Goal: Task Accomplishment & Management: Manage account settings

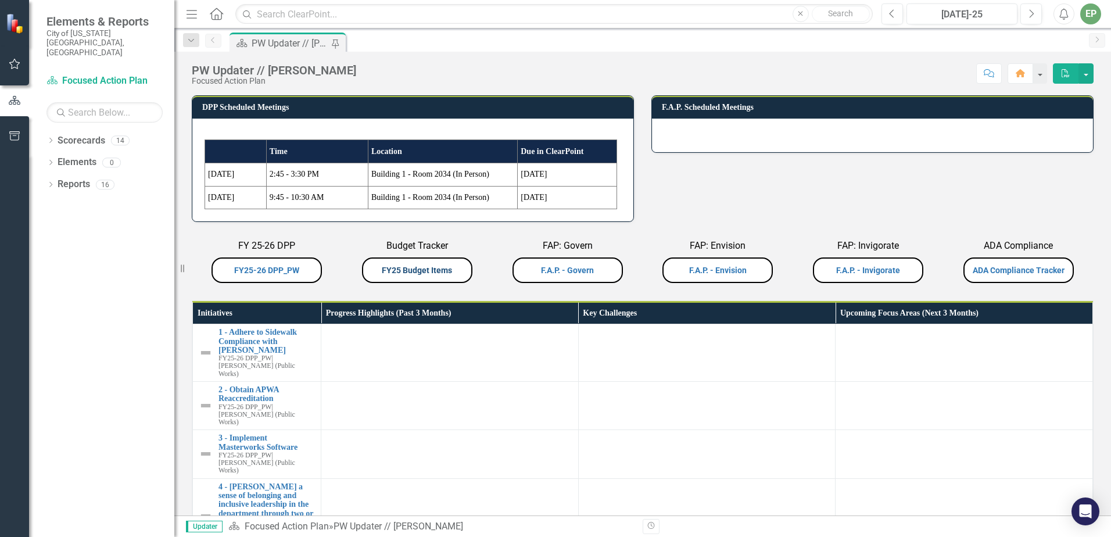
click at [437, 272] on link "FY25 Budget Items" at bounding box center [417, 269] width 70 height 9
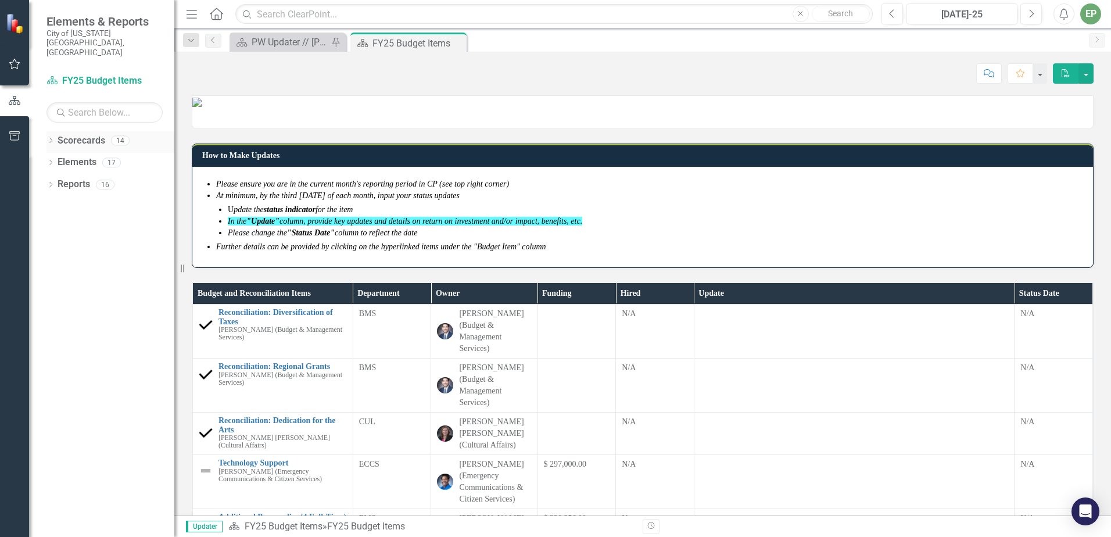
click at [52, 137] on div "Dropdown" at bounding box center [50, 142] width 8 height 10
click at [59, 159] on icon "Dropdown" at bounding box center [56, 162] width 9 height 7
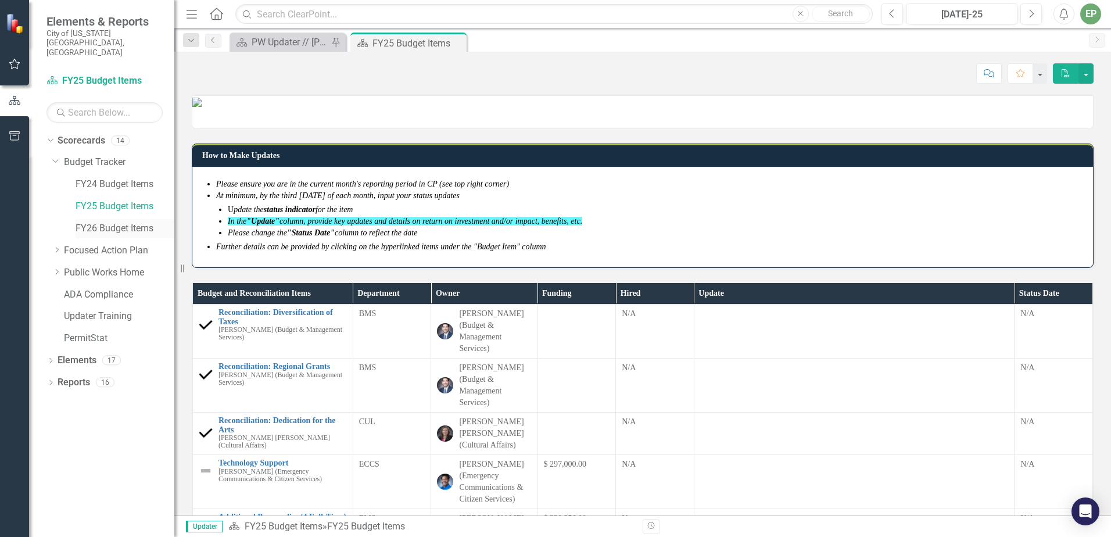
click at [126, 222] on link "FY26 Budget Items" at bounding box center [125, 228] width 99 height 13
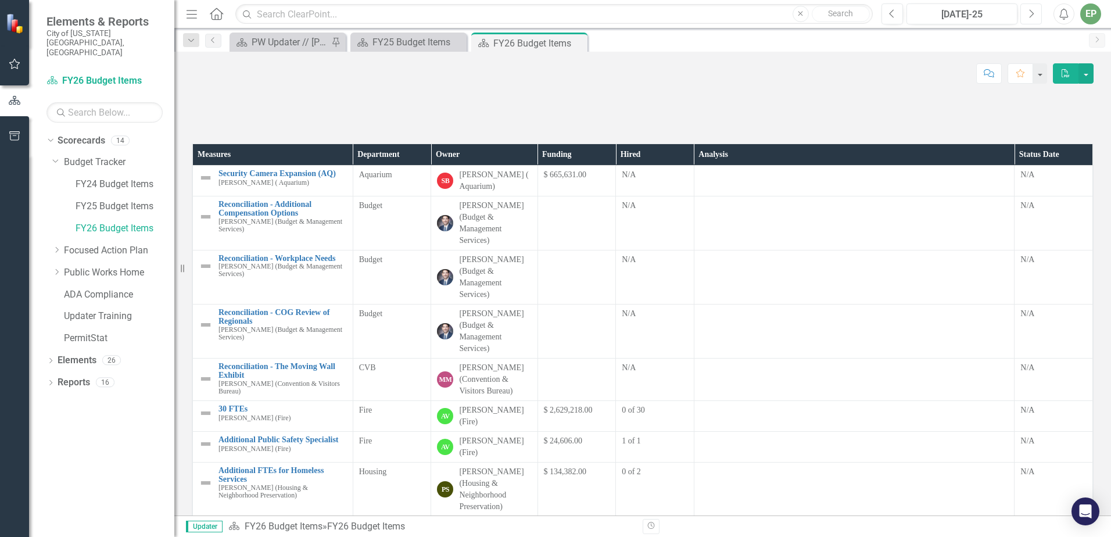
click at [1027, 14] on icon "Next" at bounding box center [1030, 14] width 6 height 10
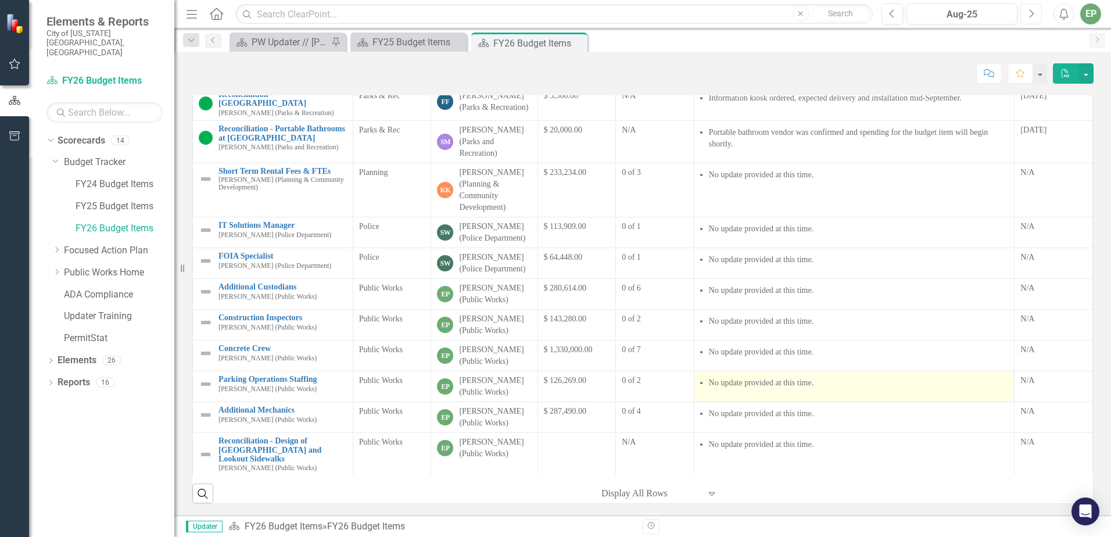
scroll to position [890, 0]
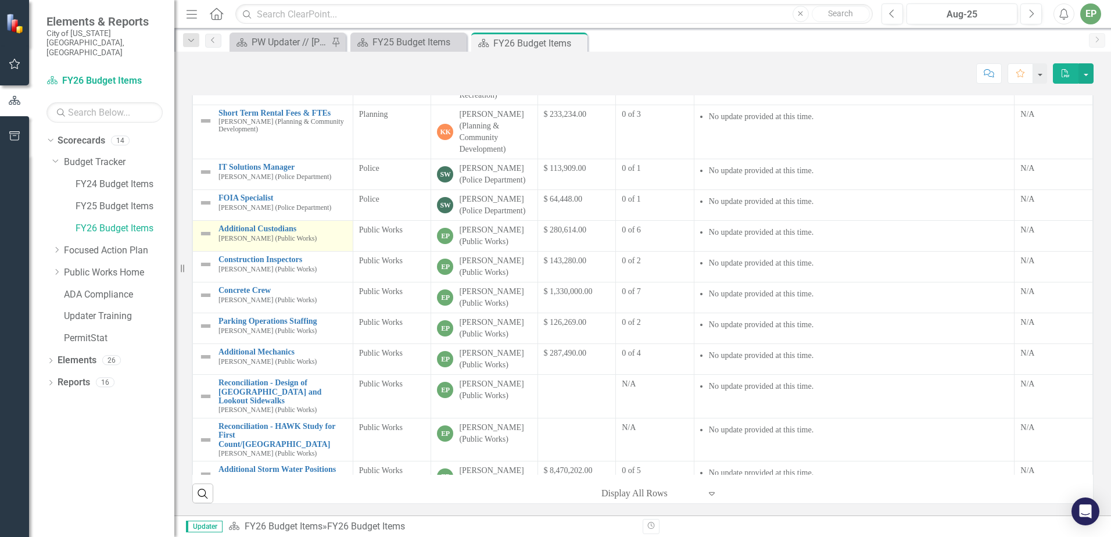
click at [204, 240] on img at bounding box center [206, 234] width 14 height 14
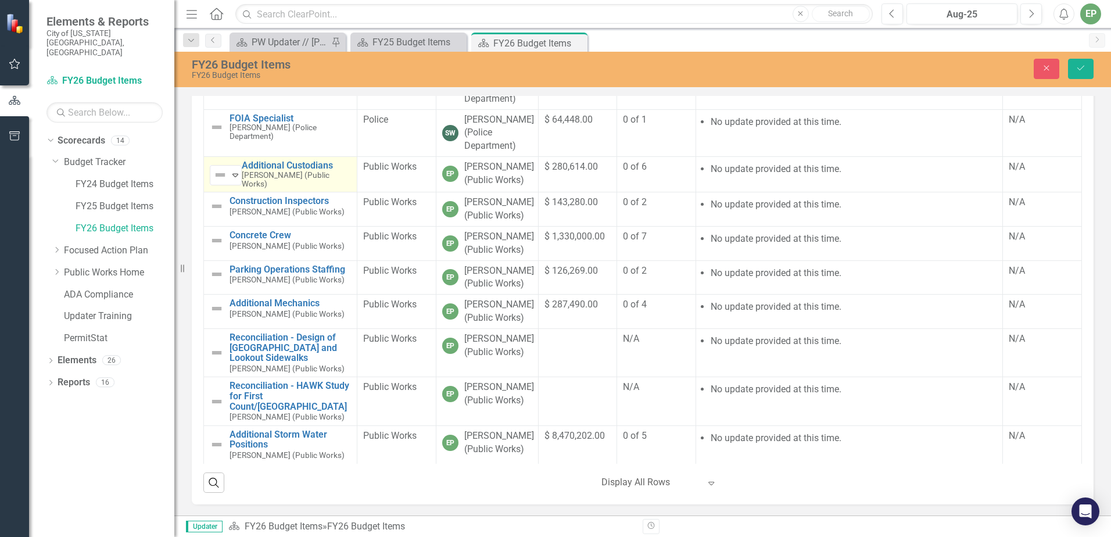
scroll to position [1347, 0]
click at [222, 168] on img at bounding box center [220, 175] width 14 height 14
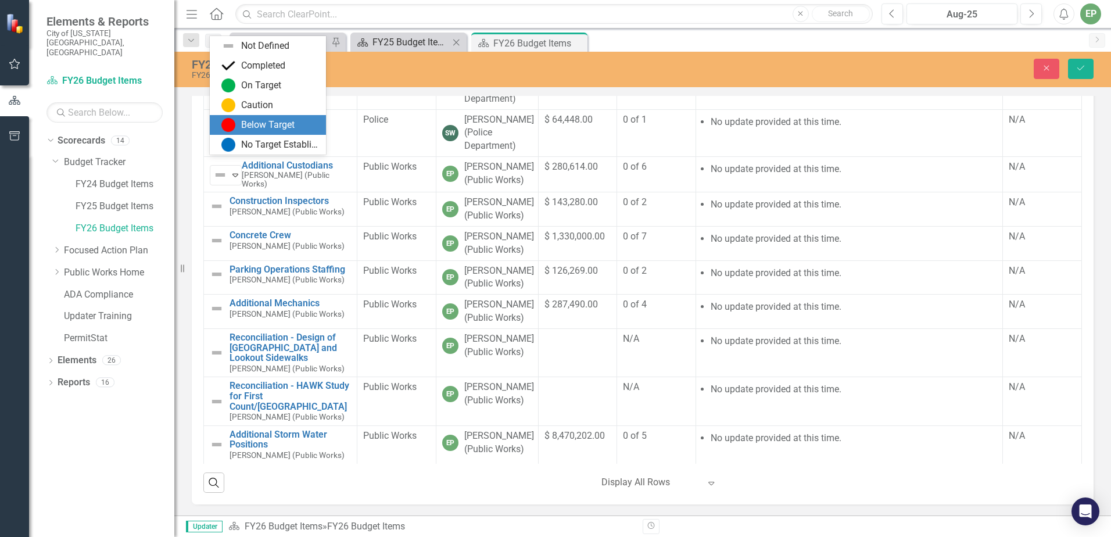
click at [390, 41] on div "FY25 Budget Items" at bounding box center [410, 42] width 77 height 15
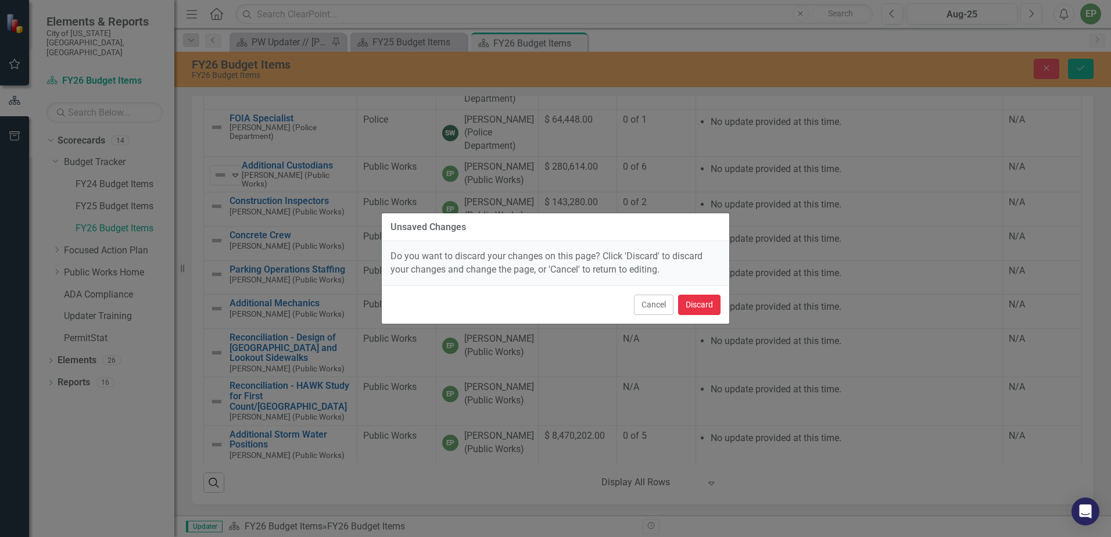
click at [689, 301] on button "Discard" at bounding box center [699, 304] width 42 height 20
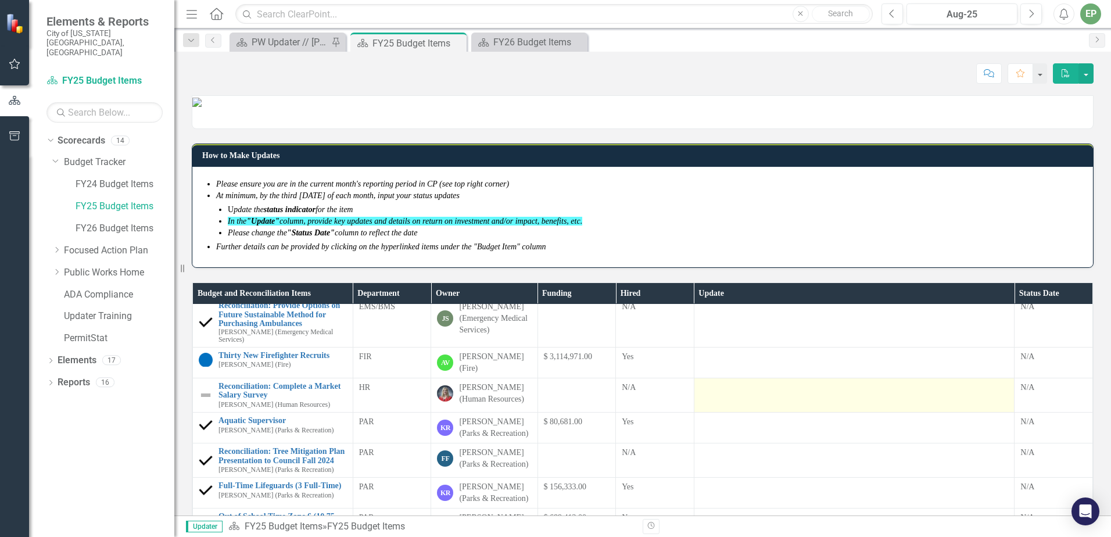
scroll to position [310, 0]
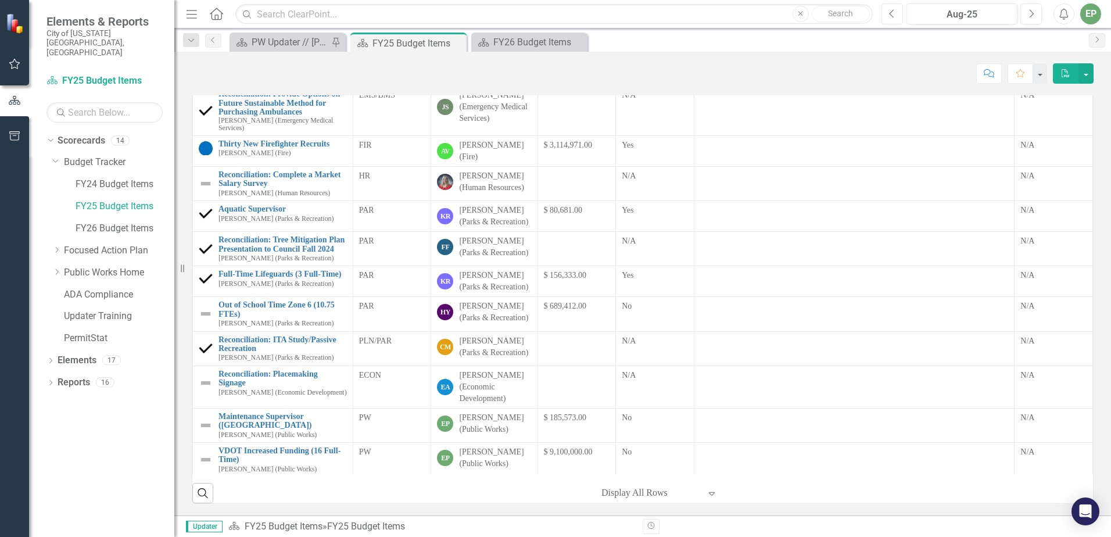
click at [893, 10] on icon "button" at bounding box center [891, 13] width 5 height 8
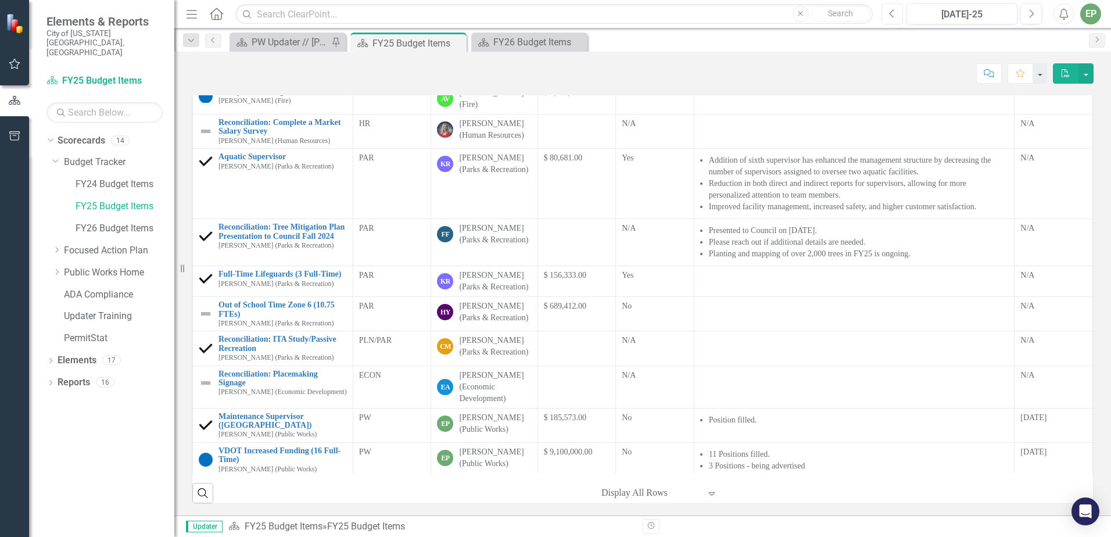
scroll to position [358, 0]
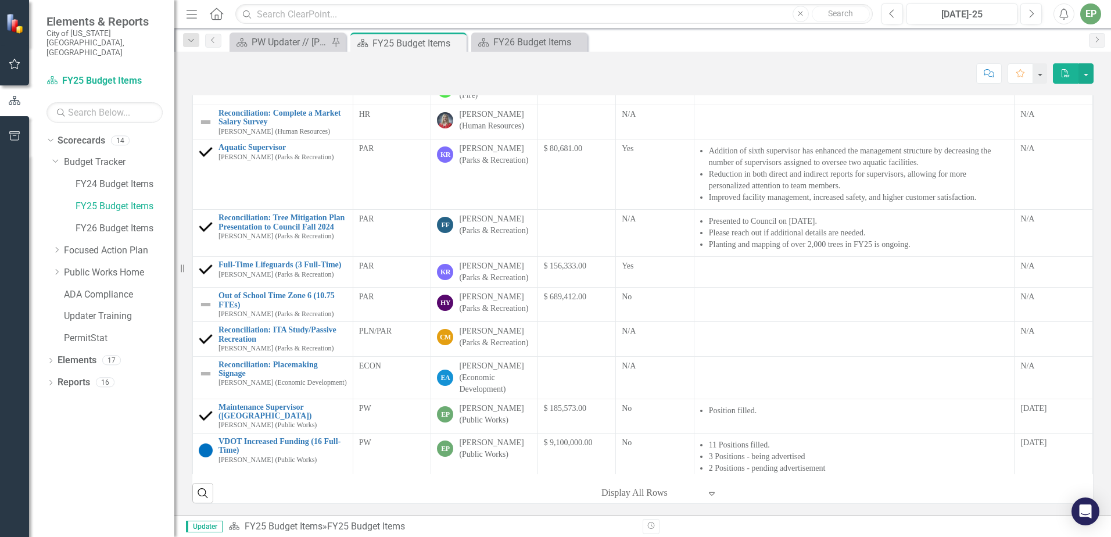
click at [508, 52] on div "Score: N/A [DATE]-25 Completed Comment Favorite PDF" at bounding box center [642, 69] width 936 height 35
click at [508, 48] on div "FY26 Budget Items" at bounding box center [531, 42] width 77 height 15
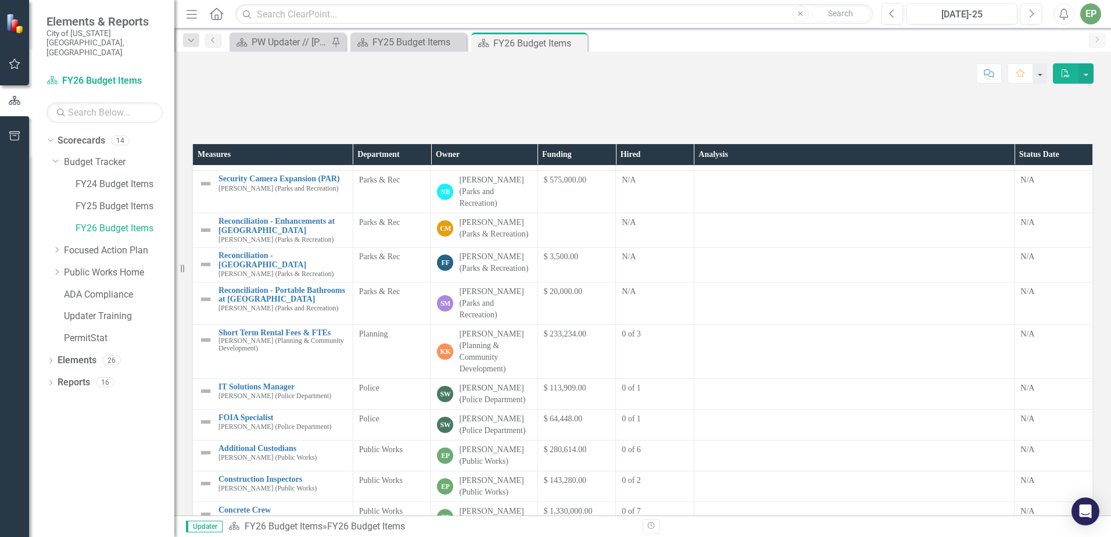
scroll to position [191, 0]
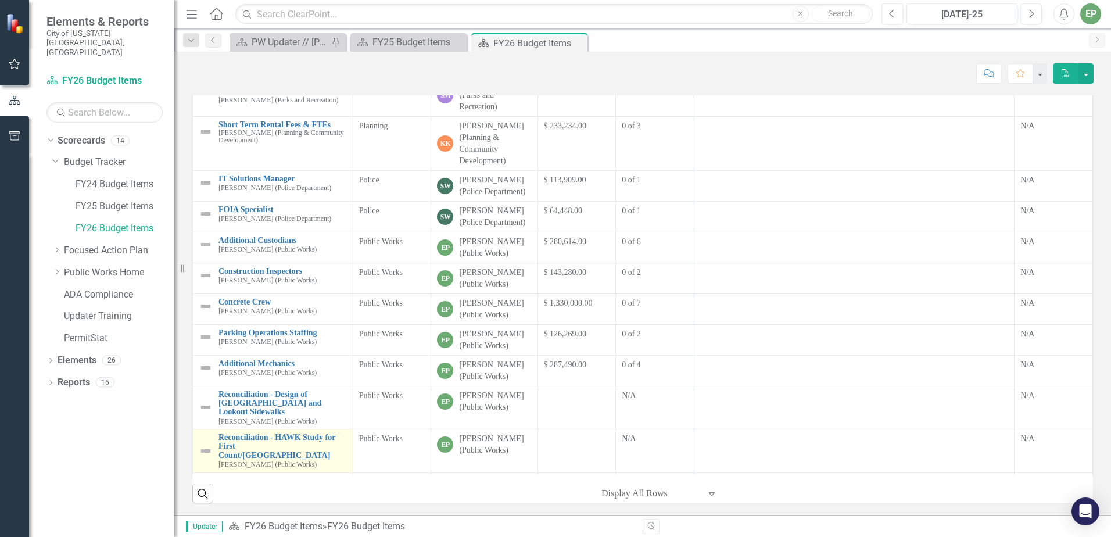
click at [343, 433] on div "Reconciliation - HAWK Study for First Count/Greenville [PERSON_NAME] (Public Wo…" at bounding box center [282, 451] width 128 height 36
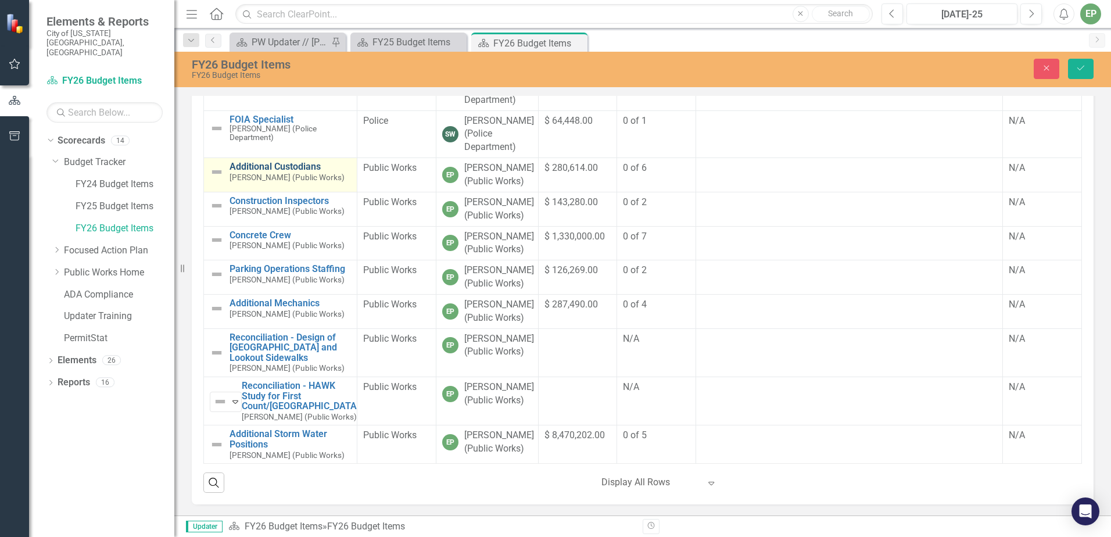
scroll to position [928, 0]
click at [215, 179] on img at bounding box center [217, 172] width 14 height 14
click at [217, 182] on img at bounding box center [220, 175] width 14 height 14
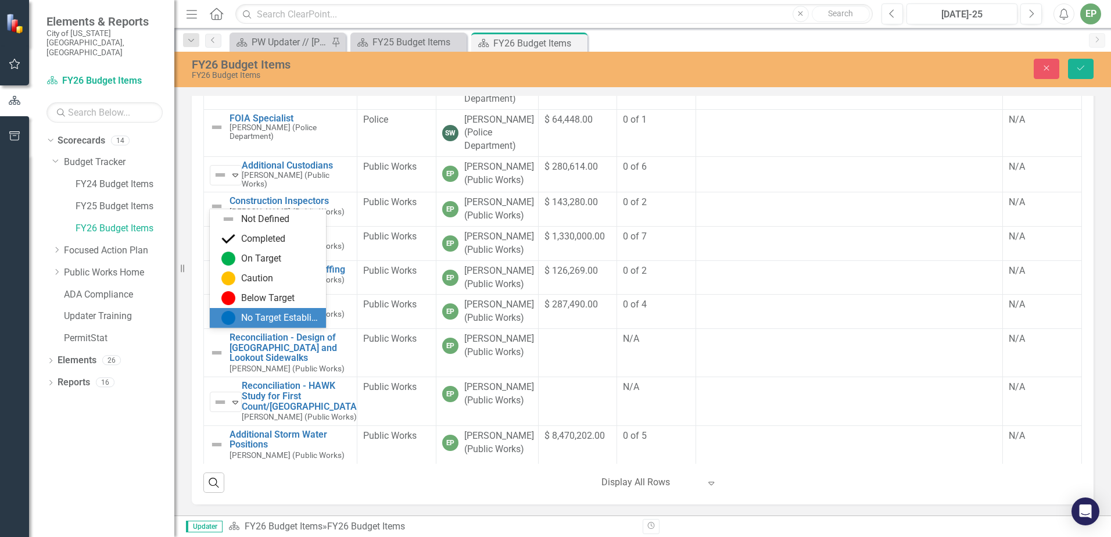
click at [257, 315] on div "No Target Established" at bounding box center [280, 317] width 78 height 13
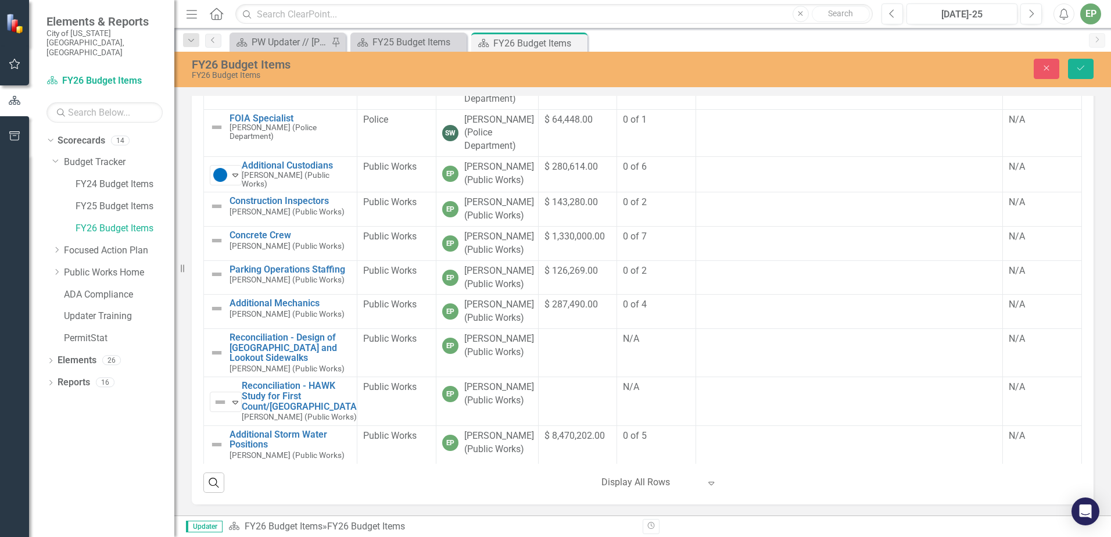
click at [631, 192] on td "0 of 6" at bounding box center [656, 174] width 78 height 35
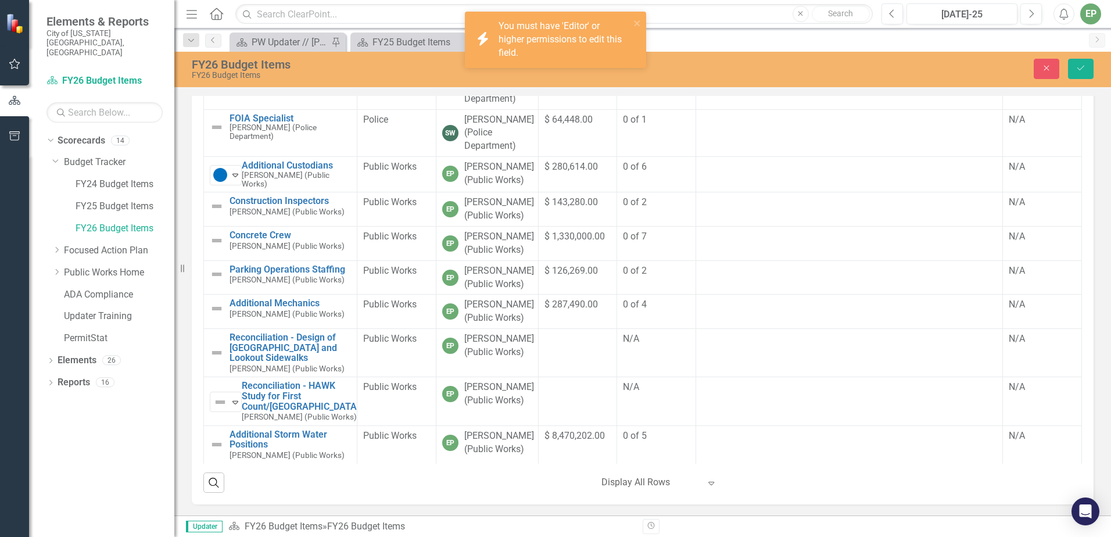
click at [623, 172] on span "0 of 6" at bounding box center [635, 166] width 24 height 11
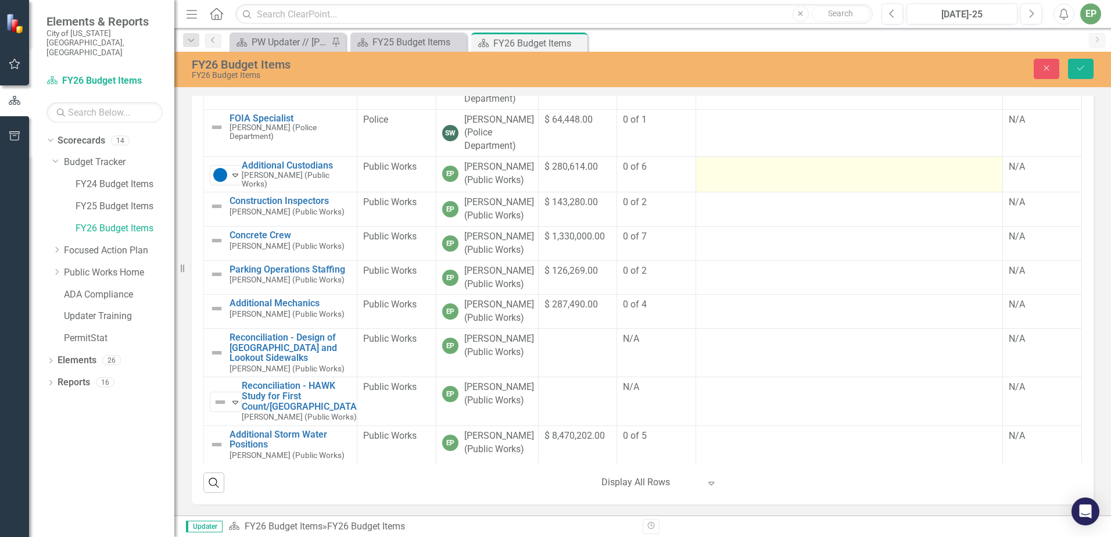
click at [742, 192] on td at bounding box center [848, 174] width 307 height 35
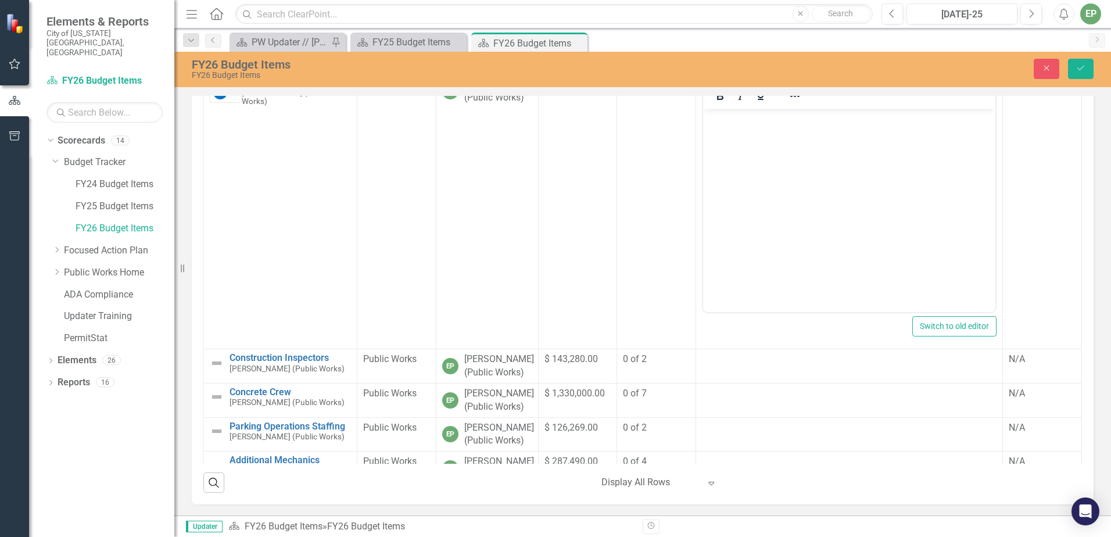
scroll to position [0, 0]
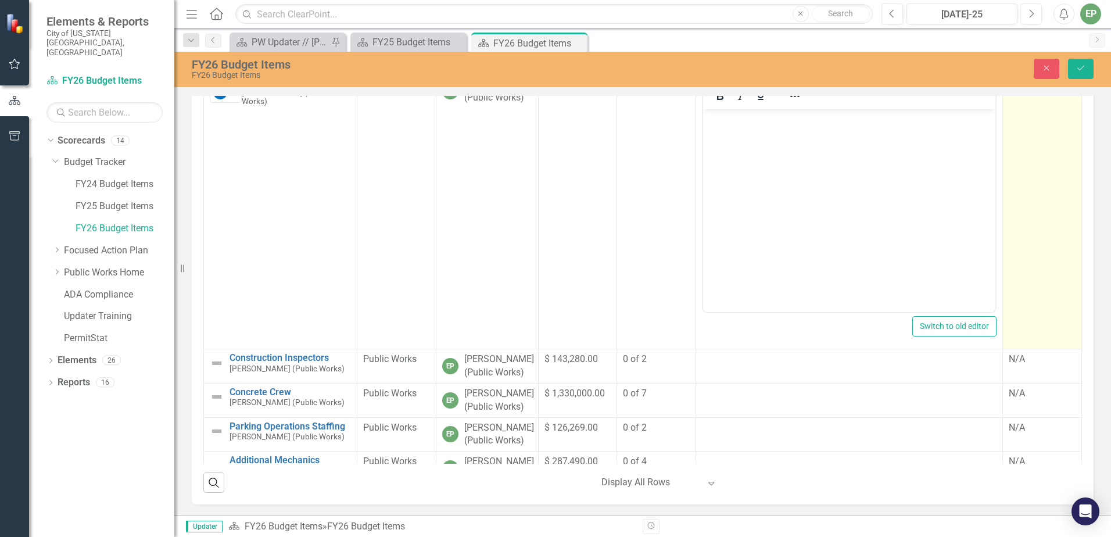
click at [1008, 91] on div "N/A" at bounding box center [1041, 84] width 67 height 13
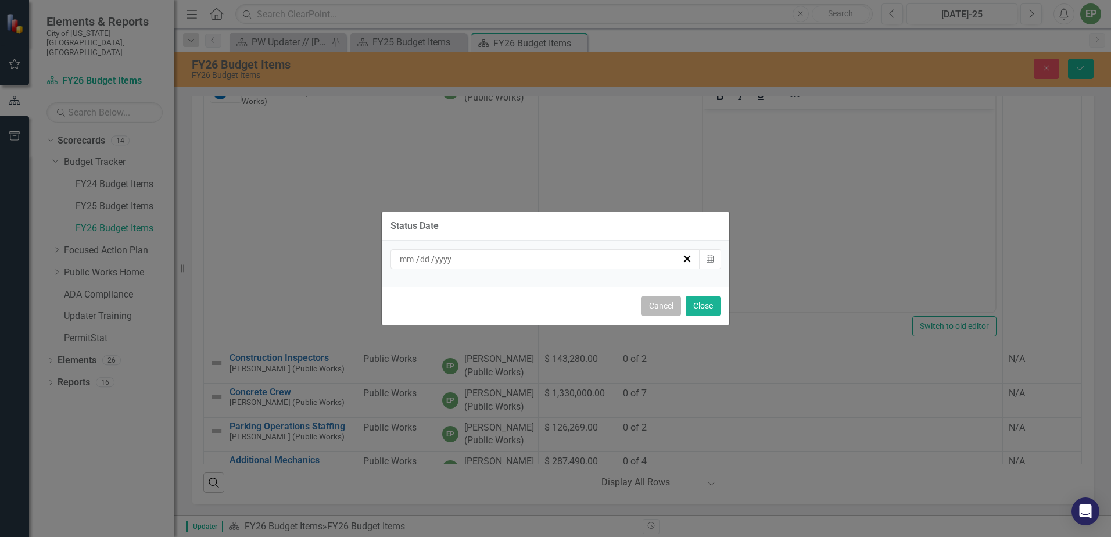
click at [666, 315] on button "Cancel" at bounding box center [660, 306] width 39 height 20
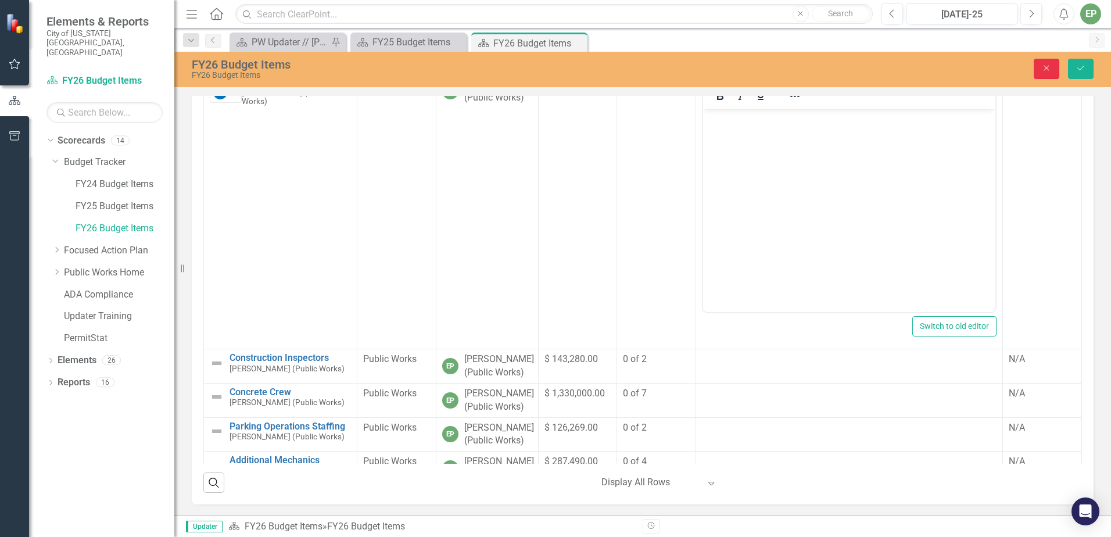
click at [1047, 64] on icon "Close" at bounding box center [1046, 68] width 10 height 8
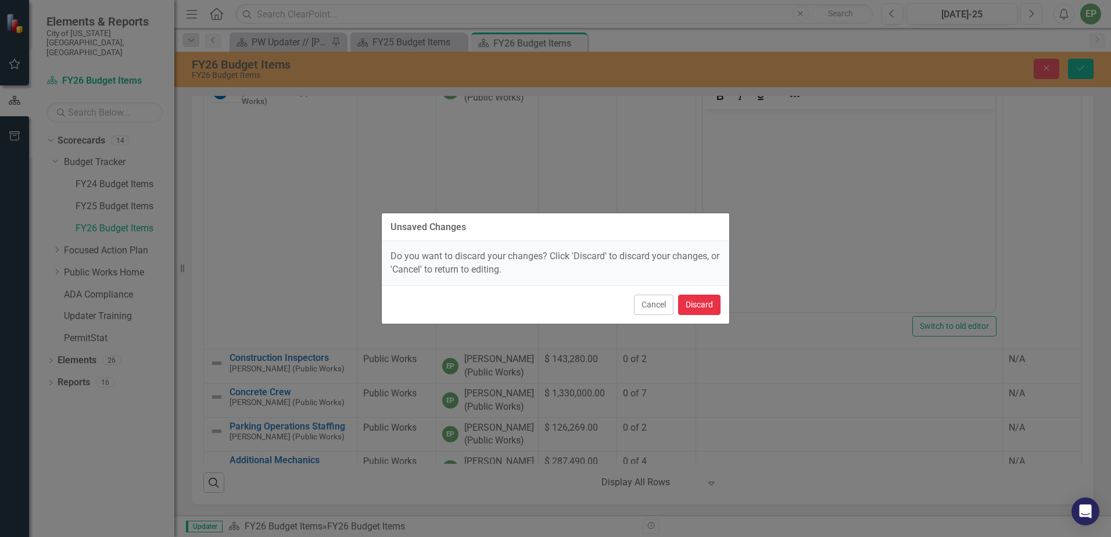
drag, startPoint x: 692, startPoint y: 302, endPoint x: 2, endPoint y: 81, distance: 725.0
click at [692, 302] on button "Discard" at bounding box center [699, 304] width 42 height 20
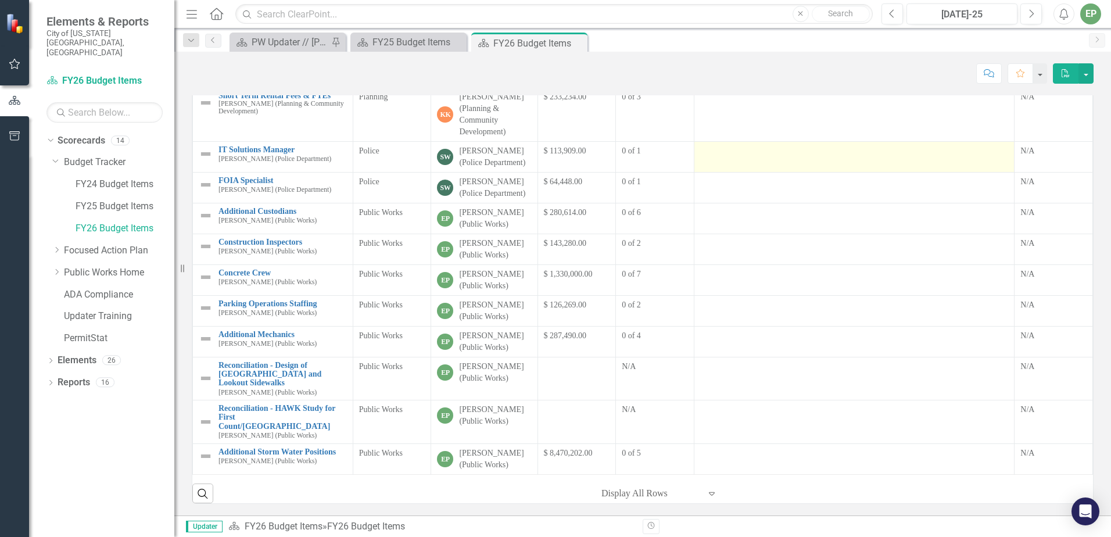
scroll to position [601, 0]
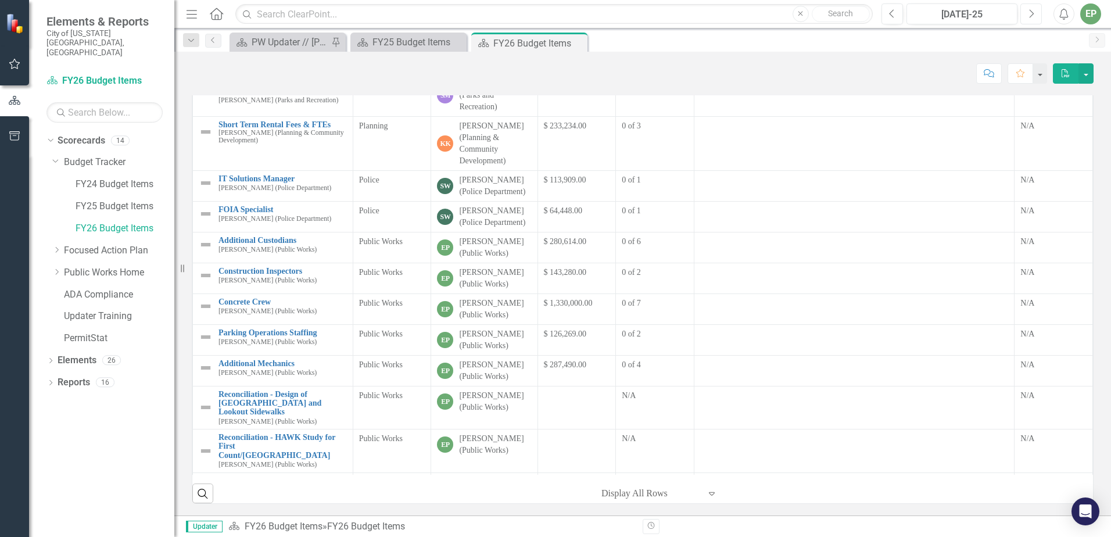
click at [1029, 15] on icon "Next" at bounding box center [1030, 14] width 6 height 10
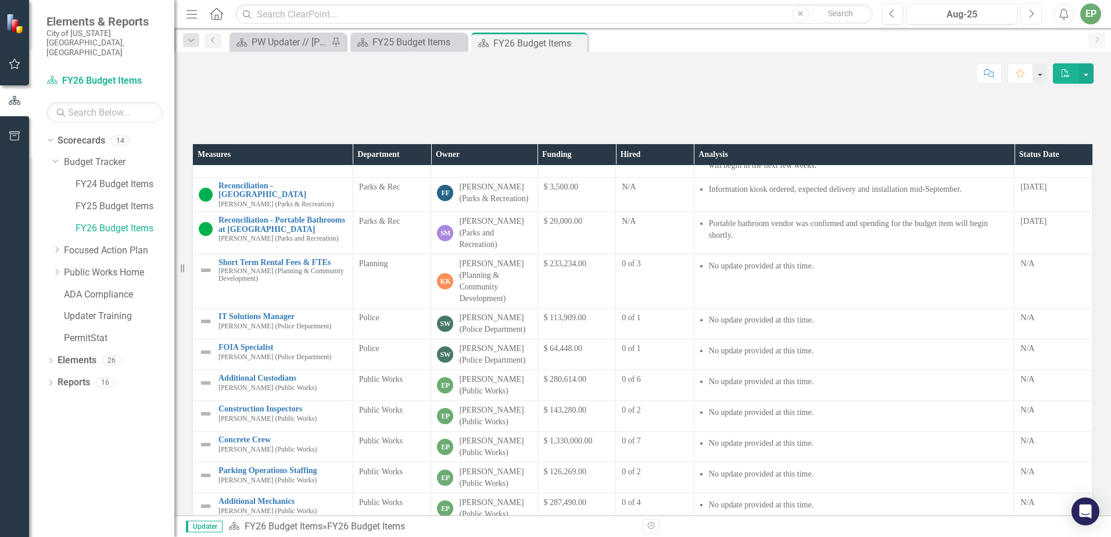
scroll to position [871, 0]
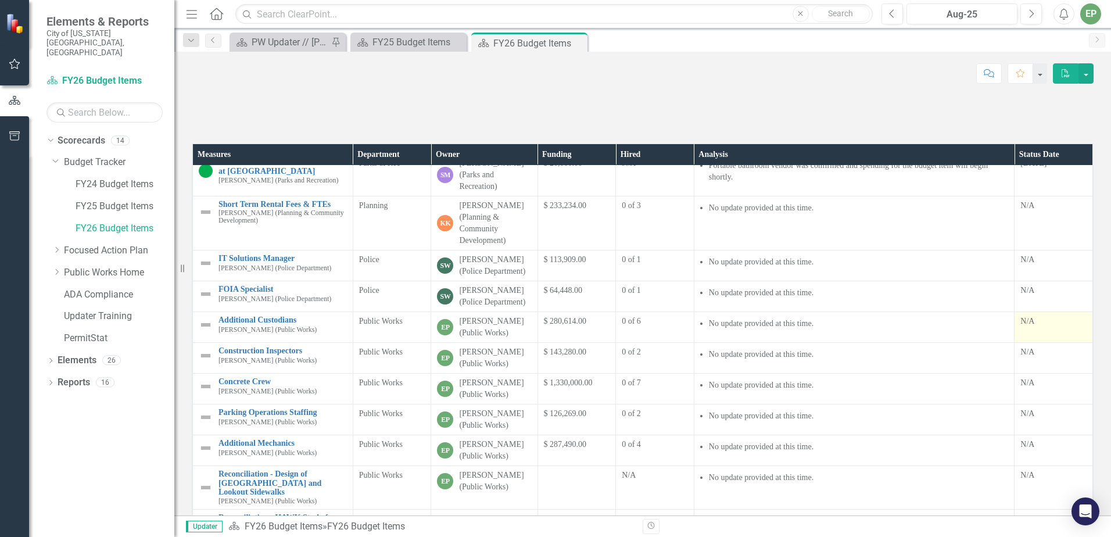
click at [1020, 327] on div "N/A" at bounding box center [1053, 321] width 66 height 12
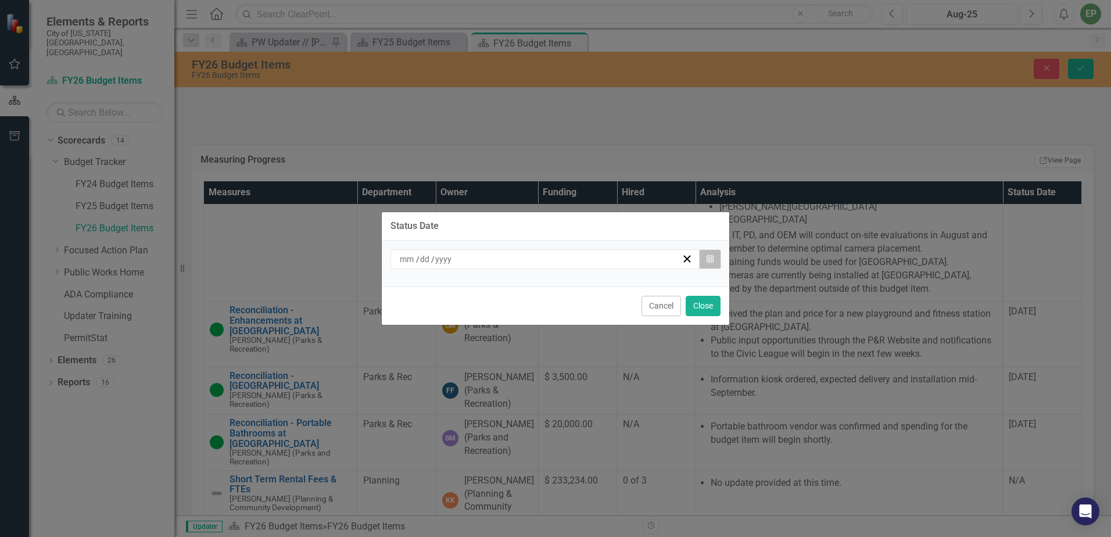
click at [710, 256] on icon "Calendar" at bounding box center [709, 259] width 7 height 8
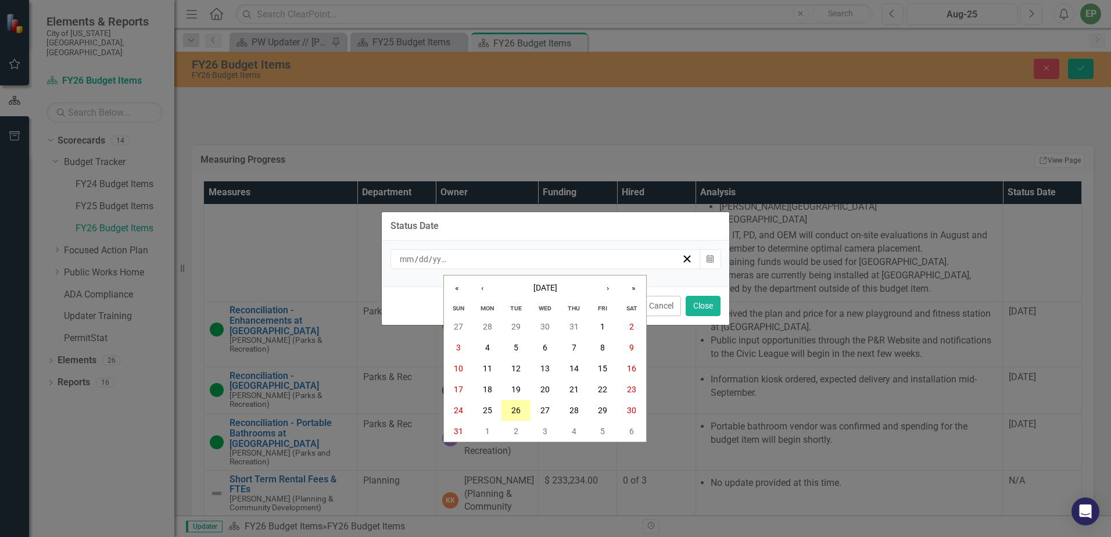
click at [512, 411] on abbr "26" at bounding box center [515, 409] width 9 height 9
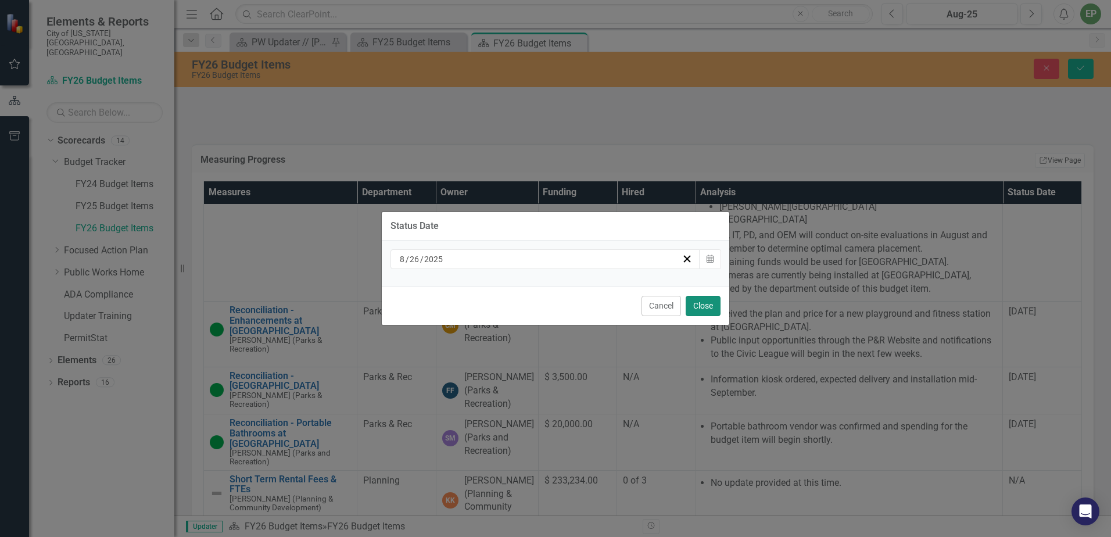
click at [708, 310] on button "Close" at bounding box center [702, 306] width 35 height 20
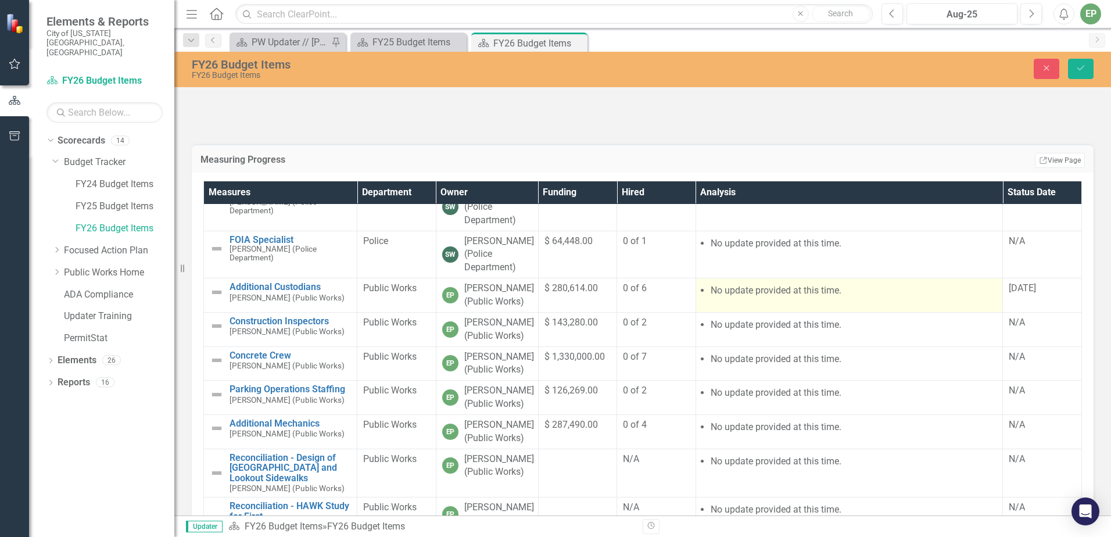
scroll to position [1347, 0]
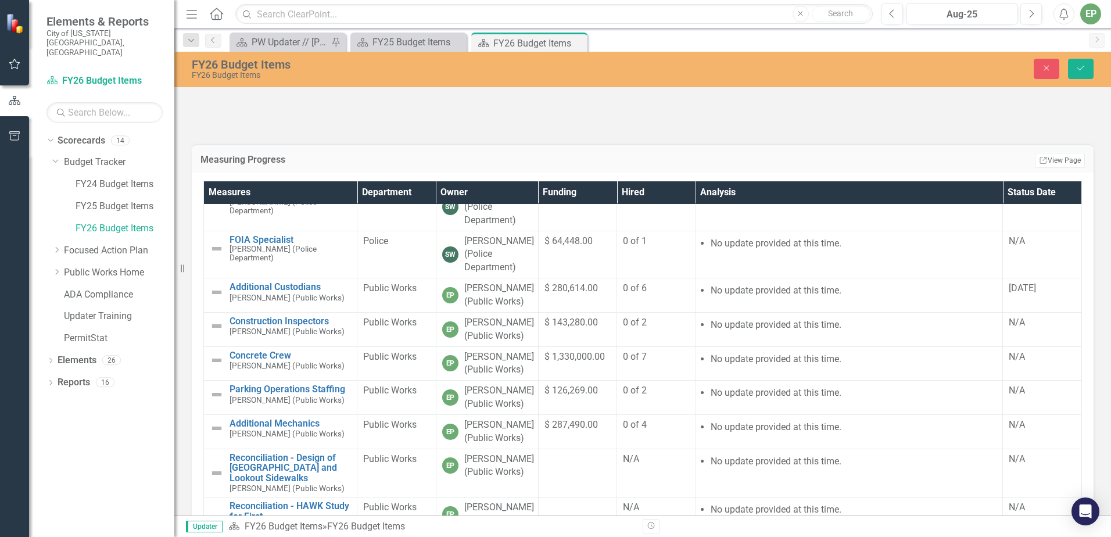
click at [631, 293] on span "0 of 6" at bounding box center [635, 287] width 24 height 11
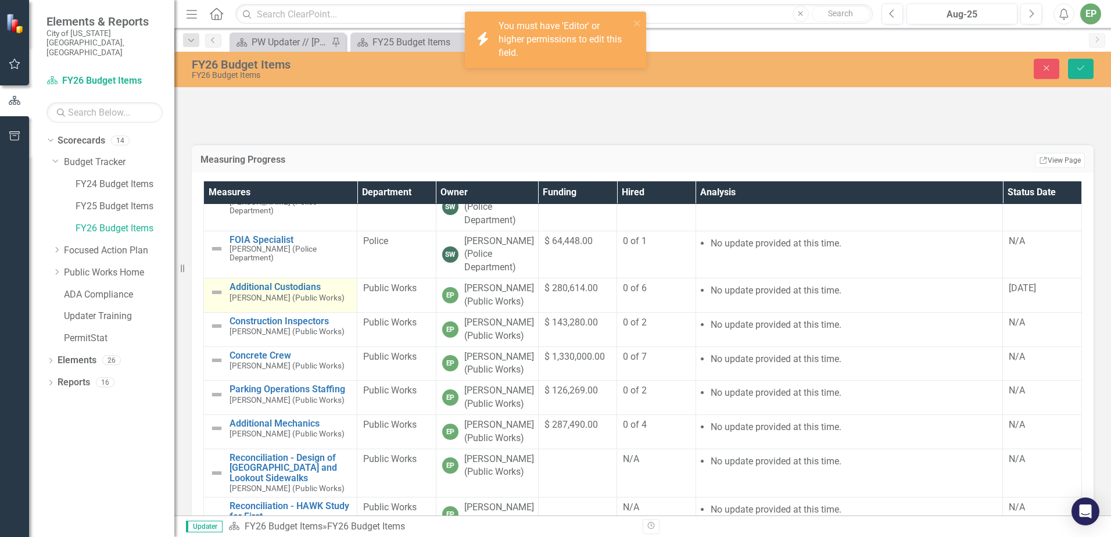
click at [214, 299] on img at bounding box center [217, 292] width 14 height 14
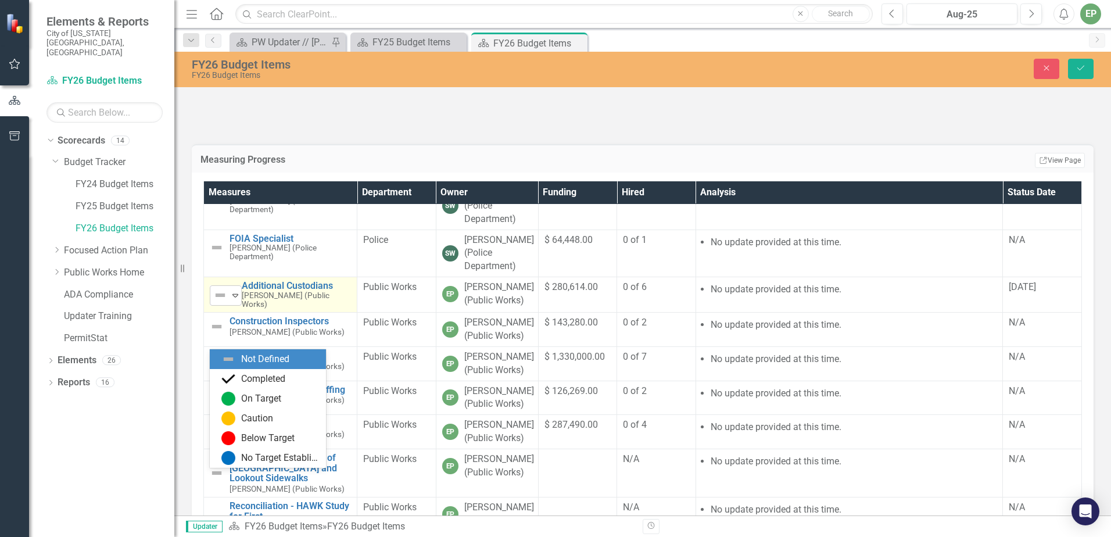
click at [221, 302] on img at bounding box center [220, 295] width 14 height 14
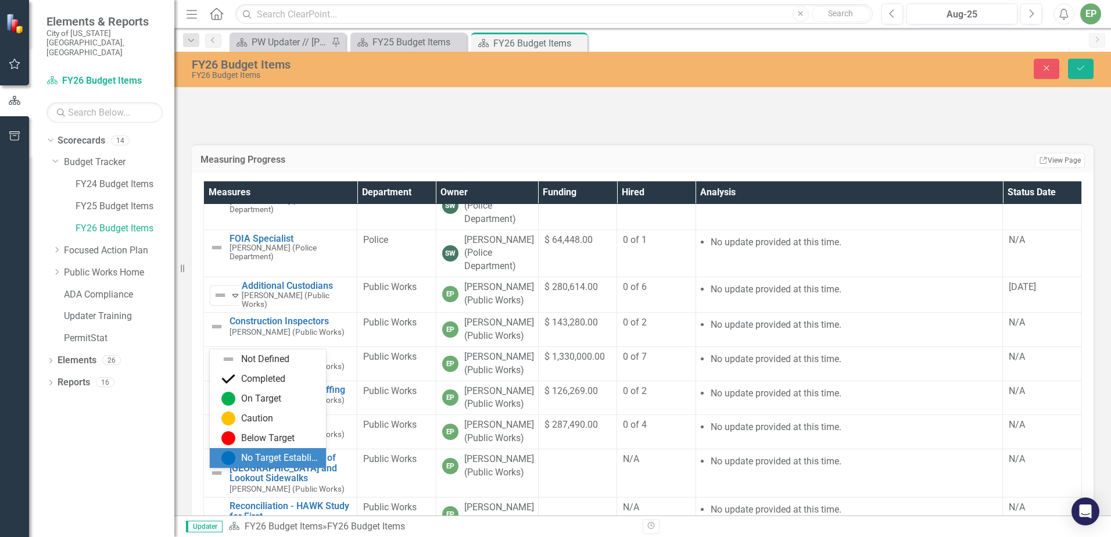
click at [251, 457] on div "No Target Established" at bounding box center [280, 457] width 78 height 13
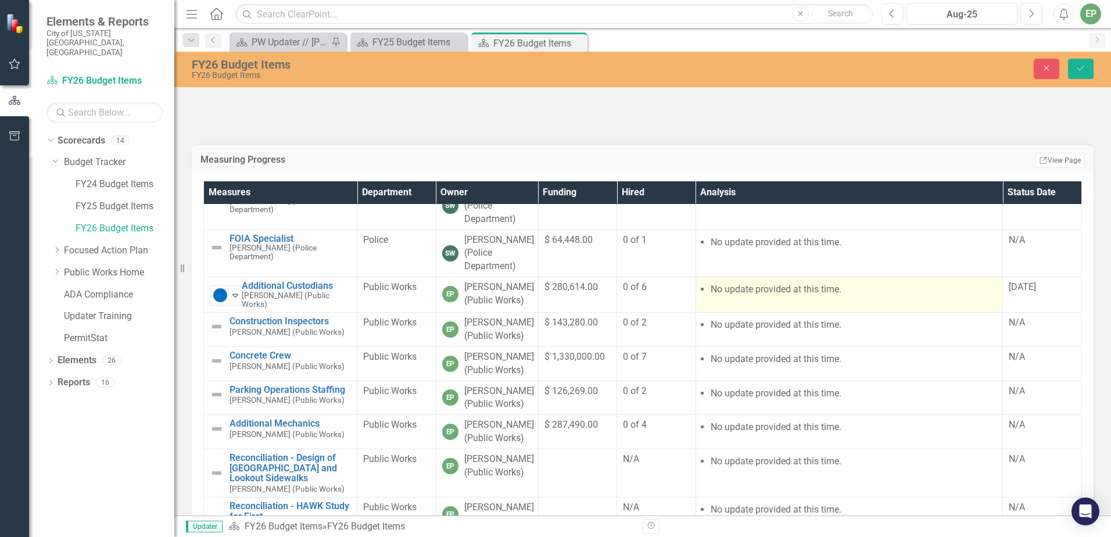
click at [895, 296] on li "No update provided at this time." at bounding box center [853, 289] width 286 height 13
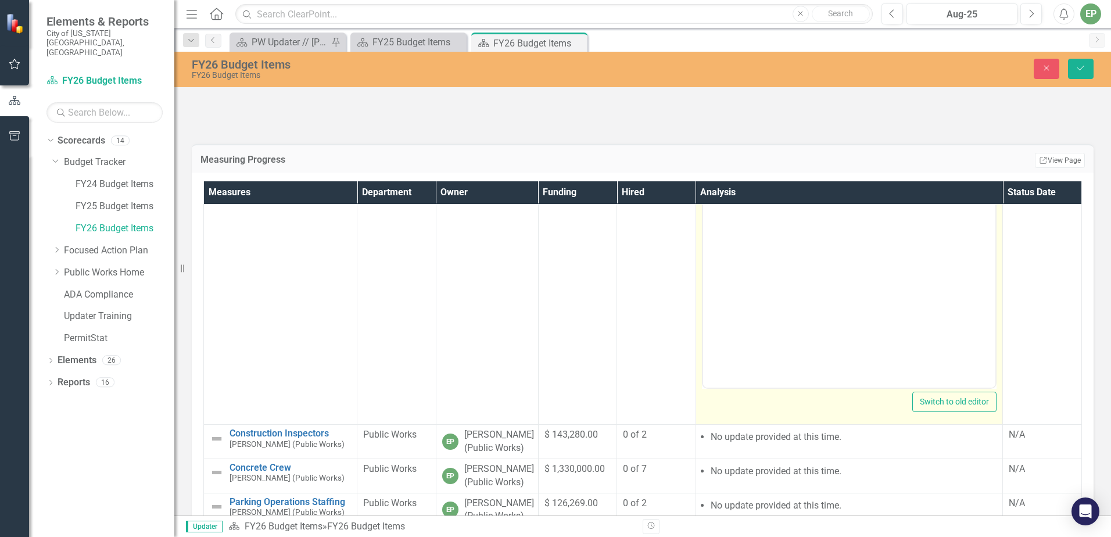
scroll to position [0, 0]
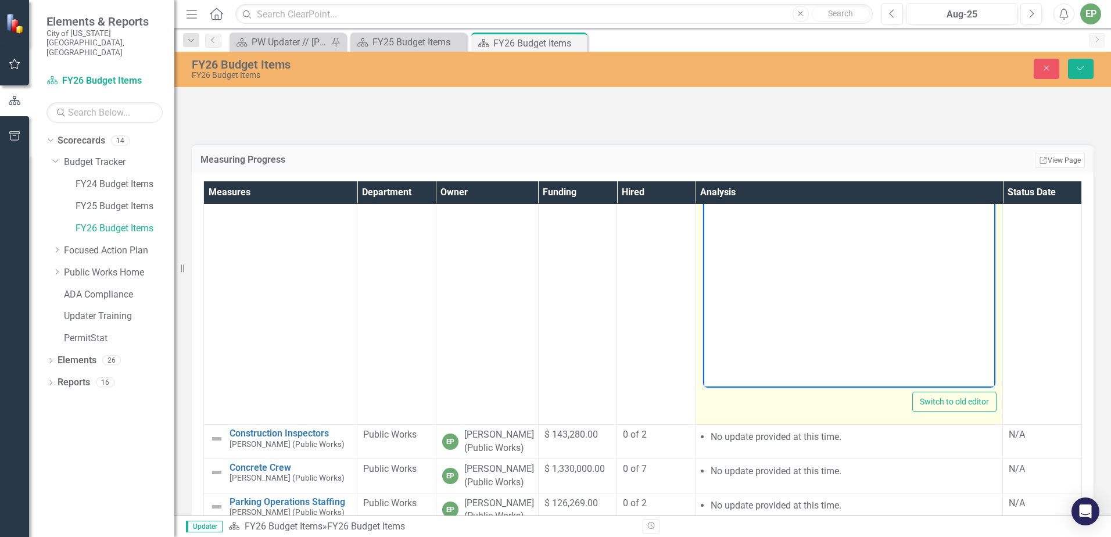
click at [775, 191] on li "No update provided at this time." at bounding box center [860, 195] width 264 height 14
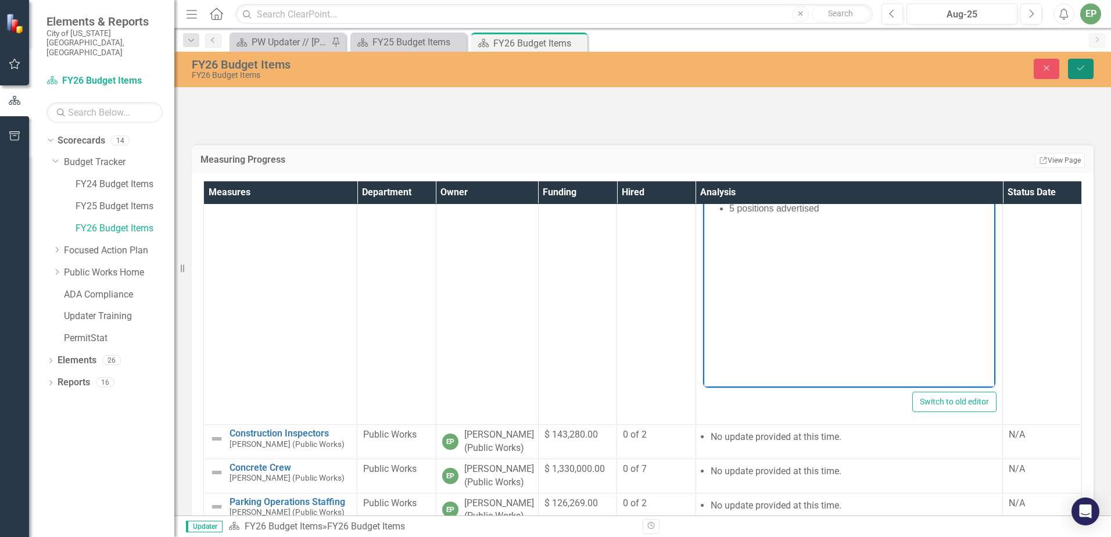
click at [1074, 70] on button "Save" at bounding box center [1081, 69] width 26 height 20
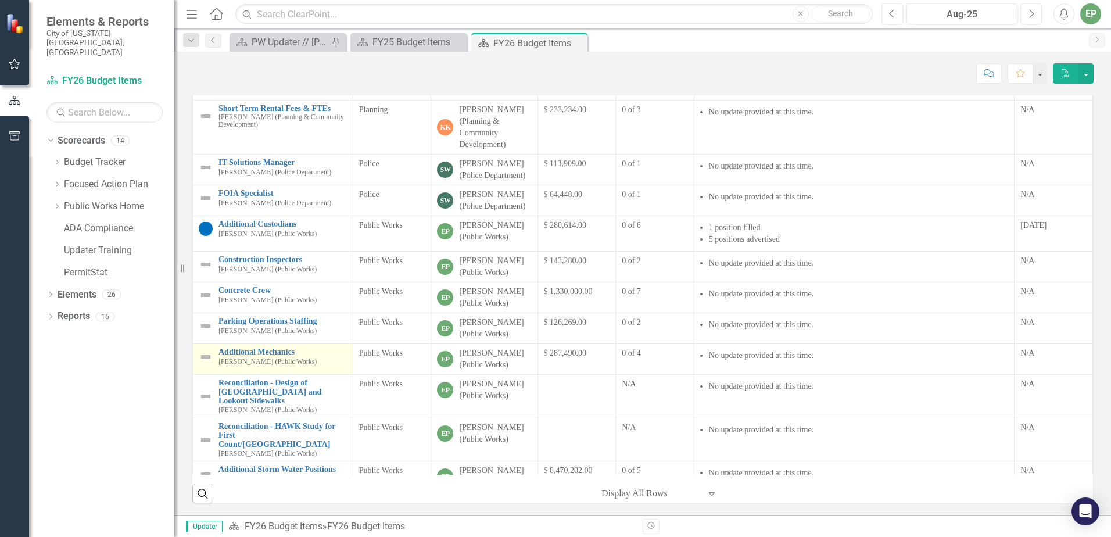
scroll to position [191, 0]
click at [252, 325] on div "Parking Operations Staffing [PERSON_NAME] (Public Works)" at bounding box center [282, 326] width 128 height 18
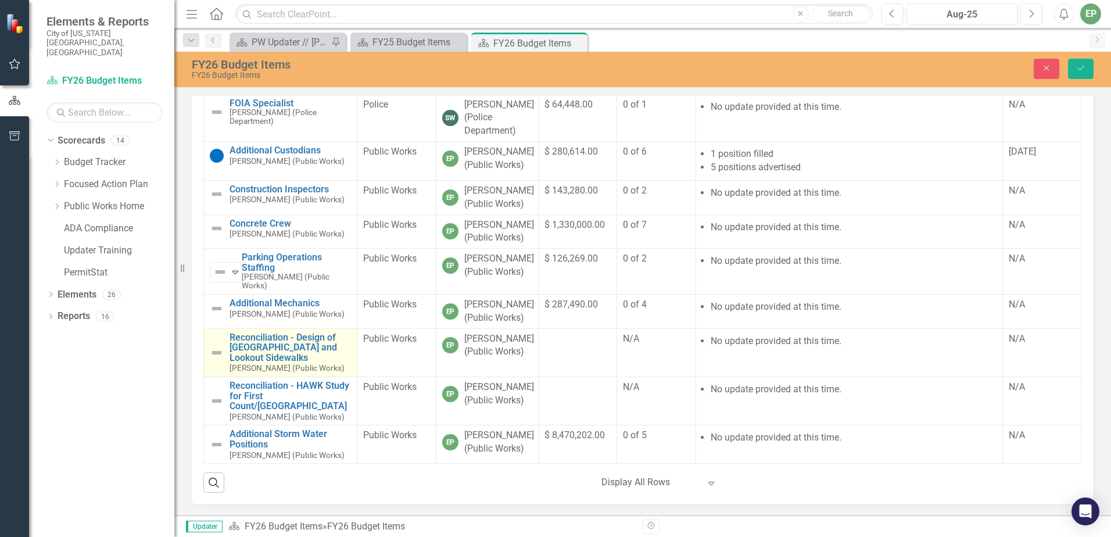
scroll to position [239, 0]
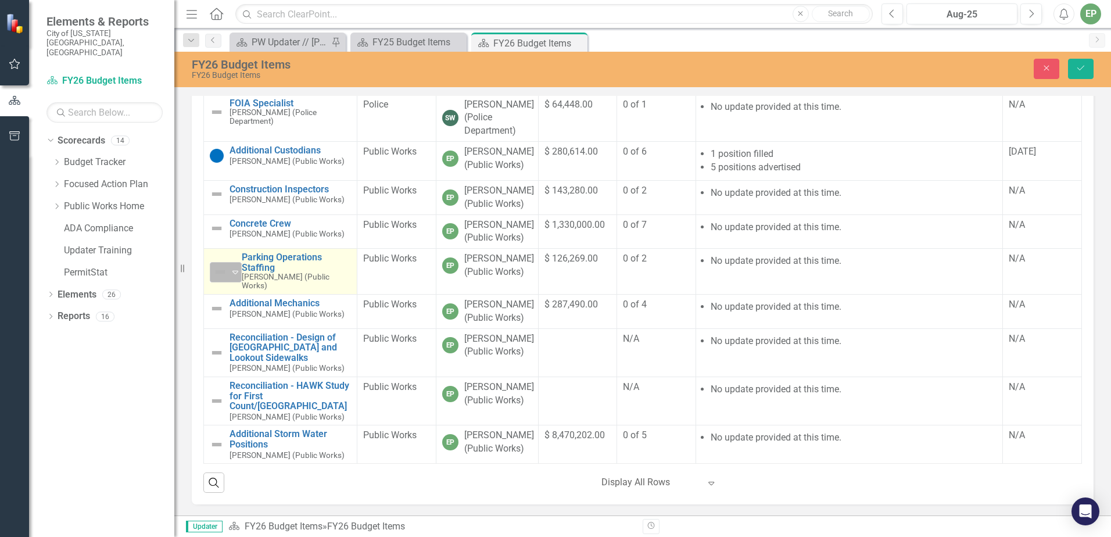
click at [231, 263] on div "Expand" at bounding box center [235, 272] width 12 height 19
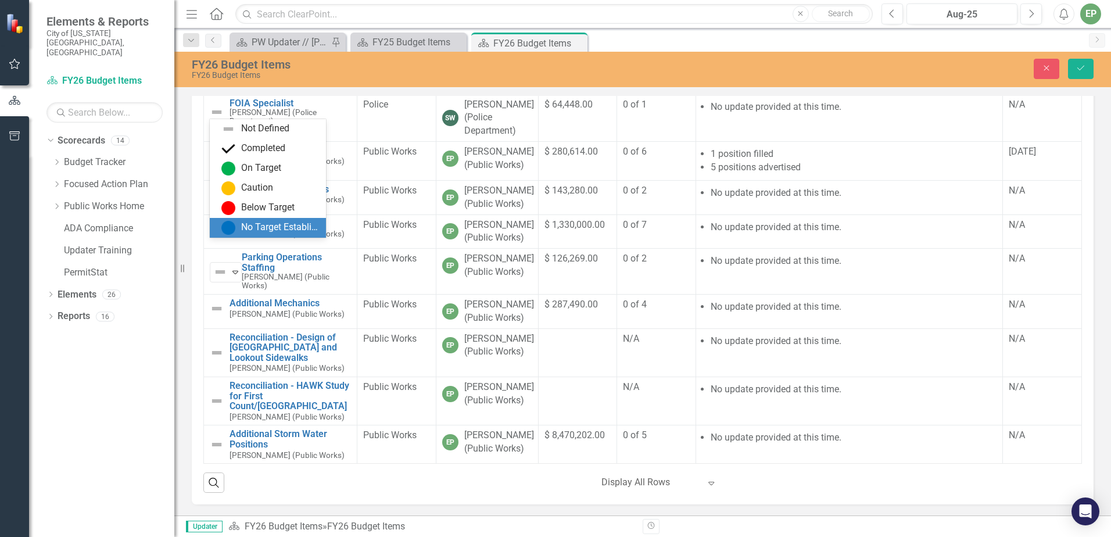
click at [236, 232] on div "No Target Established" at bounding box center [270, 228] width 98 height 14
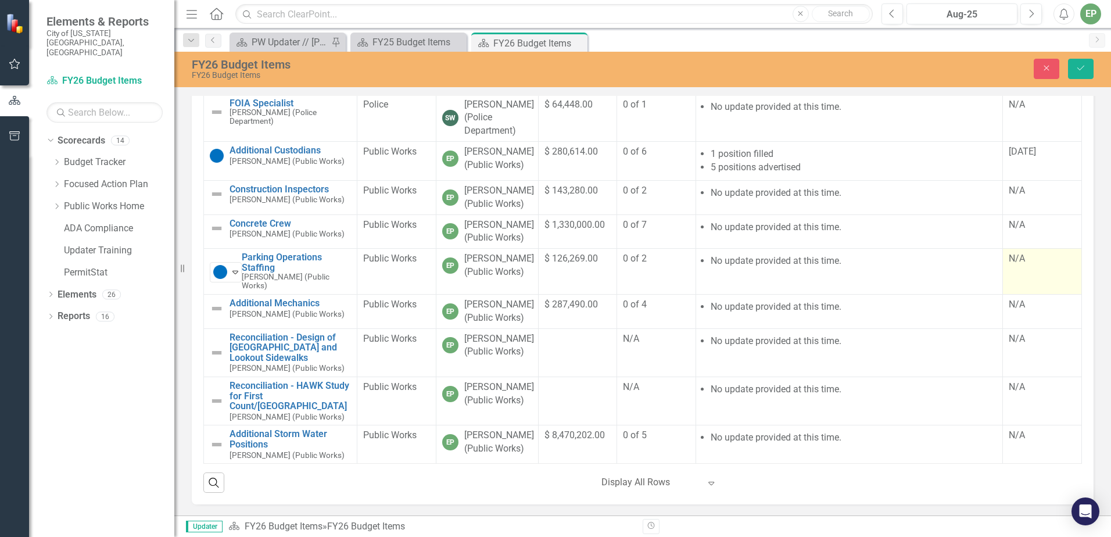
click at [1019, 252] on div "N/A" at bounding box center [1041, 258] width 67 height 13
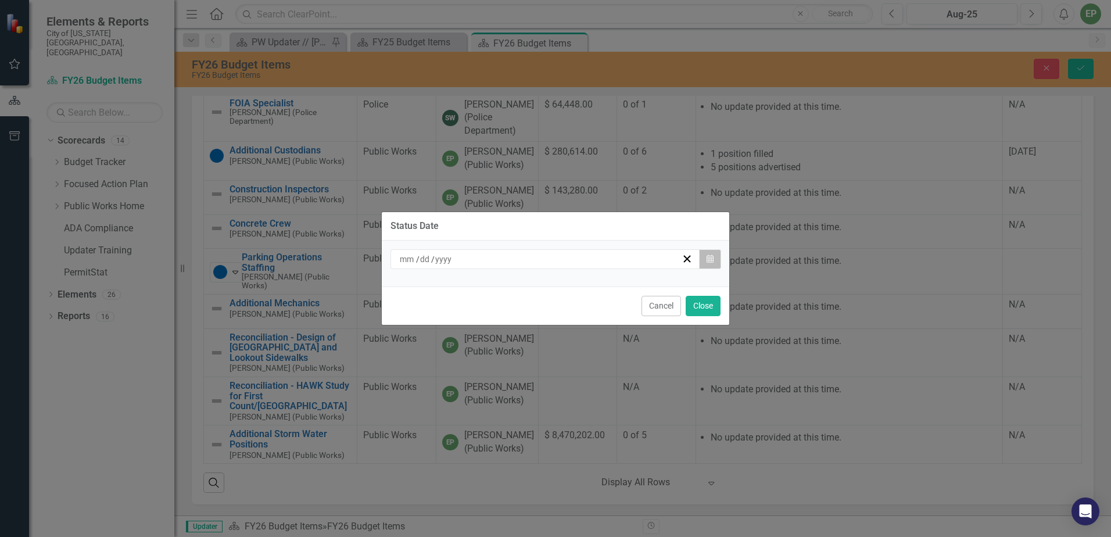
click at [709, 259] on icon "button" at bounding box center [709, 258] width 7 height 8
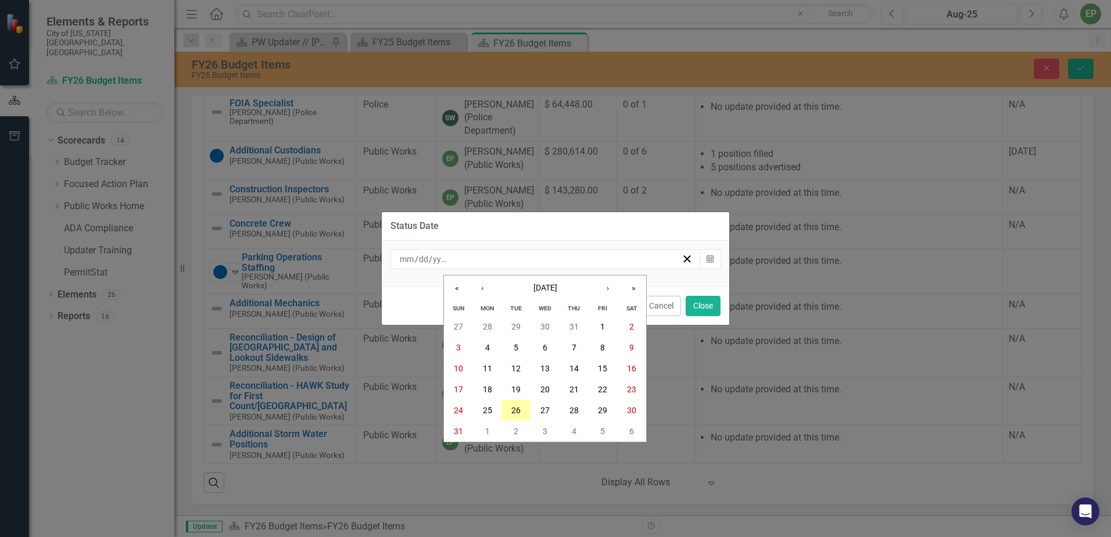
click at [509, 408] on button "26" at bounding box center [515, 410] width 29 height 21
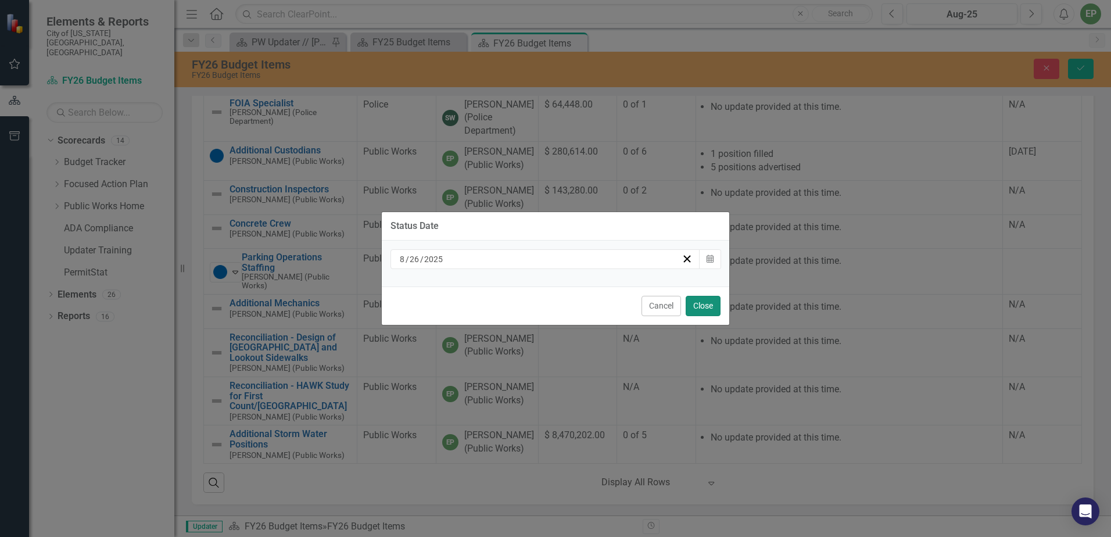
click at [702, 305] on button "Close" at bounding box center [702, 306] width 35 height 20
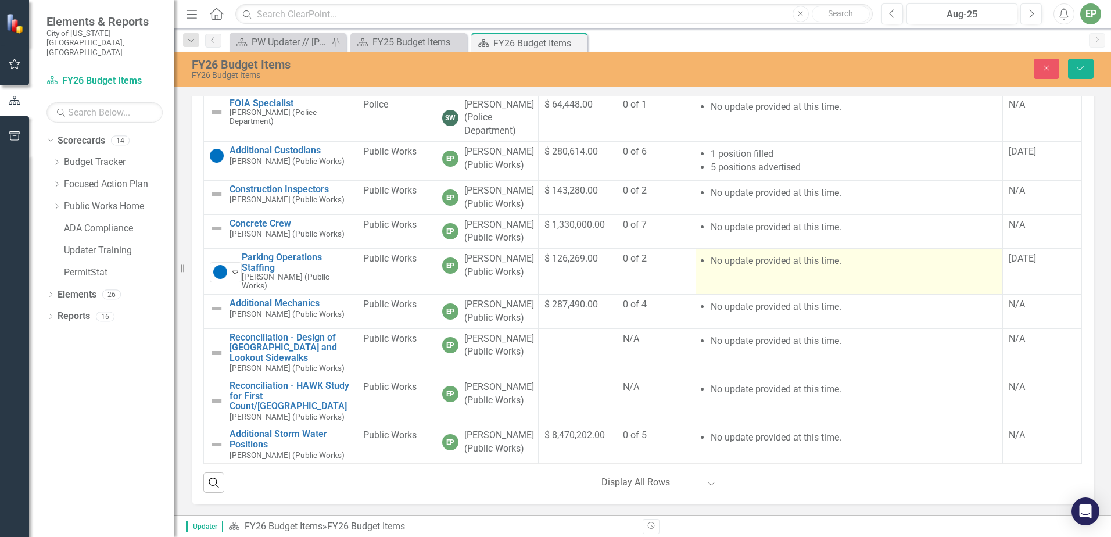
click at [804, 254] on li "No update provided at this time." at bounding box center [853, 260] width 286 height 13
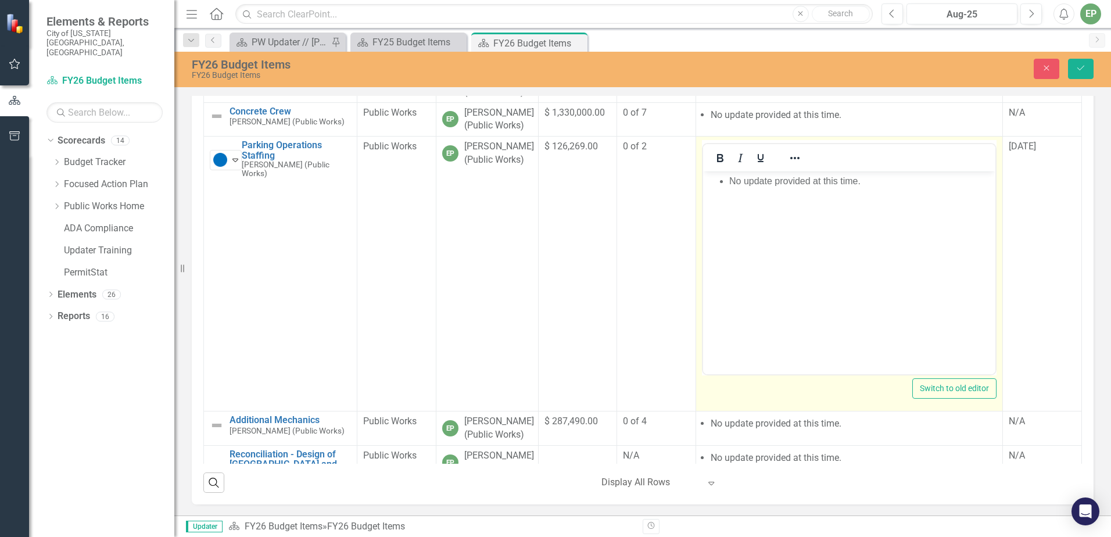
scroll to position [0, 0]
click at [777, 192] on body "No update provided at this time." at bounding box center [848, 258] width 293 height 174
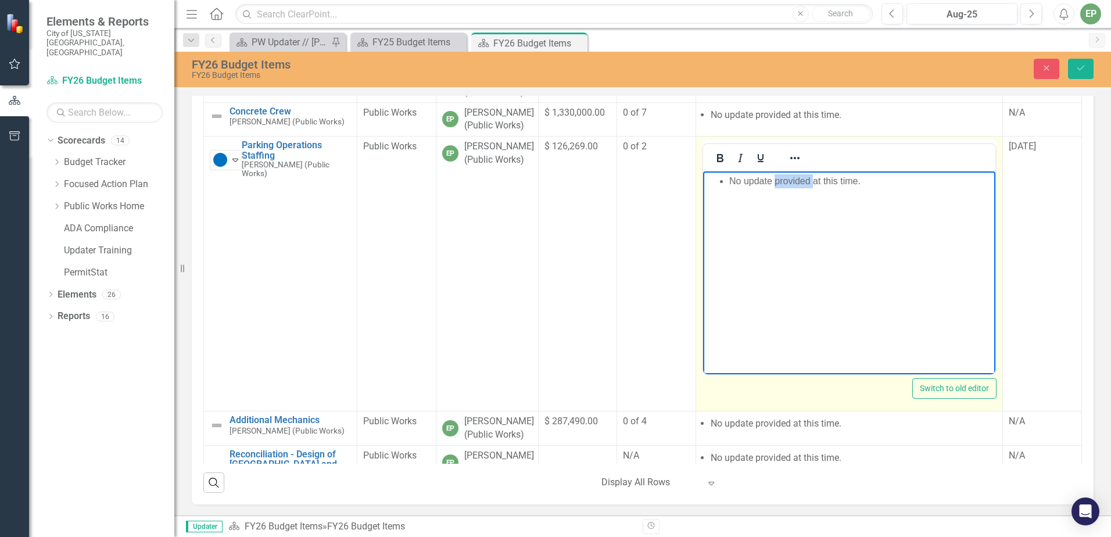
click at [777, 192] on body "No update provided at this time." at bounding box center [848, 258] width 293 height 174
click at [777, 191] on body "No update provided at this time." at bounding box center [848, 258] width 293 height 174
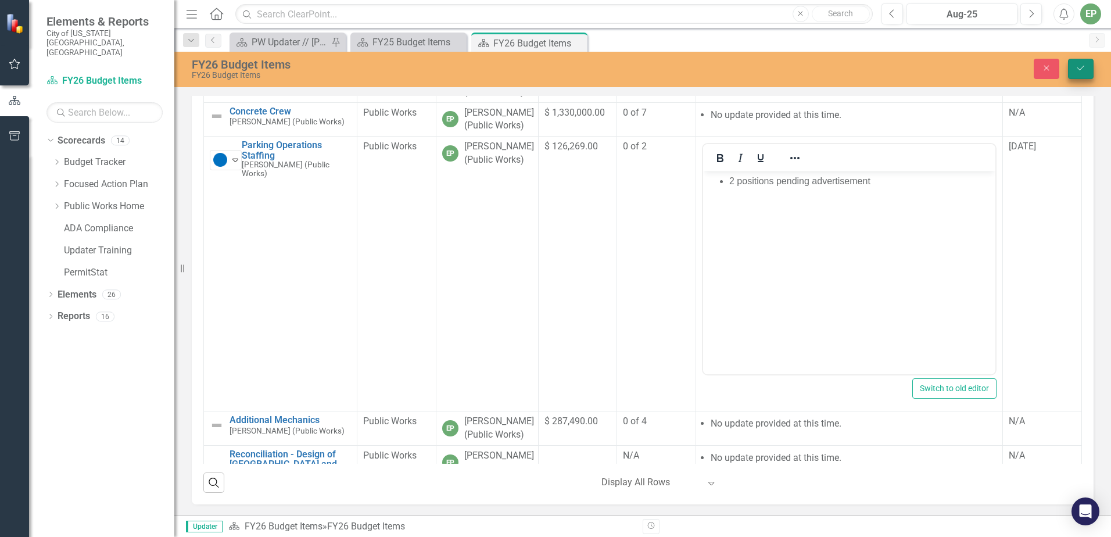
click at [1081, 74] on button "Save" at bounding box center [1081, 69] width 26 height 20
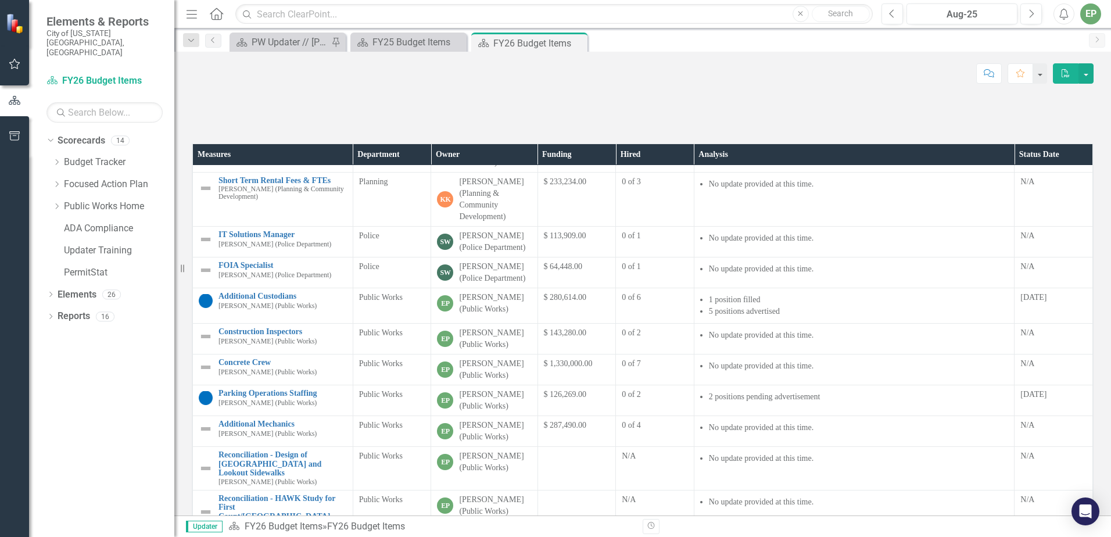
scroll to position [116, 0]
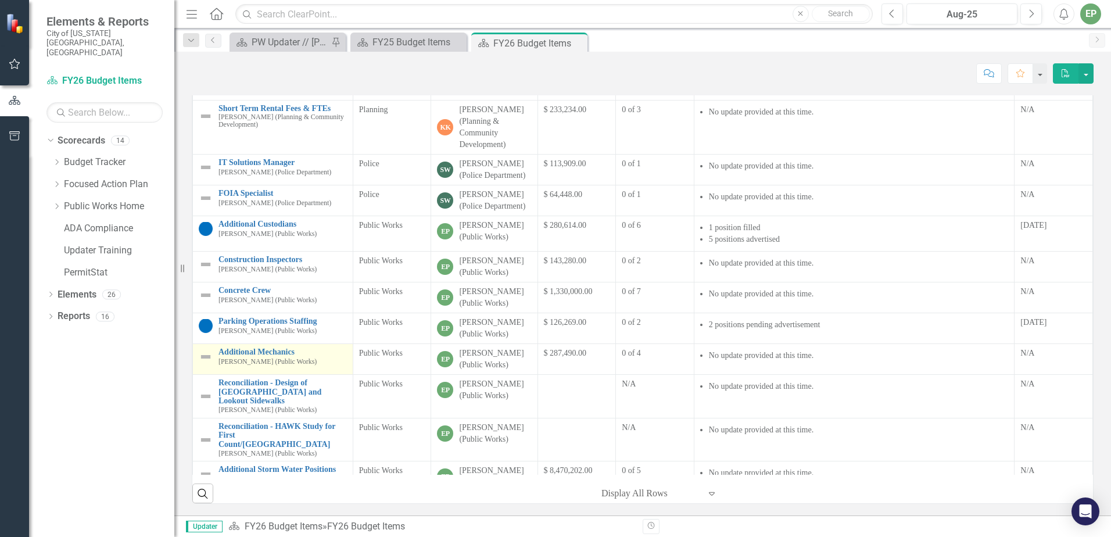
click at [246, 365] on small "[PERSON_NAME] (Public Works)" at bounding box center [267, 362] width 98 height 8
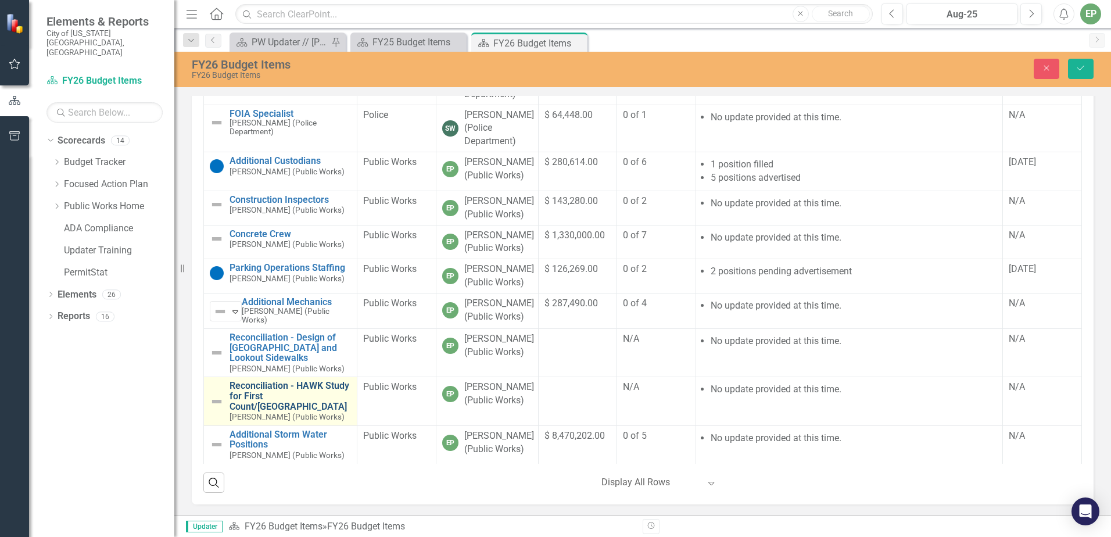
scroll to position [239, 0]
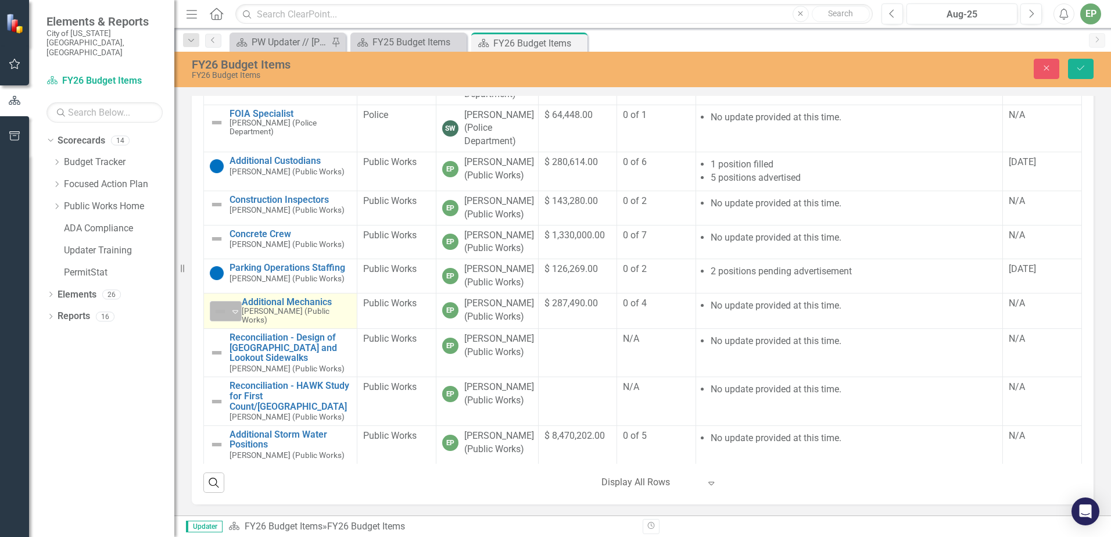
click at [237, 307] on icon "Expand" at bounding box center [235, 311] width 12 height 9
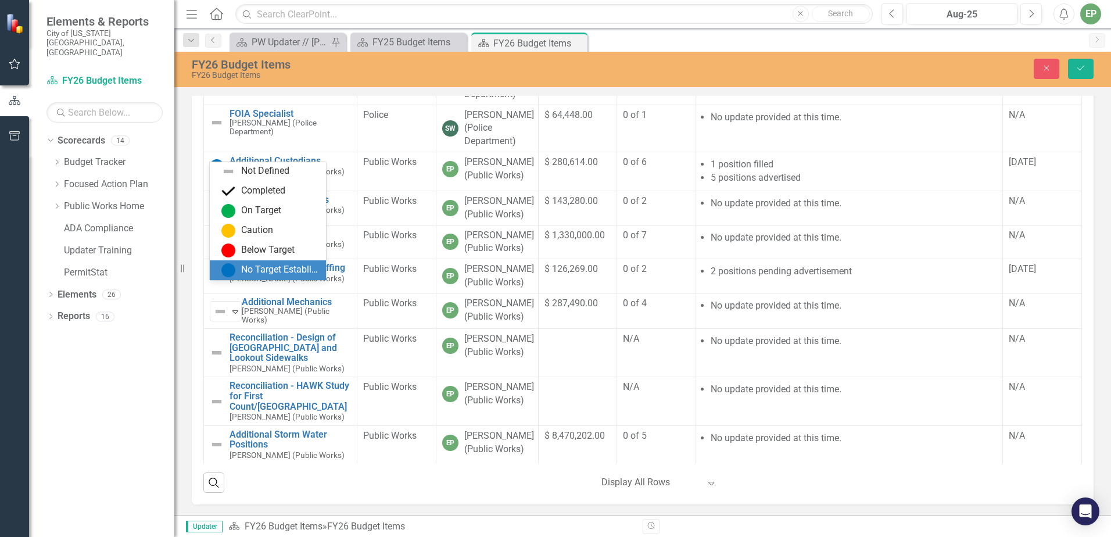
click at [240, 271] on div "No Target Established" at bounding box center [270, 270] width 98 height 14
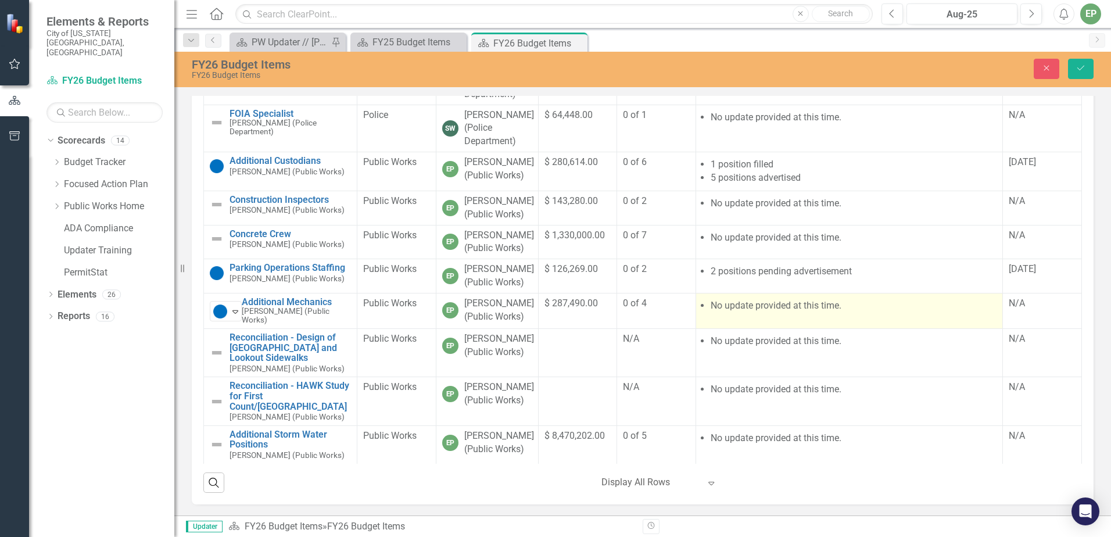
click at [815, 293] on td "No update provided at this time." at bounding box center [848, 310] width 307 height 35
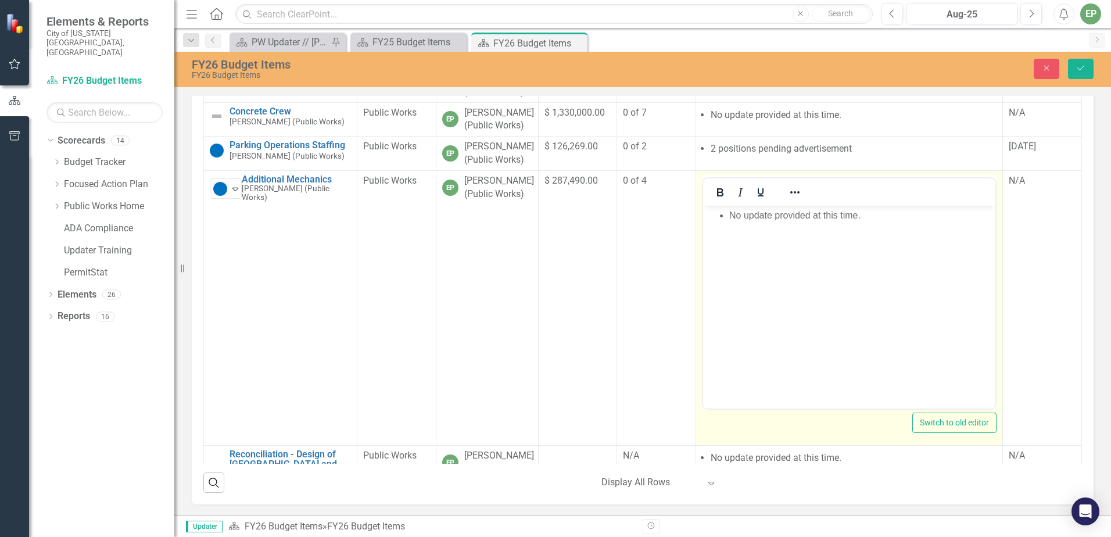
scroll to position [0, 0]
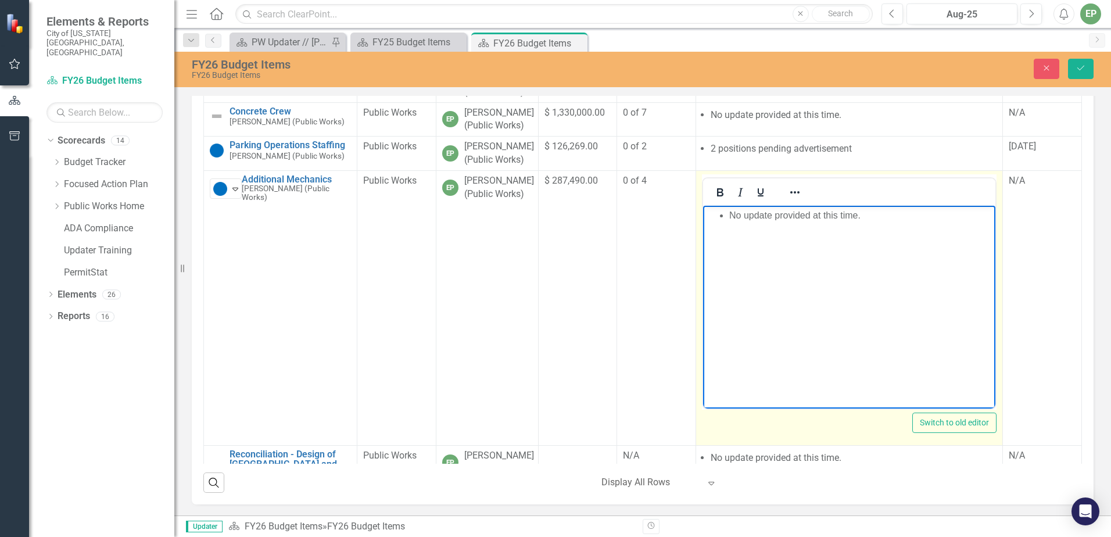
click at [787, 217] on li "No update provided at this time." at bounding box center [860, 215] width 264 height 14
click at [774, 212] on li "2 positions interviewing" at bounding box center [860, 215] width 264 height 14
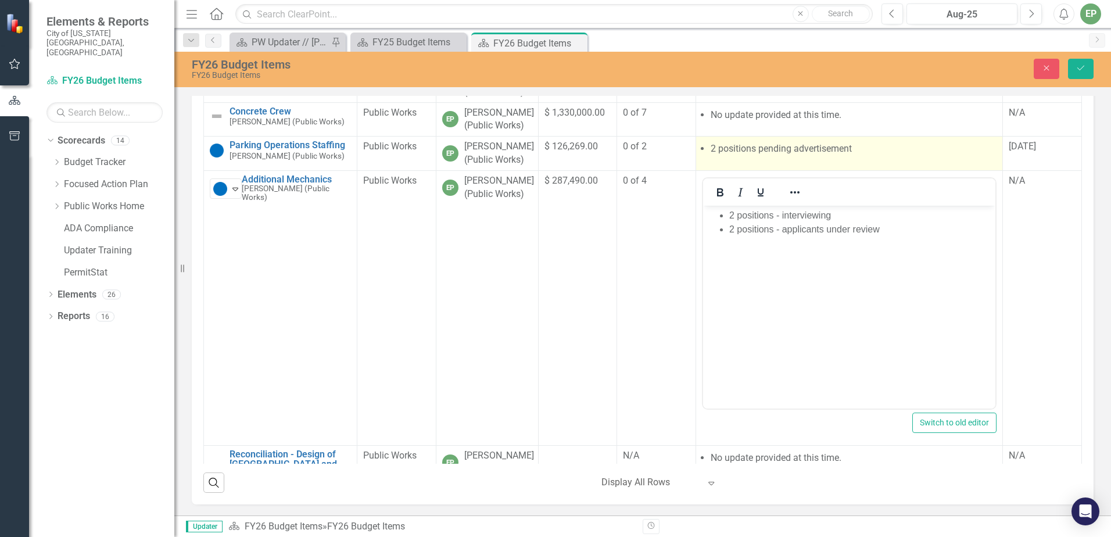
click at [753, 156] on li "2 positions pending advertisement" at bounding box center [853, 148] width 286 height 13
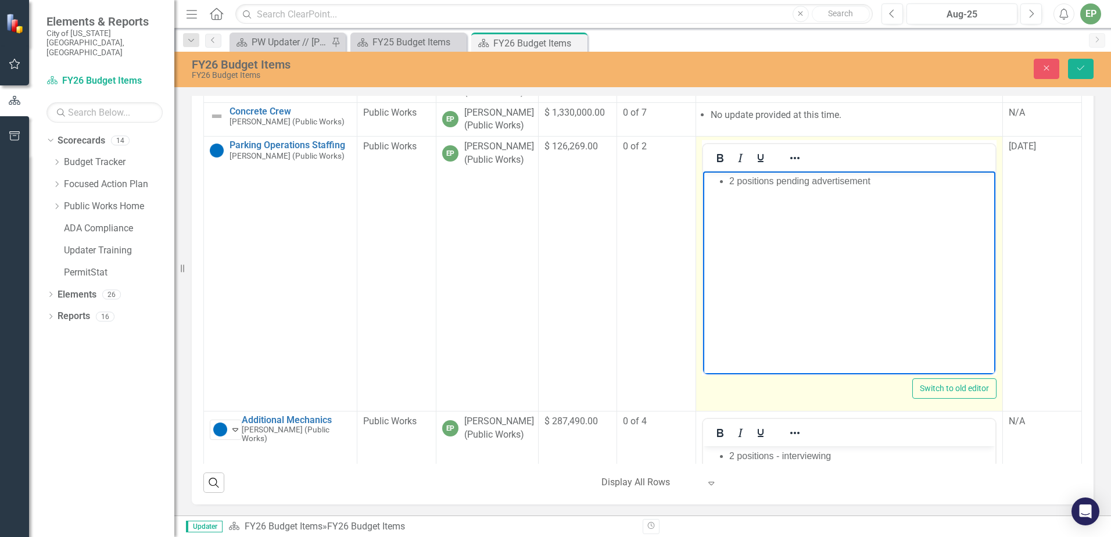
click at [777, 179] on li "2 positions pending advertisement" at bounding box center [860, 181] width 264 height 14
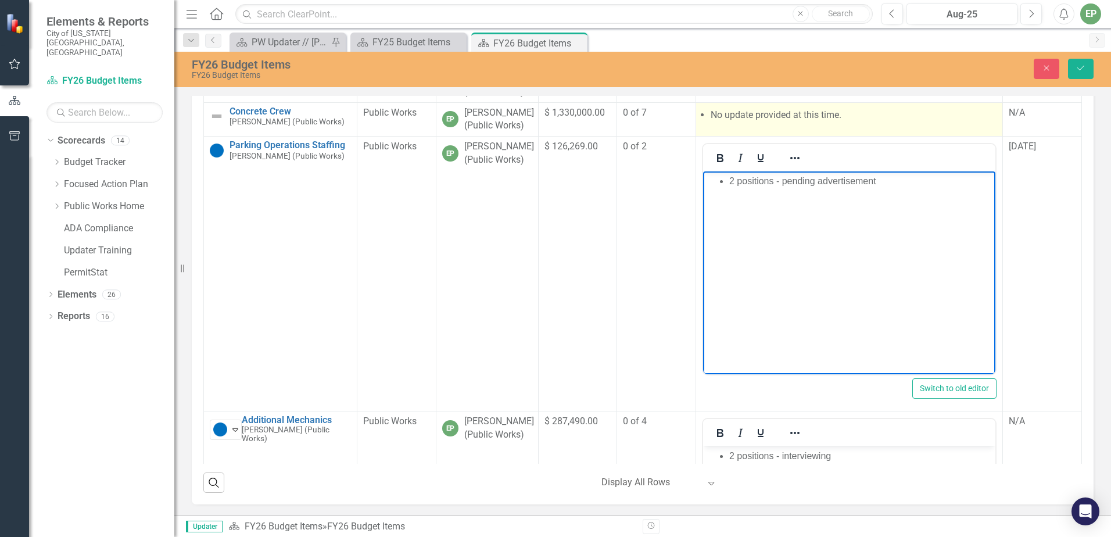
scroll to position [1231, 0]
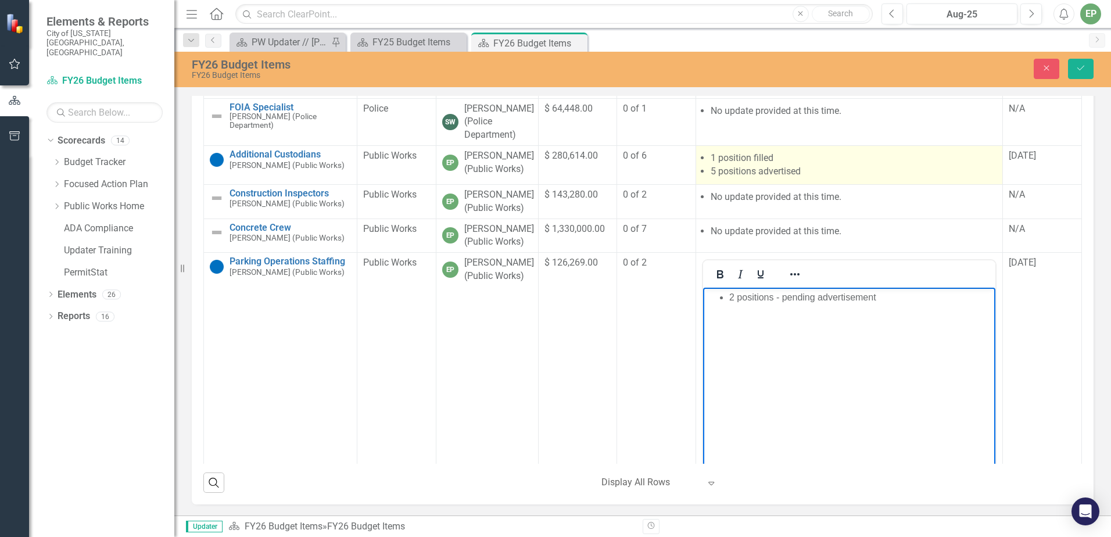
click at [763, 178] on li "5 positions advertised" at bounding box center [853, 171] width 286 height 13
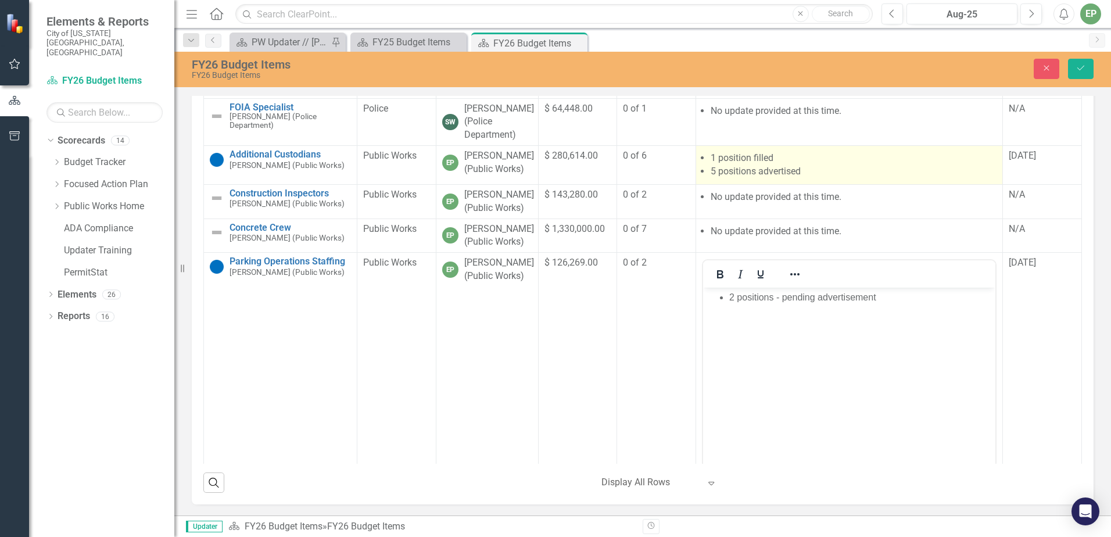
click at [763, 178] on li "5 positions advertised" at bounding box center [853, 171] width 286 height 13
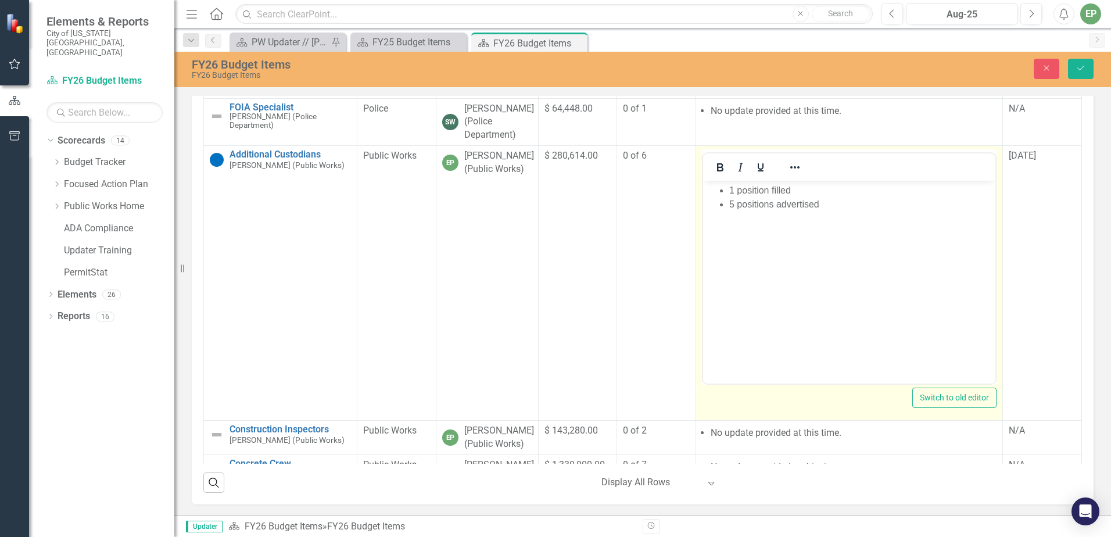
scroll to position [0, 0]
drag, startPoint x: 771, startPoint y: 192, endPoint x: 1521, endPoint y: 411, distance: 781.1
click at [771, 192] on li "1 position filled" at bounding box center [860, 191] width 264 height 14
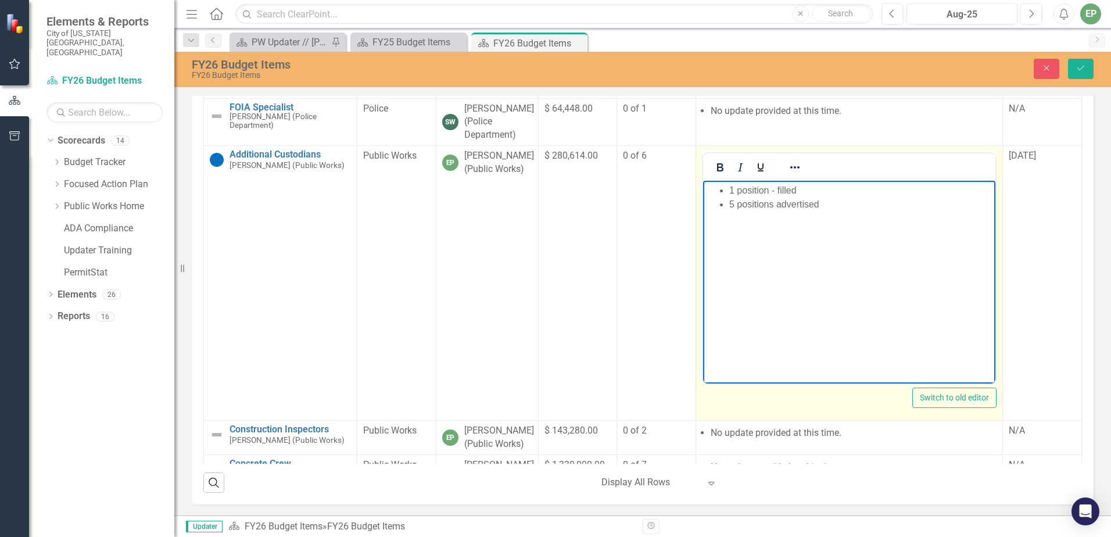
click at [774, 207] on li "5 positions advertised" at bounding box center [860, 204] width 264 height 14
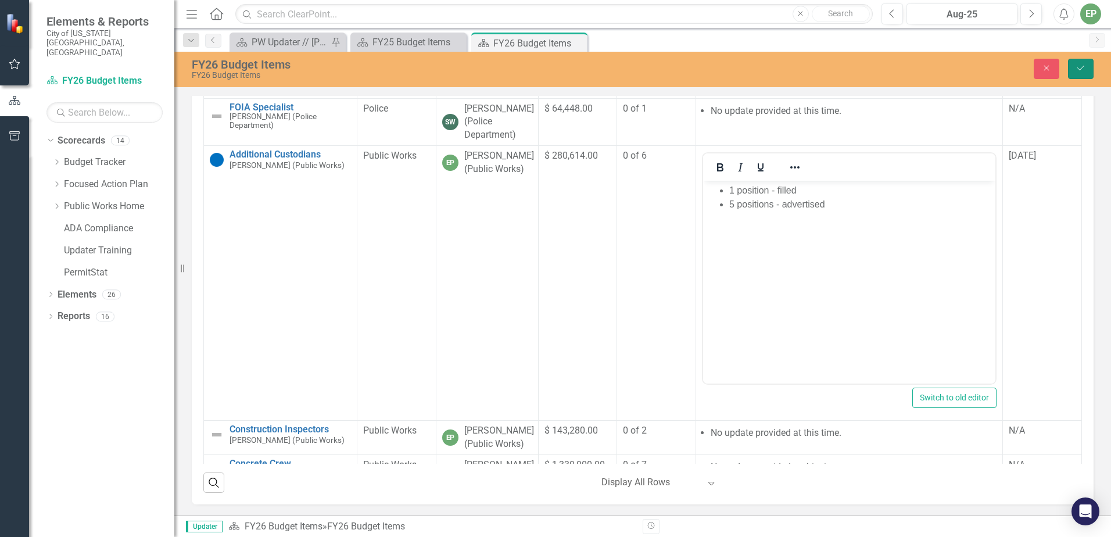
click at [1089, 68] on button "Save" at bounding box center [1081, 69] width 26 height 20
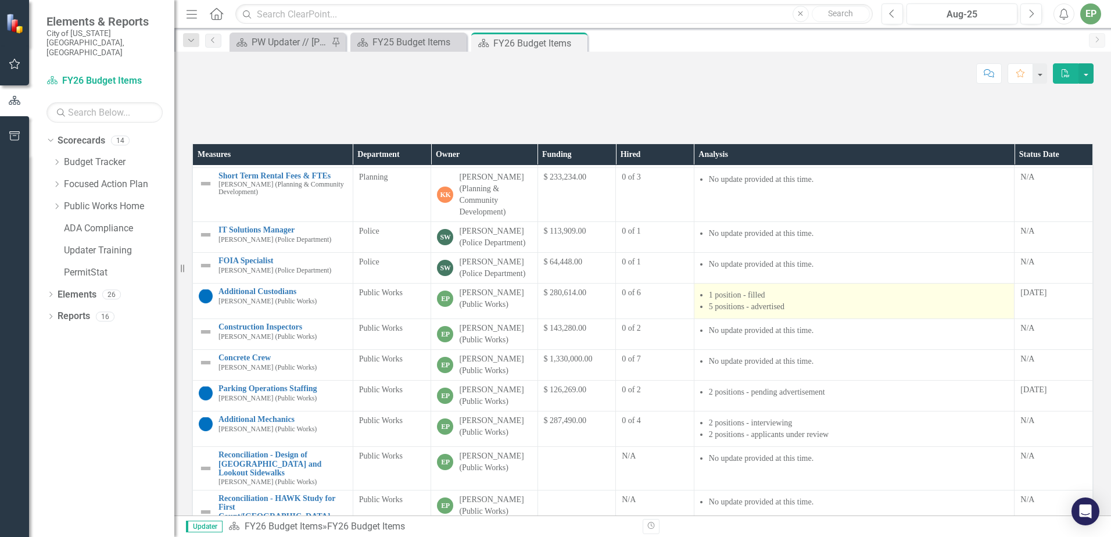
scroll to position [191, 0]
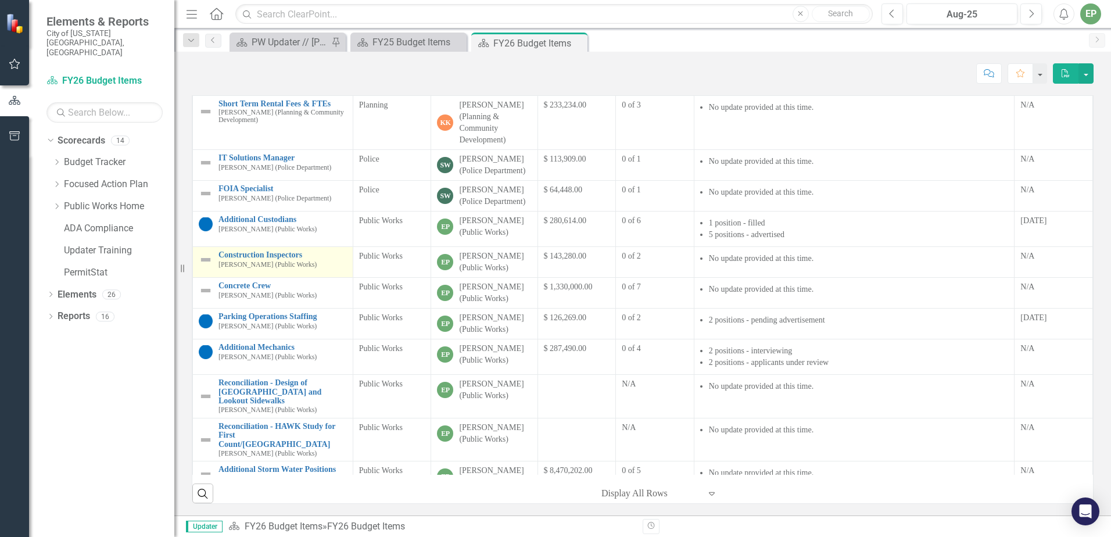
click at [271, 264] on small "[PERSON_NAME] (Public Works)" at bounding box center [267, 265] width 98 height 8
click at [271, 257] on link "Construction Inspectors" at bounding box center [282, 254] width 128 height 9
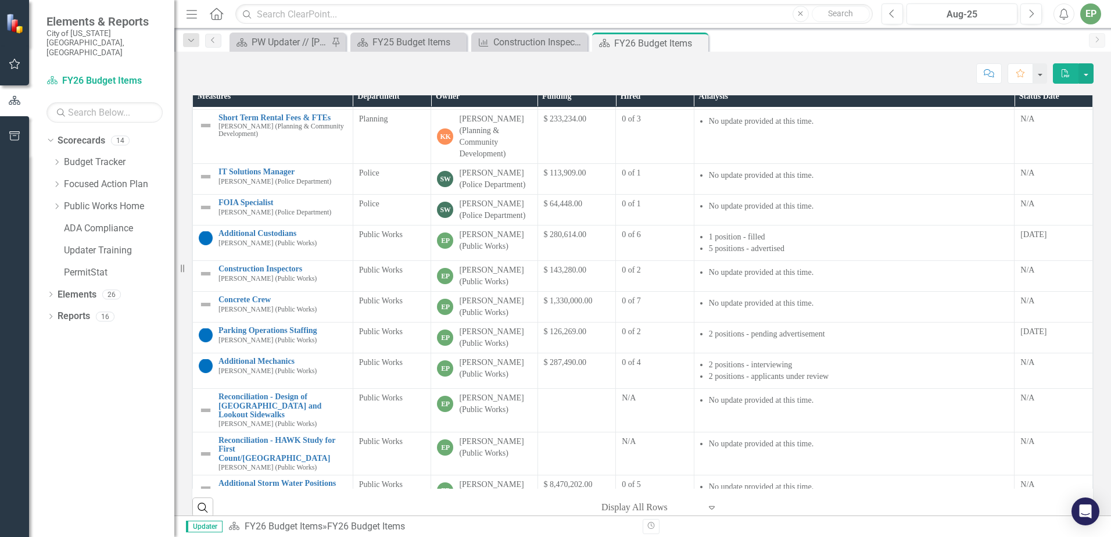
scroll to position [191, 0]
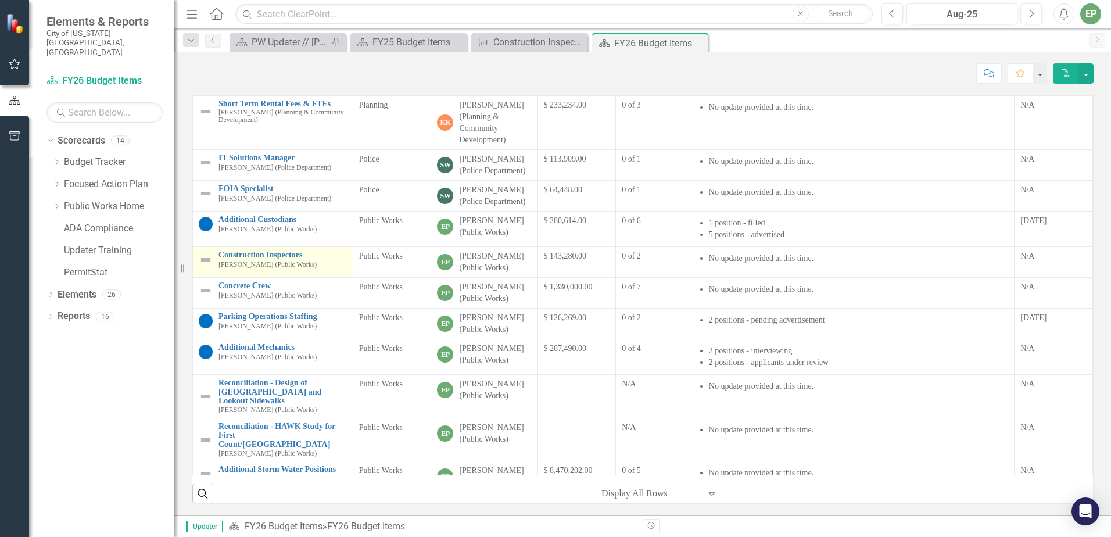
click at [246, 262] on small "[PERSON_NAME] (Public Works)" at bounding box center [267, 265] width 98 height 8
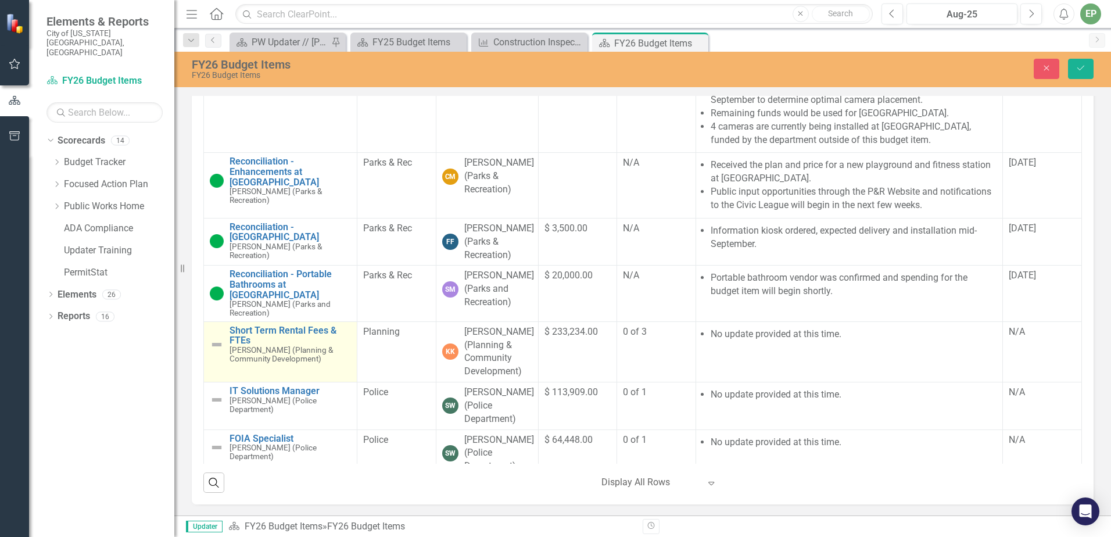
scroll to position [1347, 0]
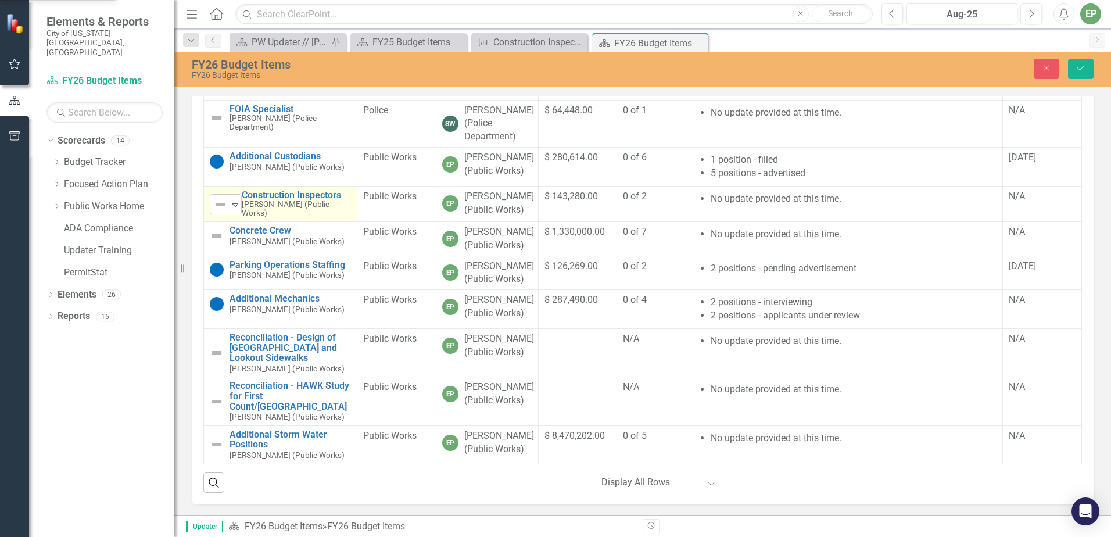
click at [234, 200] on icon "Expand" at bounding box center [235, 204] width 12 height 9
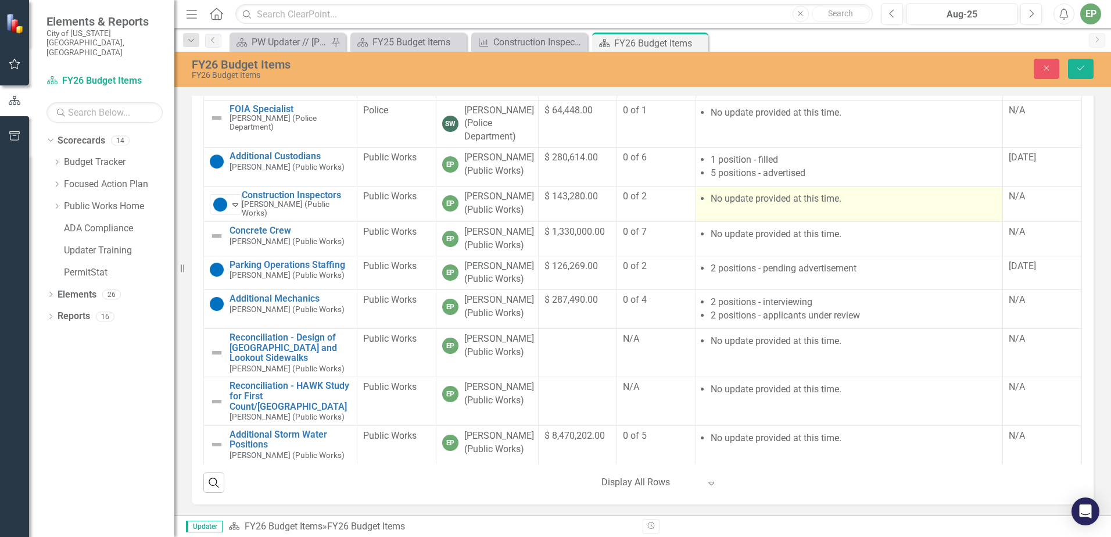
click at [832, 193] on li "No update provided at this time." at bounding box center [853, 198] width 286 height 13
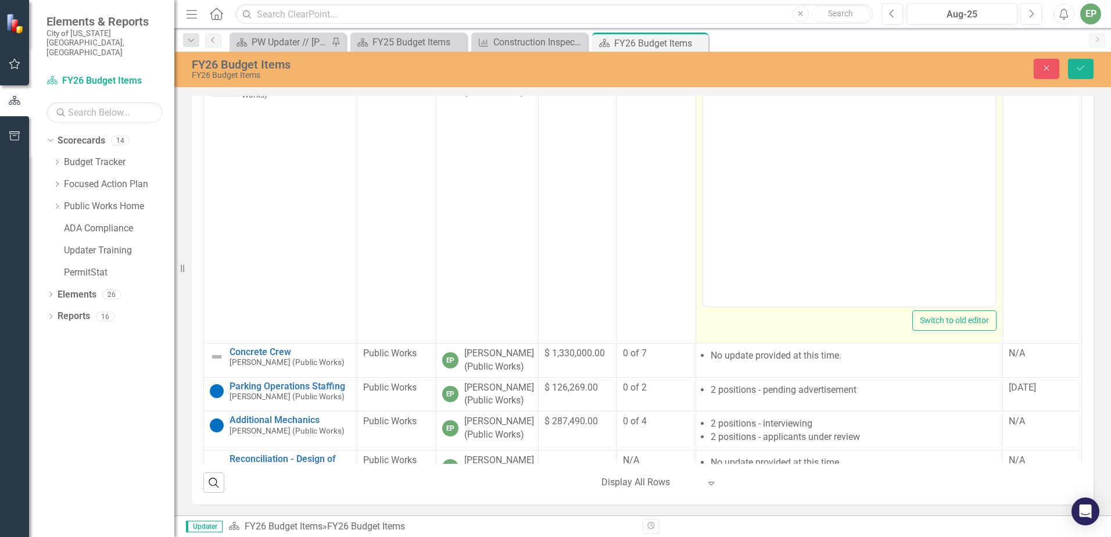
scroll to position [0, 0]
click at [818, 118] on li "No update provided at this time." at bounding box center [860, 113] width 264 height 14
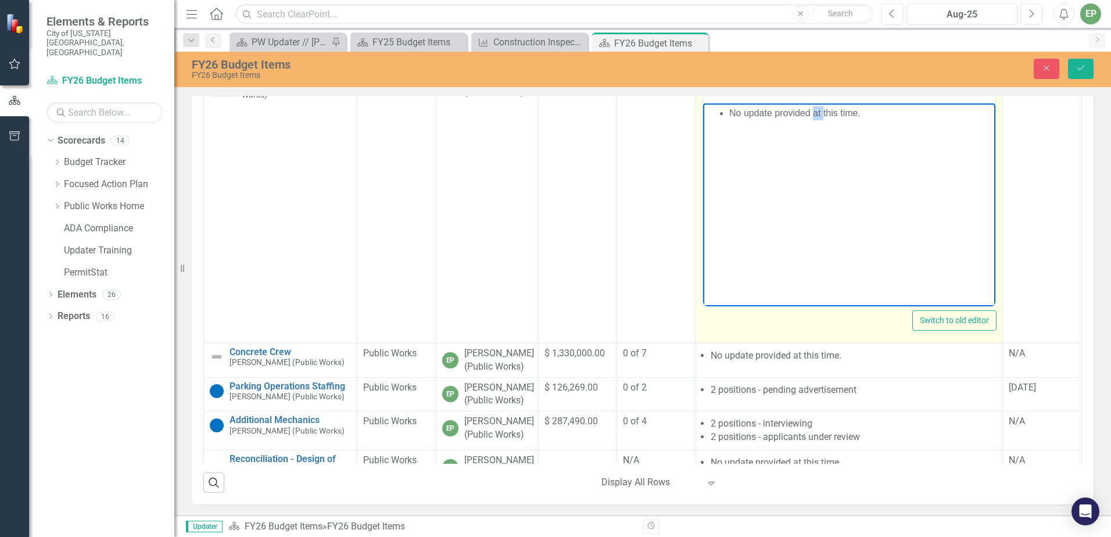
click at [818, 118] on li "No update provided at this time." at bounding box center [860, 113] width 264 height 14
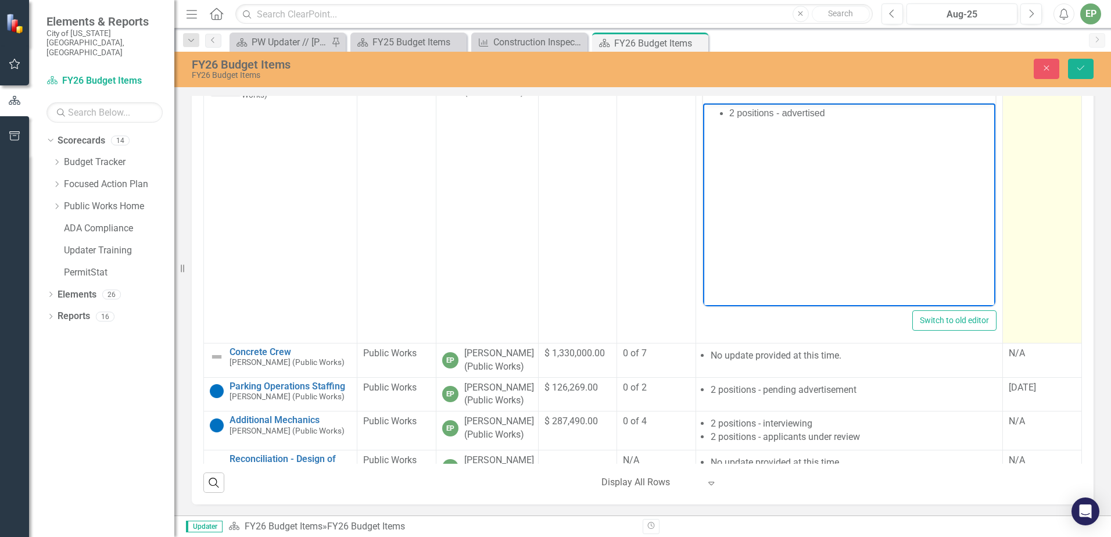
click at [1008, 85] on div "N/A" at bounding box center [1041, 78] width 67 height 13
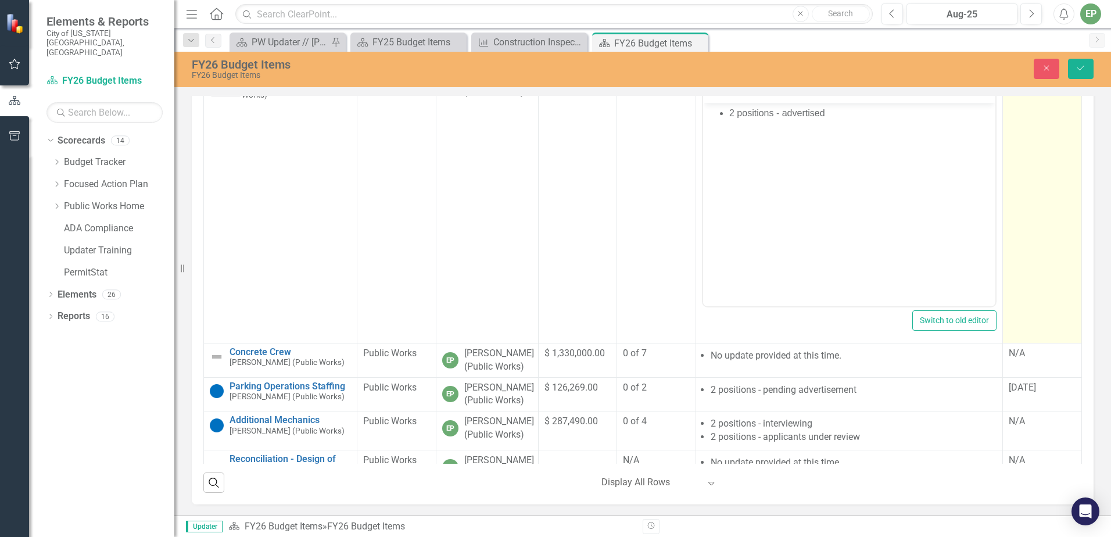
click at [1008, 85] on div "N/A" at bounding box center [1041, 78] width 67 height 13
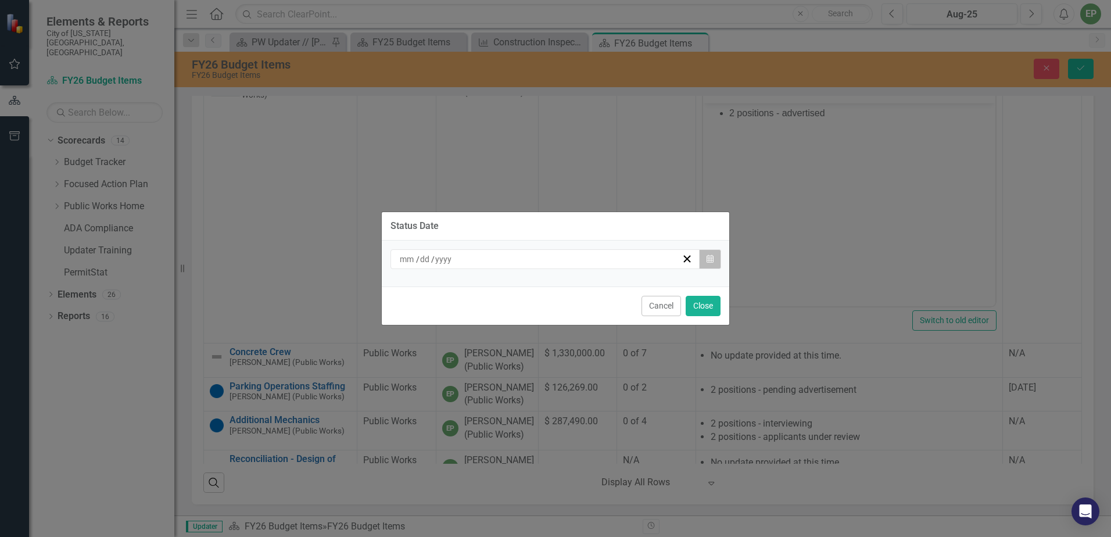
click at [706, 256] on icon "button" at bounding box center [709, 258] width 7 height 8
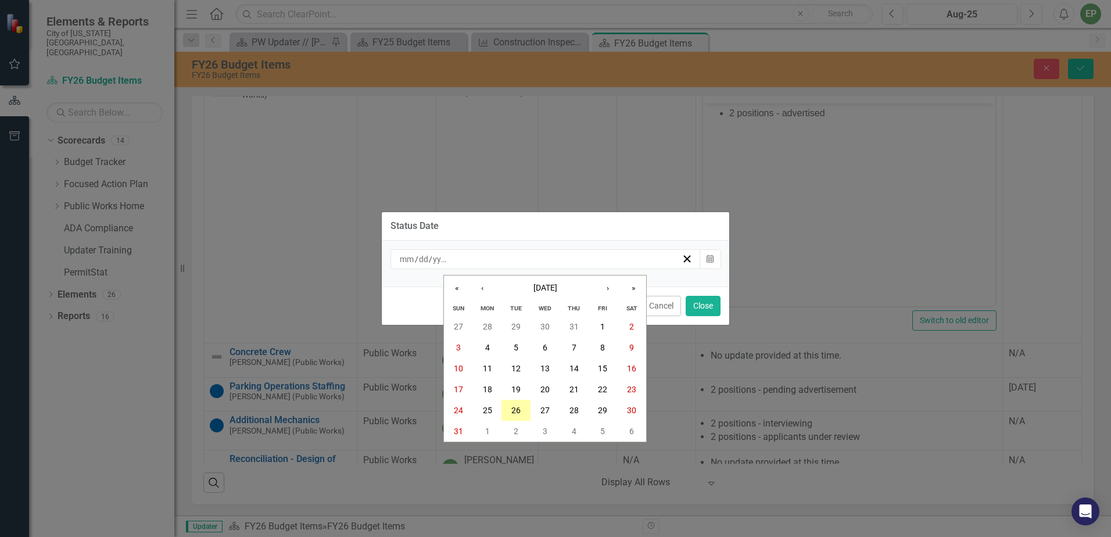
click at [518, 403] on button "26" at bounding box center [515, 410] width 29 height 21
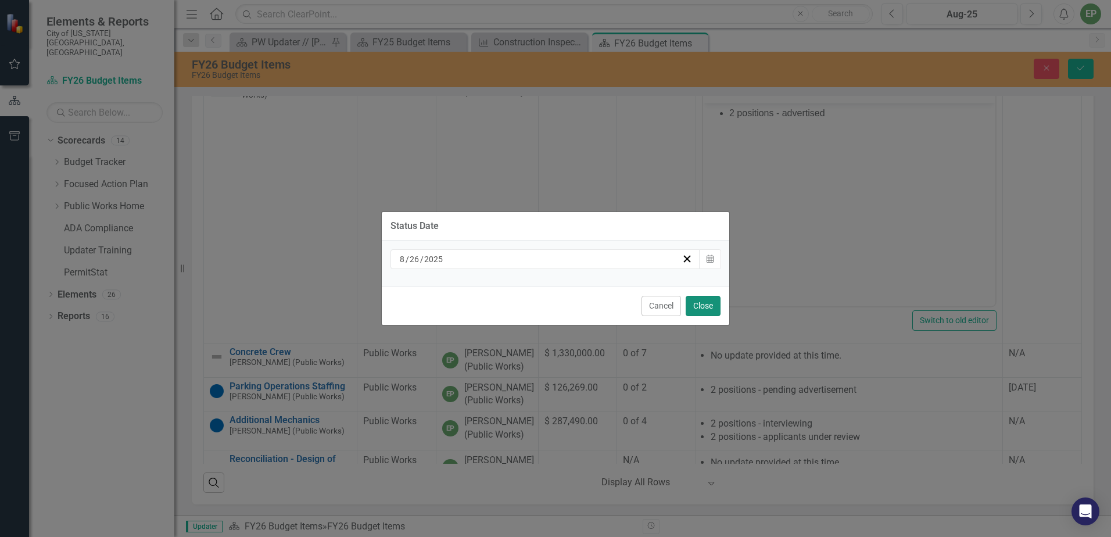
click at [715, 303] on button "Close" at bounding box center [702, 306] width 35 height 20
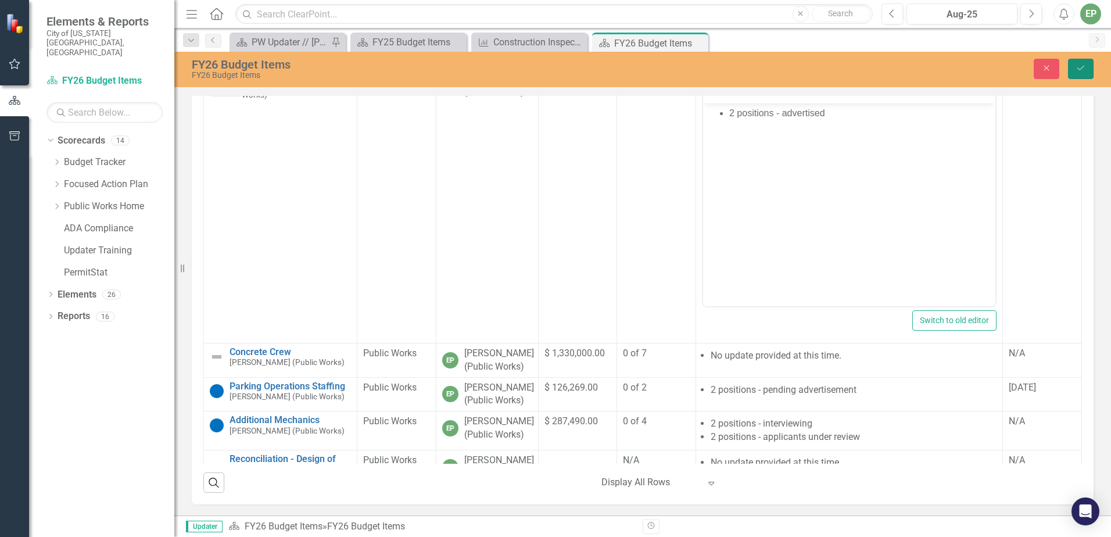
click at [1073, 73] on button "Save" at bounding box center [1081, 69] width 26 height 20
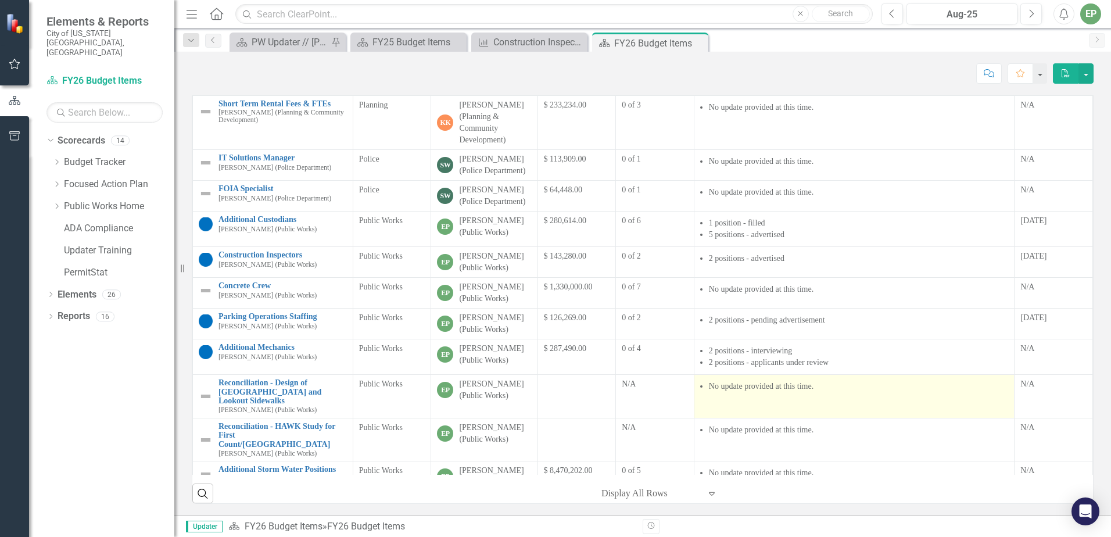
scroll to position [191, 0]
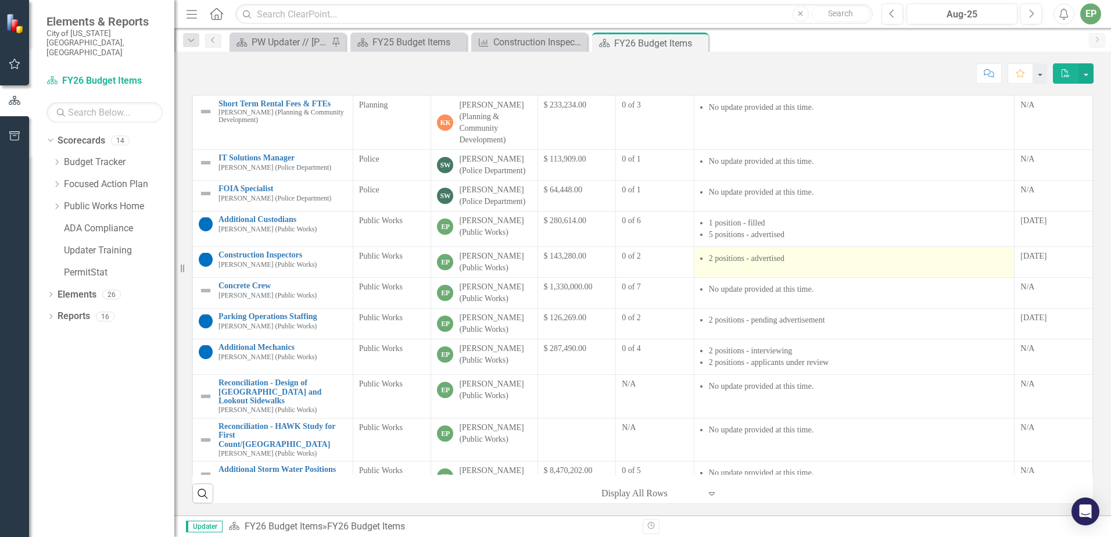
click at [709, 256] on li "2 positions - advertised" at bounding box center [859, 259] width 300 height 12
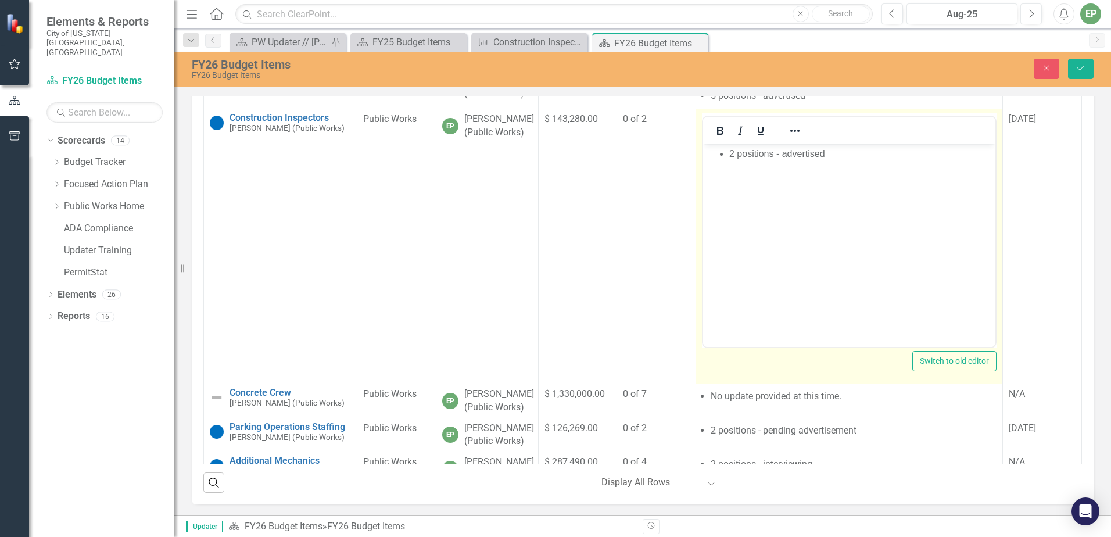
scroll to position [1364, 0]
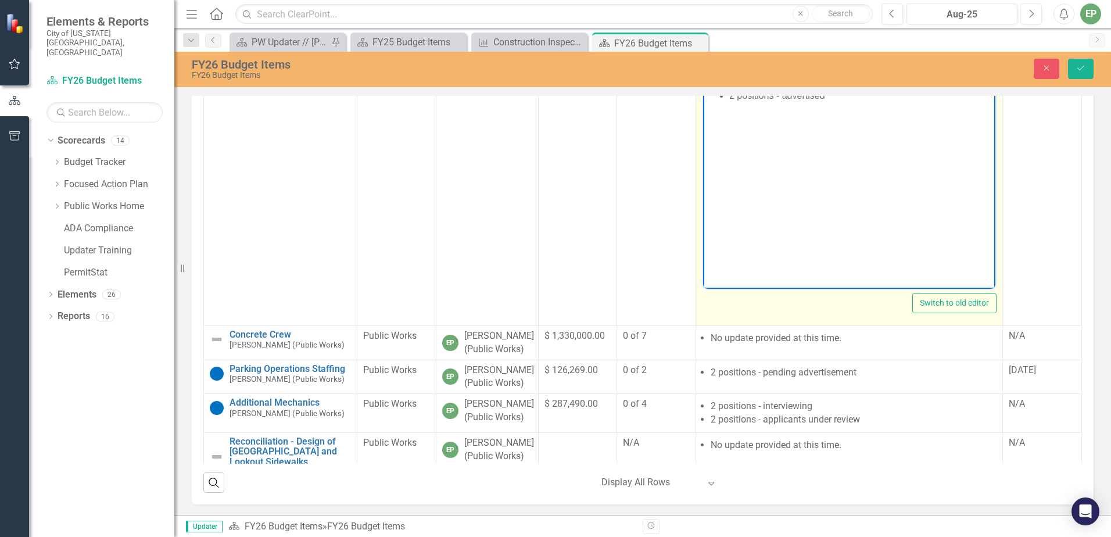
click at [760, 98] on li "2 positions - advertised" at bounding box center [860, 95] width 264 height 14
click at [771, 92] on li "2 positions - advertised" at bounding box center [860, 95] width 264 height 14
click at [729, 96] on li "2 positions - advertised" at bounding box center [860, 95] width 264 height 14
click at [790, 74] on icon "Reveal or hide additional toolbar items" at bounding box center [794, 72] width 9 height 2
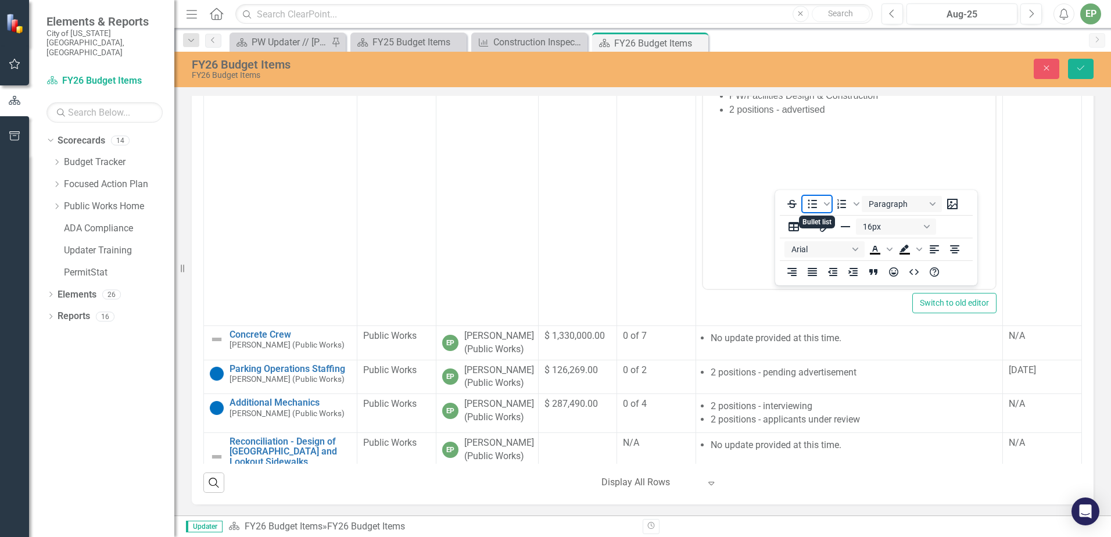
click at [815, 205] on icon "Bullet list" at bounding box center [812, 204] width 14 height 14
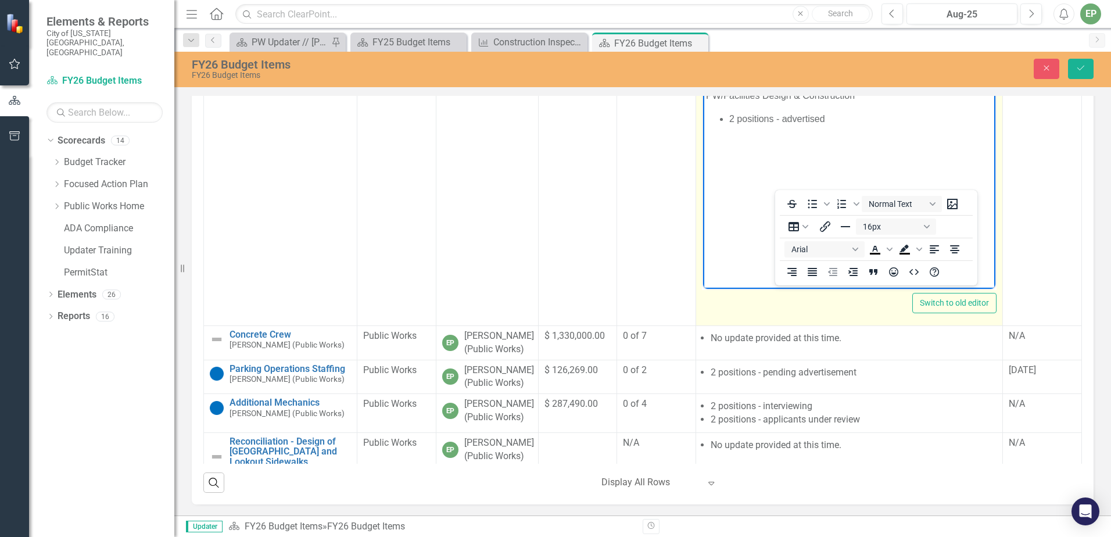
click at [747, 168] on body "PW/Facilities Design & Construction 2 positions - advertised" at bounding box center [848, 172] width 293 height 174
click at [767, 105] on body "PW/Facilities Design & Construction 2 positions - advertised" at bounding box center [848, 172] width 293 height 174
click at [788, 80] on icon "Reveal or hide additional toolbar items" at bounding box center [795, 73] width 14 height 14
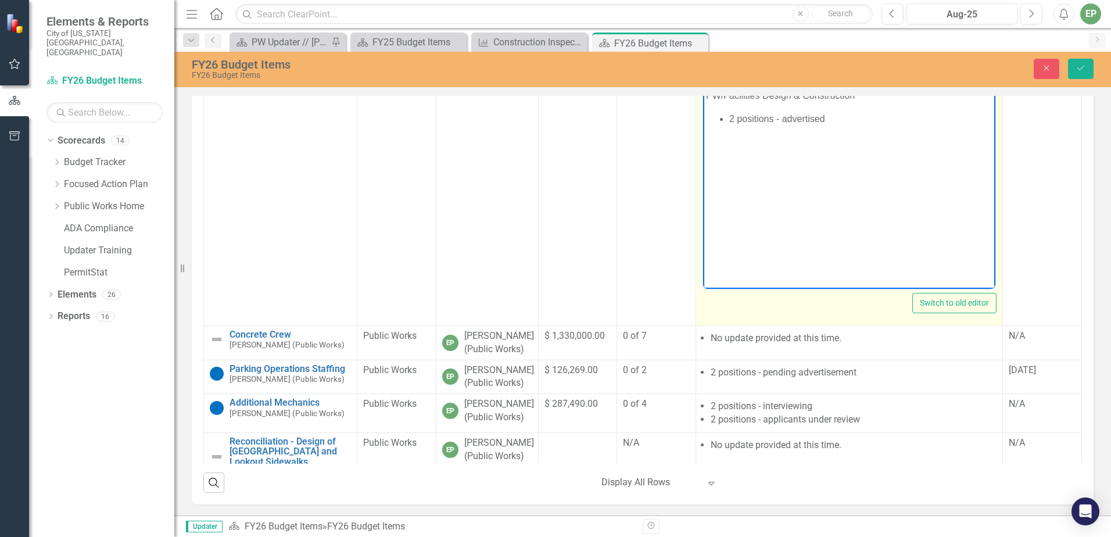
click at [894, 116] on li "2 positions - advertised" at bounding box center [860, 119] width 264 height 14
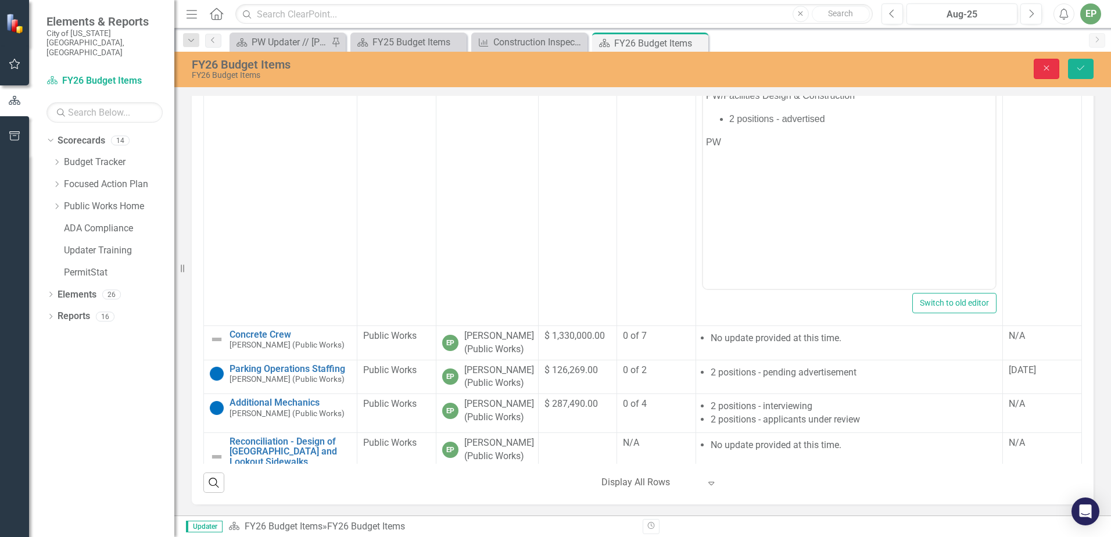
click at [1049, 76] on button "Close" at bounding box center [1046, 69] width 26 height 20
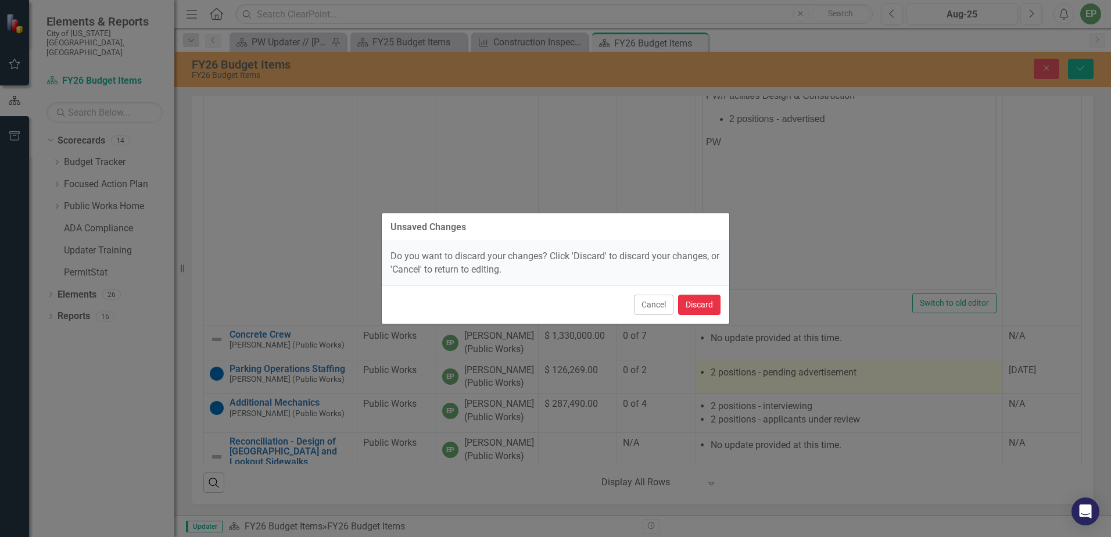
click at [692, 311] on button "Discard" at bounding box center [699, 304] width 42 height 20
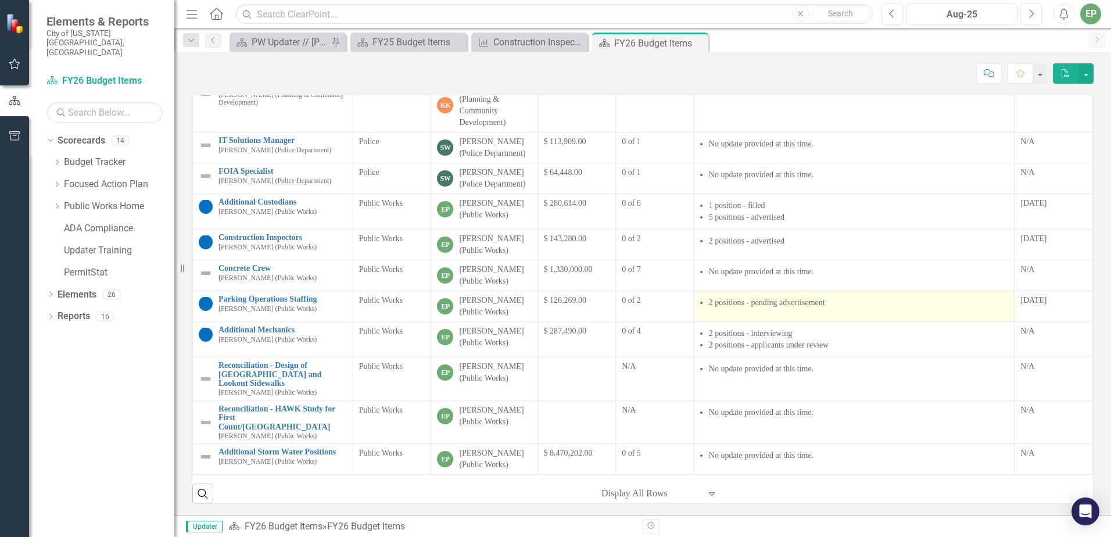
scroll to position [900, 0]
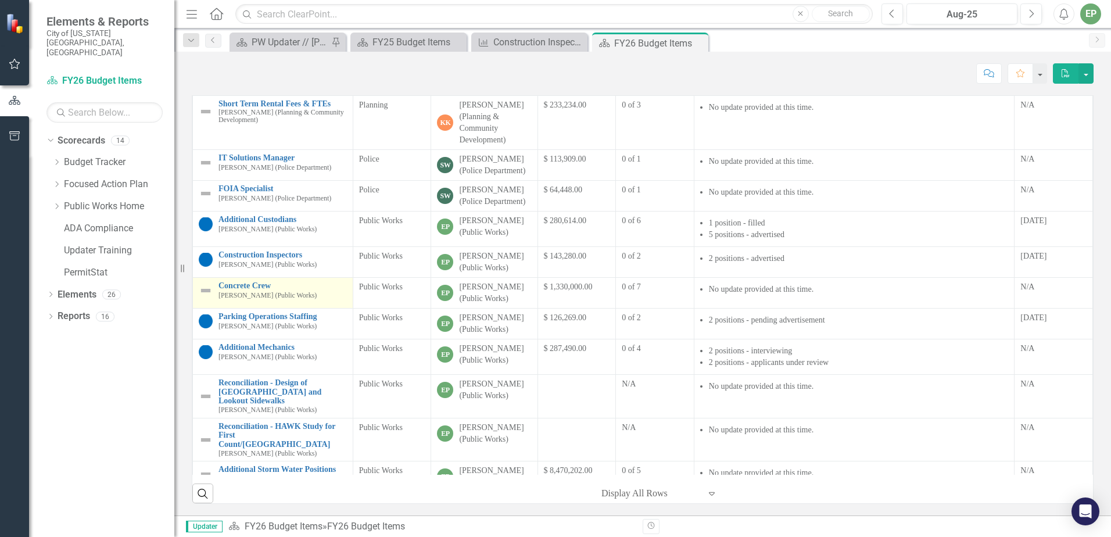
click at [307, 292] on small "[PERSON_NAME] (Public Works)" at bounding box center [267, 296] width 98 height 8
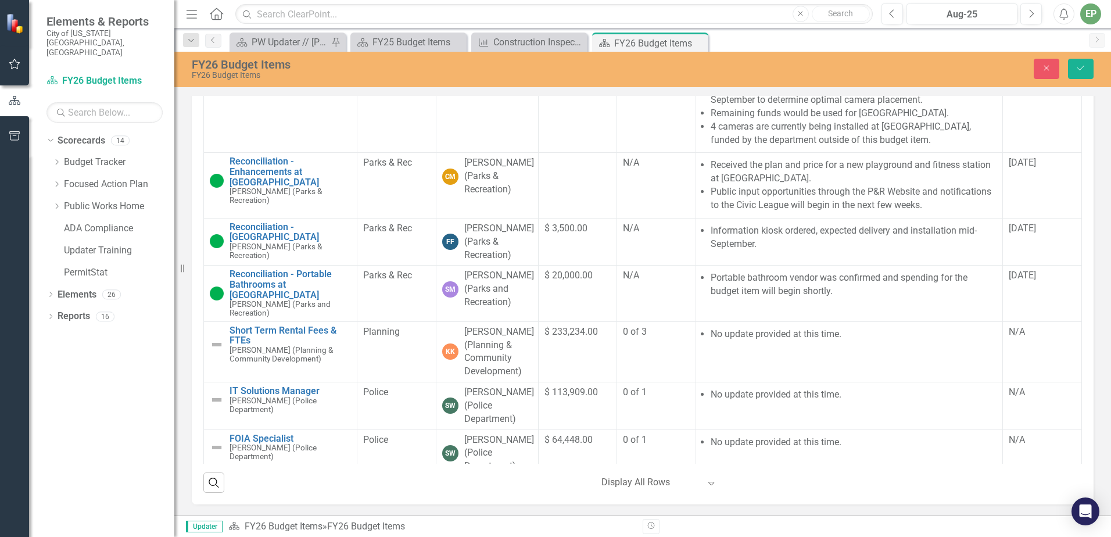
scroll to position [1347, 0]
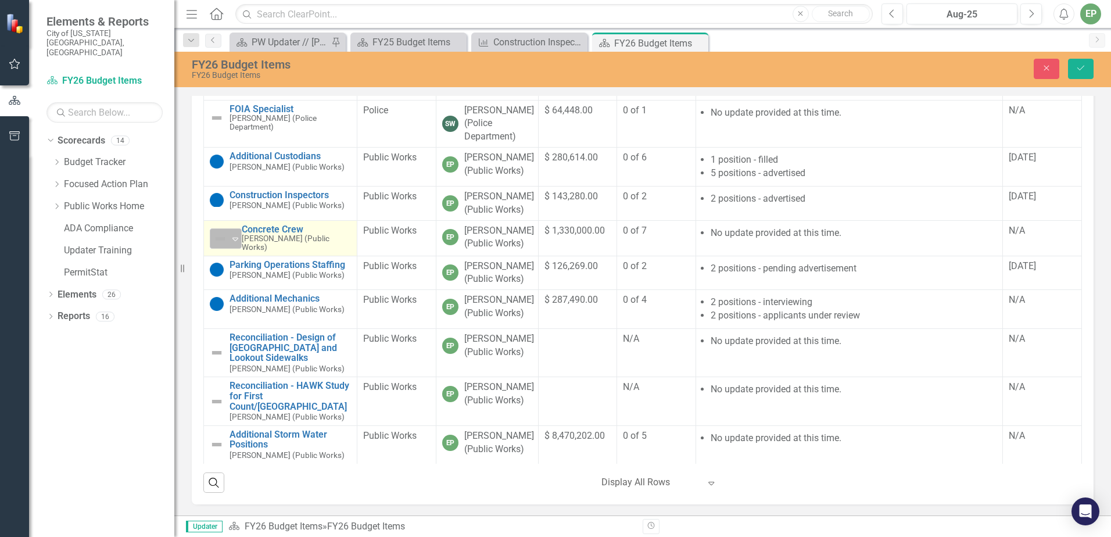
click at [229, 247] on div "Not Defined" at bounding box center [220, 239] width 17 height 16
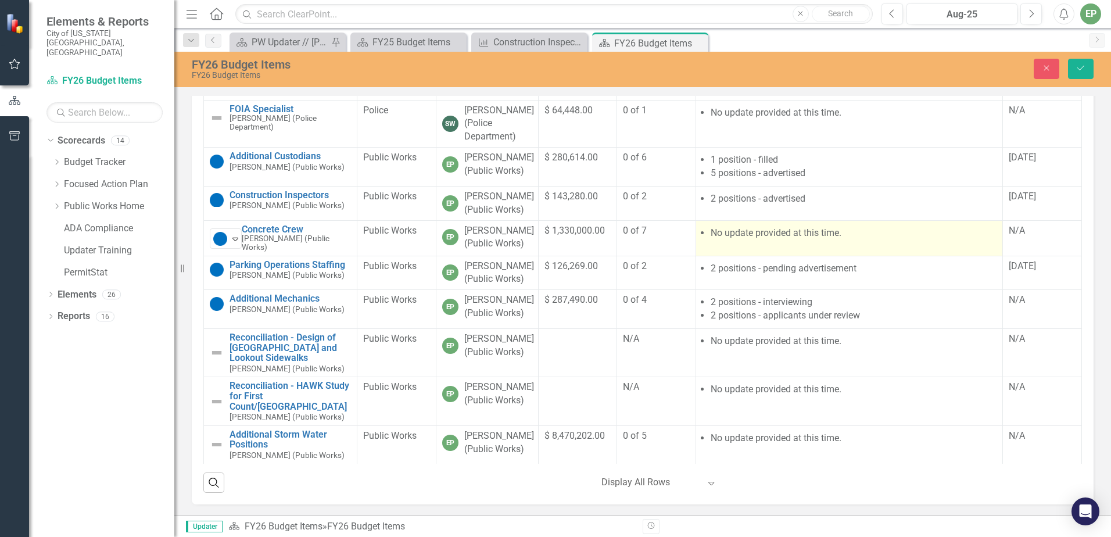
click at [838, 240] on li "No update provided at this time." at bounding box center [853, 233] width 286 height 13
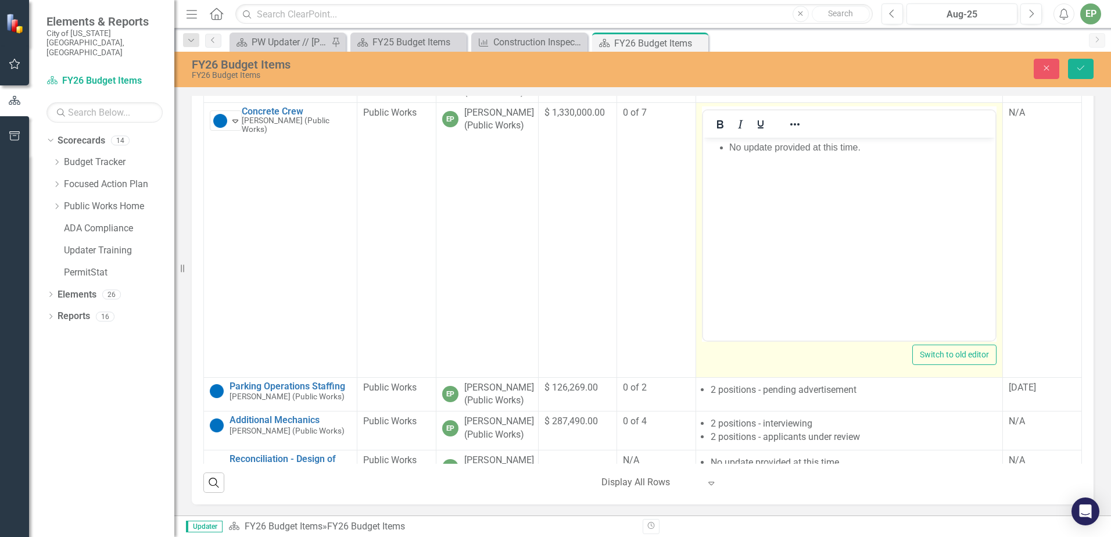
scroll to position [0, 0]
click at [799, 152] on li "No update provided at this time." at bounding box center [860, 147] width 264 height 14
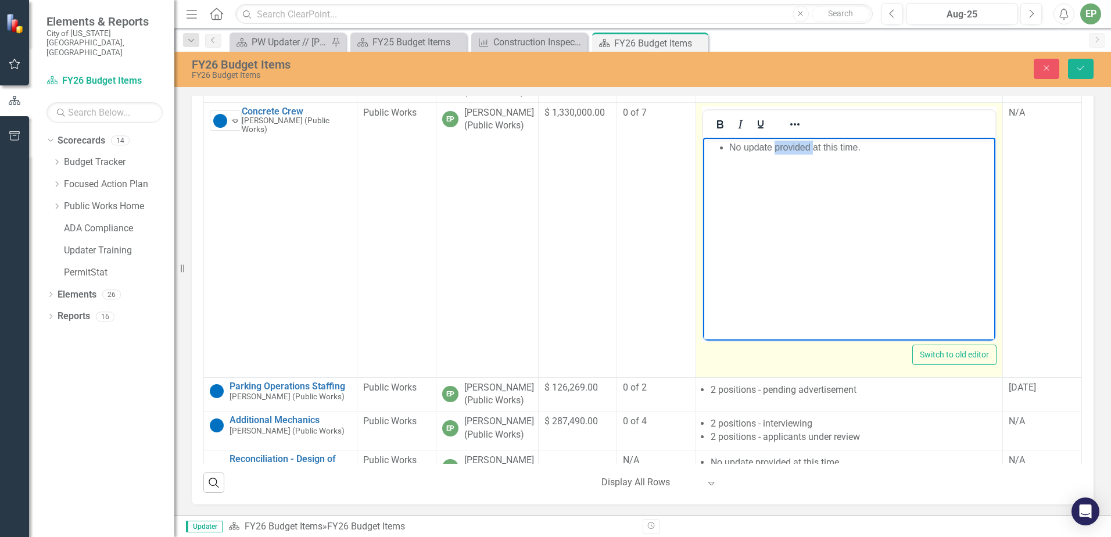
click at [799, 152] on li "No update provided at this time." at bounding box center [860, 147] width 264 height 14
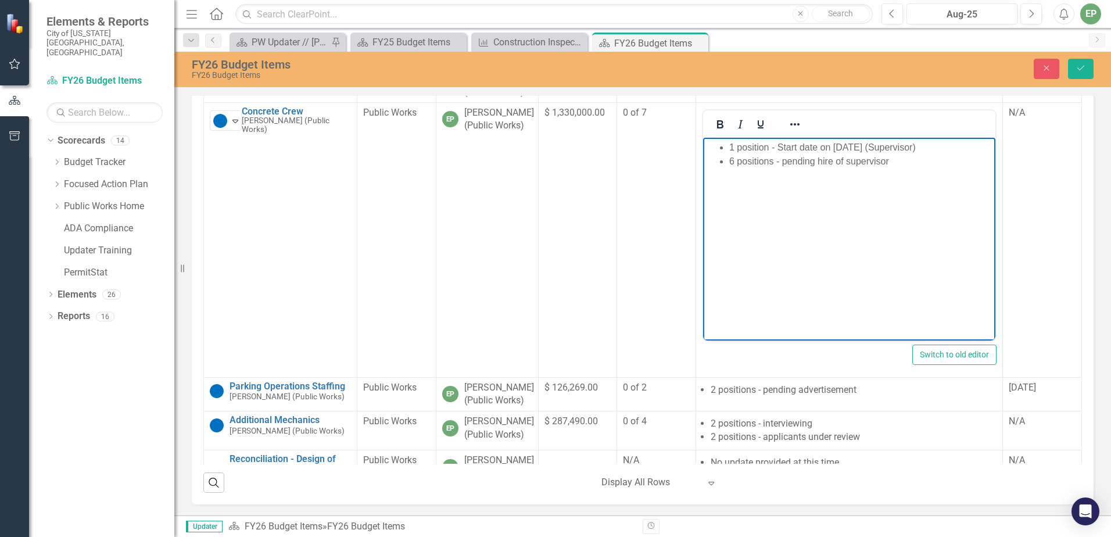
click at [878, 143] on li "1 position - Start date on [DATE] (Supervisor)" at bounding box center [860, 147] width 264 height 14
click at [1086, 67] on button "Save" at bounding box center [1081, 69] width 26 height 20
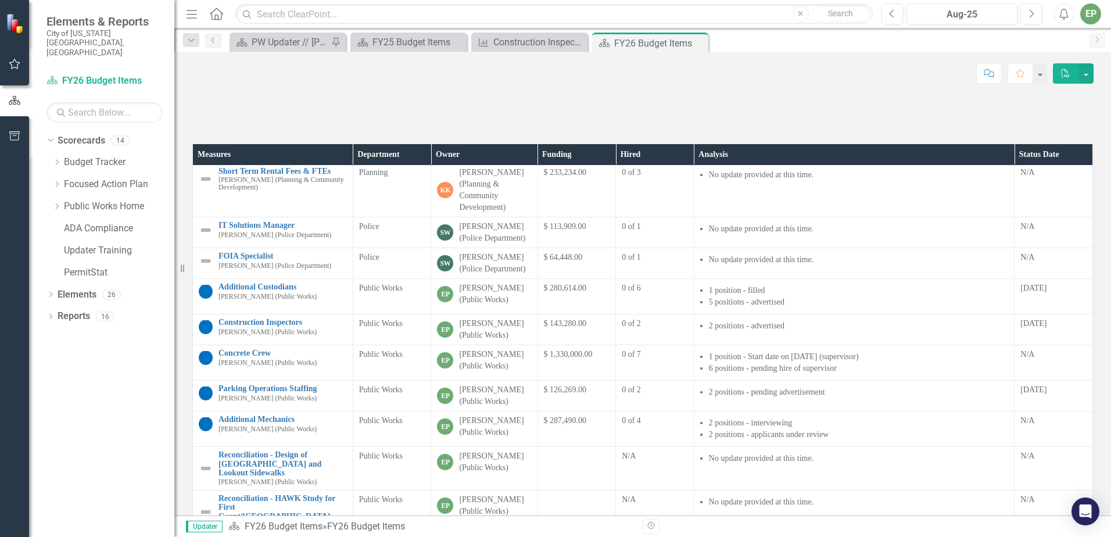
scroll to position [174, 0]
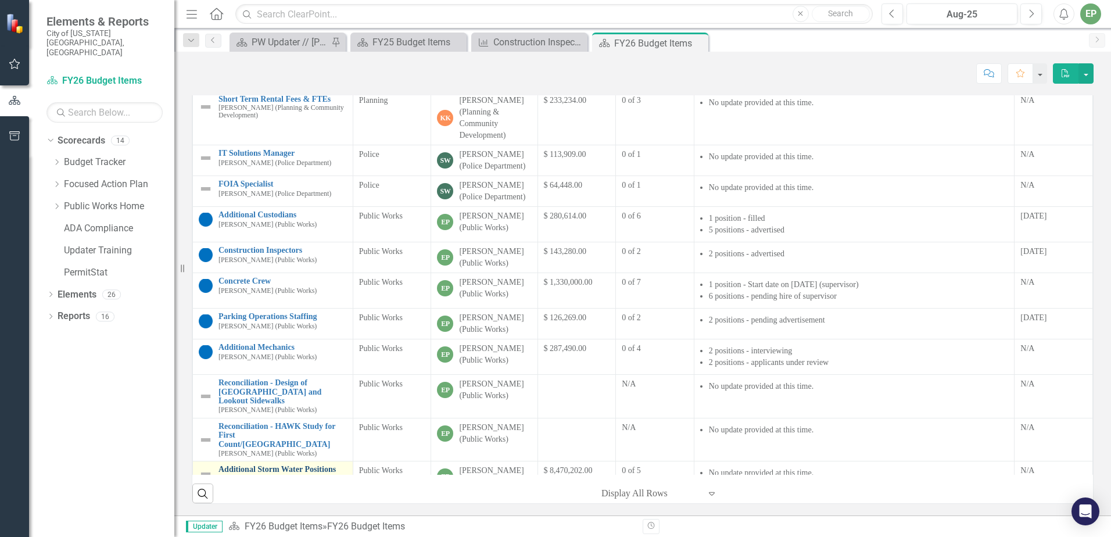
click at [252, 470] on link "Additional Storm Water Positions" at bounding box center [282, 469] width 128 height 9
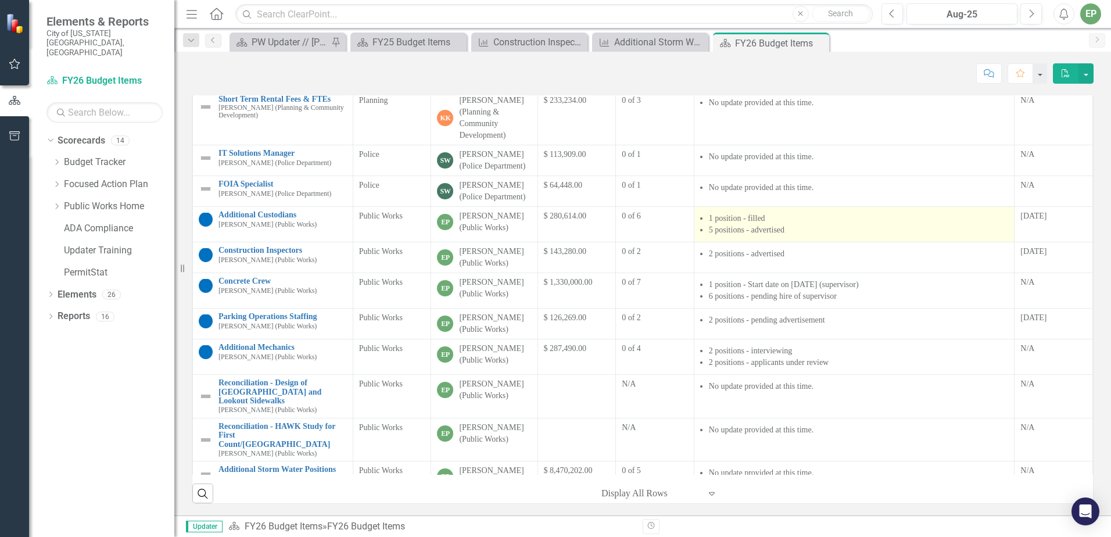
scroll to position [191, 0]
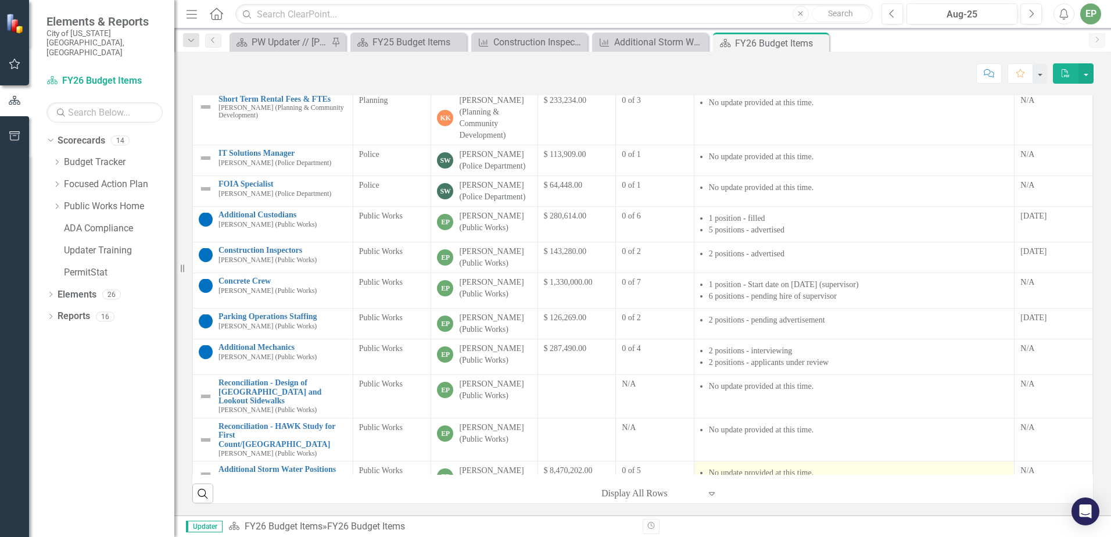
click at [856, 467] on li "No update provided at this time." at bounding box center [859, 473] width 300 height 12
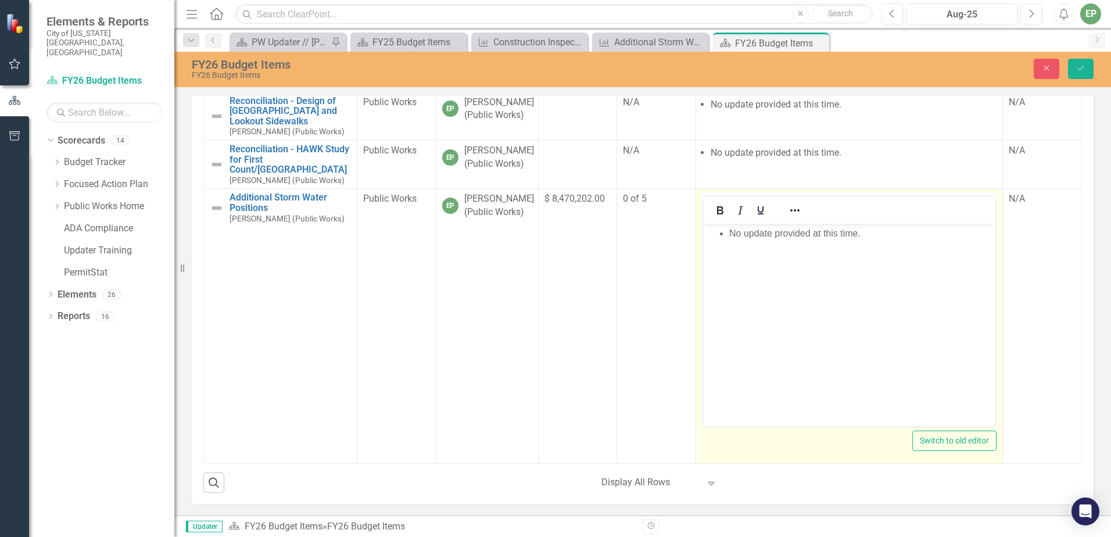
scroll to position [239, 0]
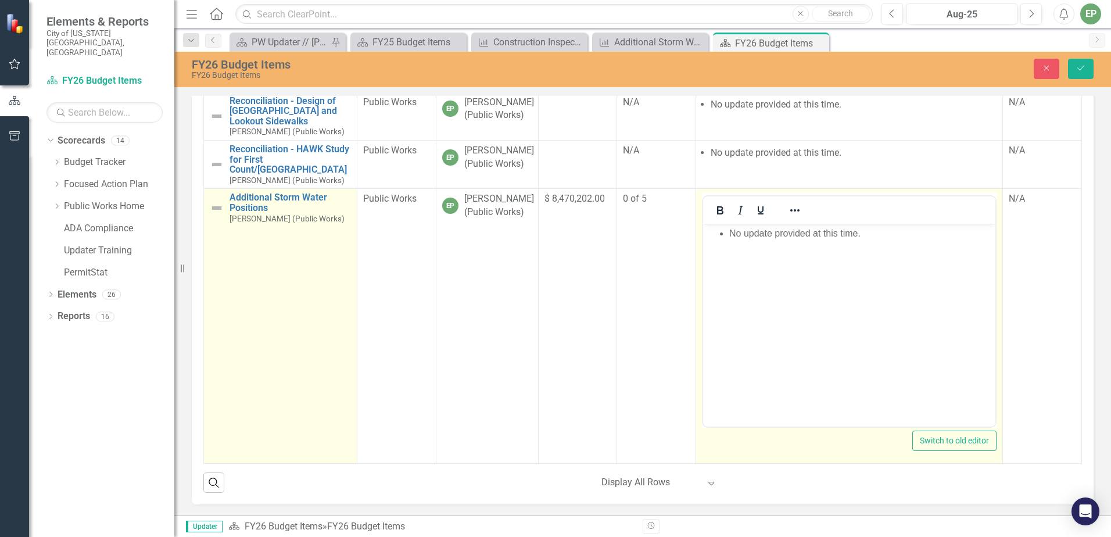
click at [218, 203] on img at bounding box center [217, 208] width 14 height 14
click at [215, 210] on img at bounding box center [217, 208] width 14 height 14
click at [222, 208] on img at bounding box center [217, 208] width 14 height 14
click at [218, 211] on img at bounding box center [220, 212] width 14 height 14
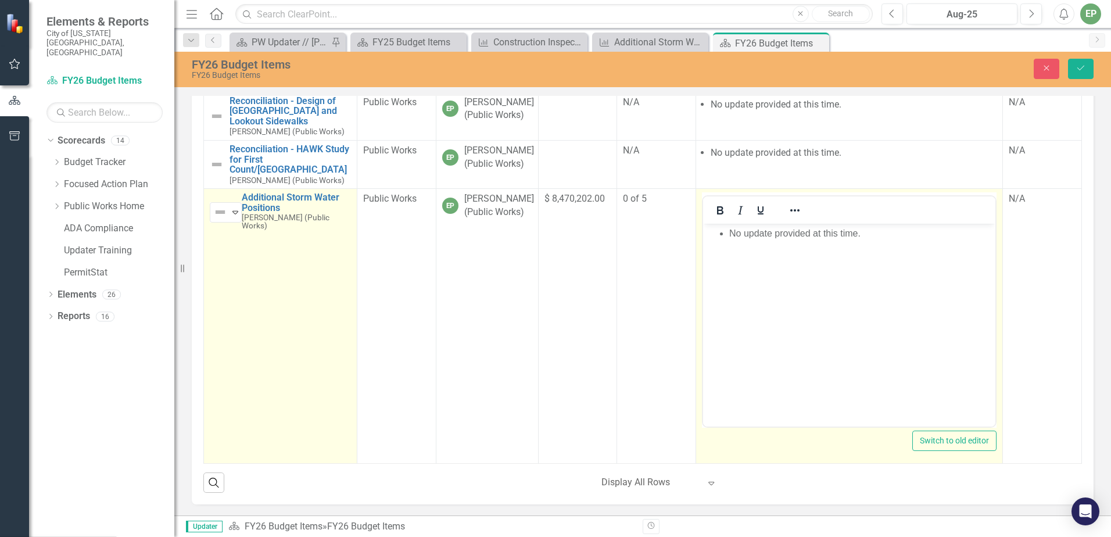
click at [796, 236] on li "No update provided at this time." at bounding box center [860, 234] width 264 height 14
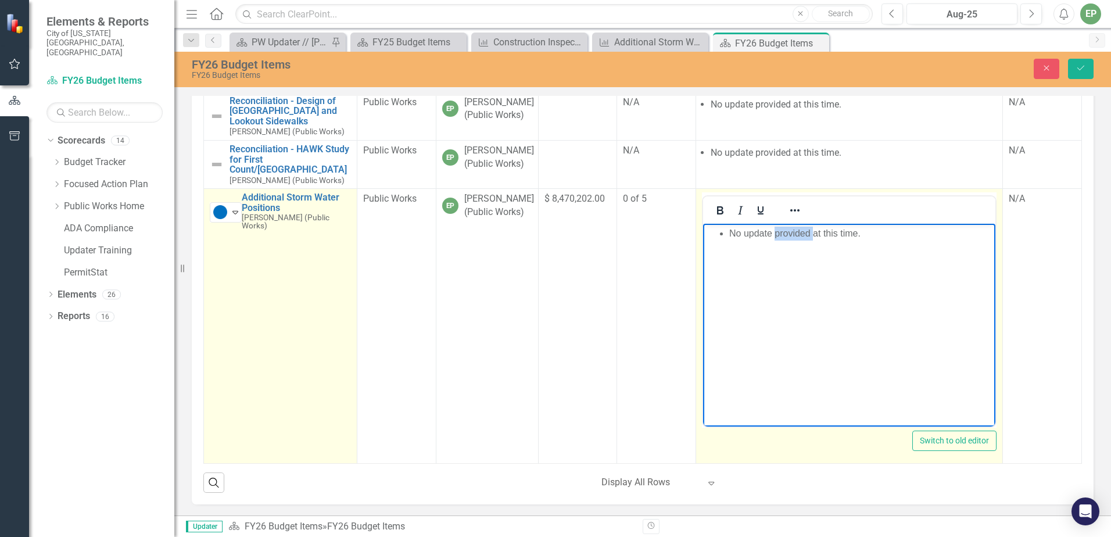
click at [796, 236] on li "No update provided at this time." at bounding box center [860, 234] width 264 height 14
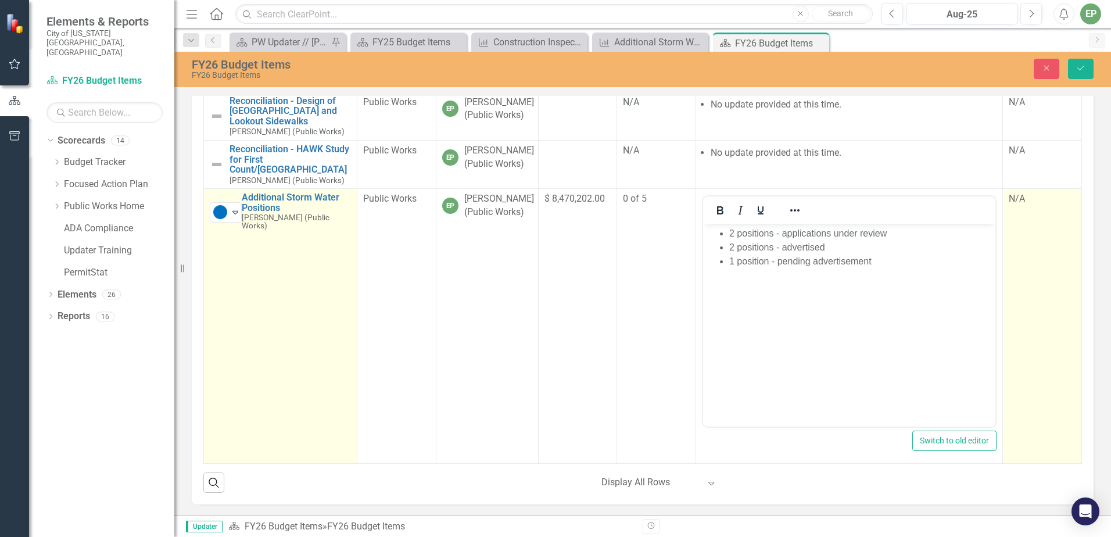
click at [1008, 204] on div "N/A" at bounding box center [1041, 198] width 67 height 13
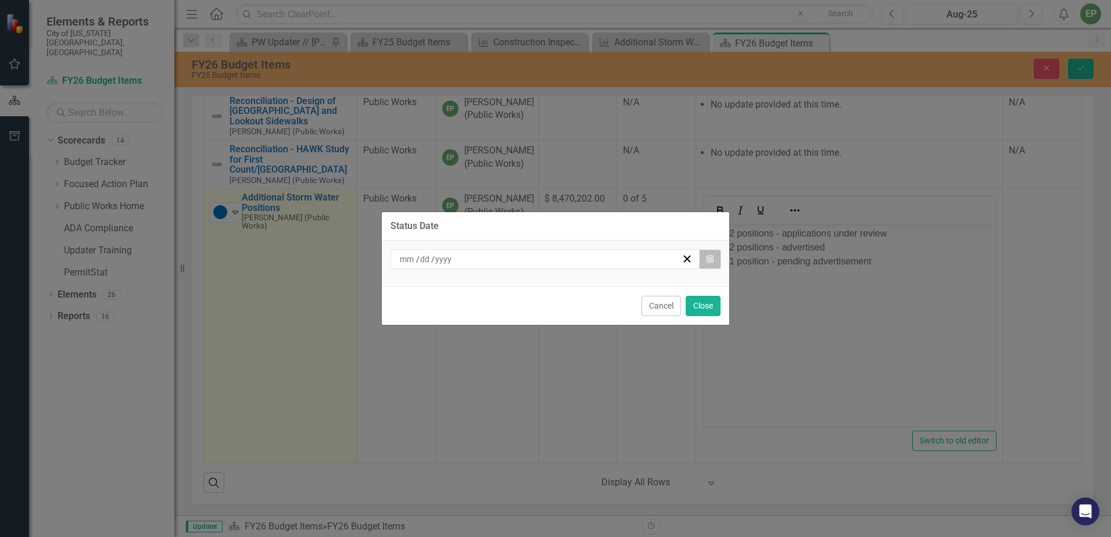
click at [702, 257] on button "Calendar" at bounding box center [710, 259] width 22 height 20
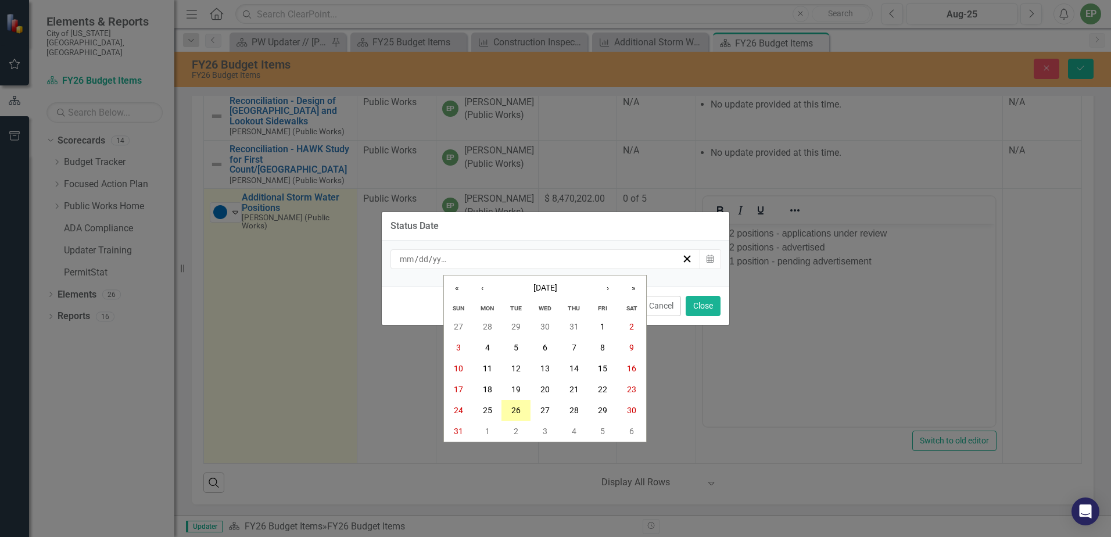
click at [519, 415] on abbr "26" at bounding box center [515, 409] width 9 height 9
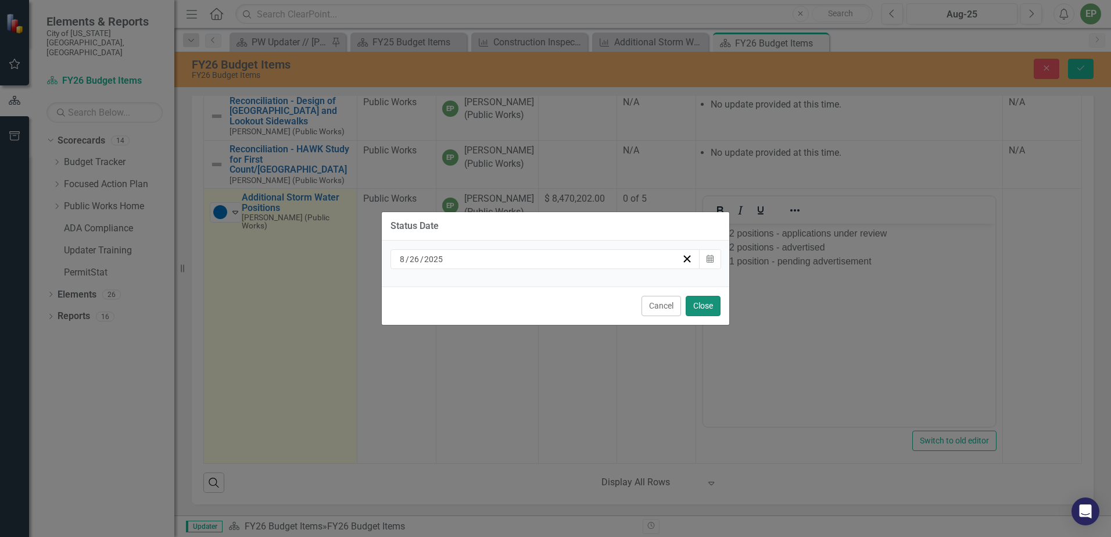
click at [711, 297] on button "Close" at bounding box center [702, 306] width 35 height 20
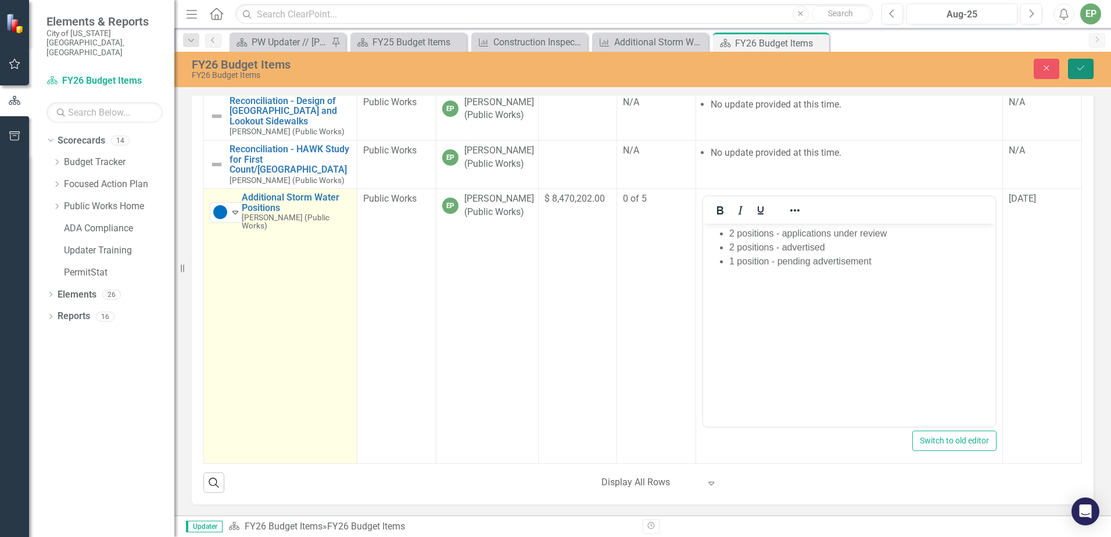
click at [1078, 73] on button "Save" at bounding box center [1081, 69] width 26 height 20
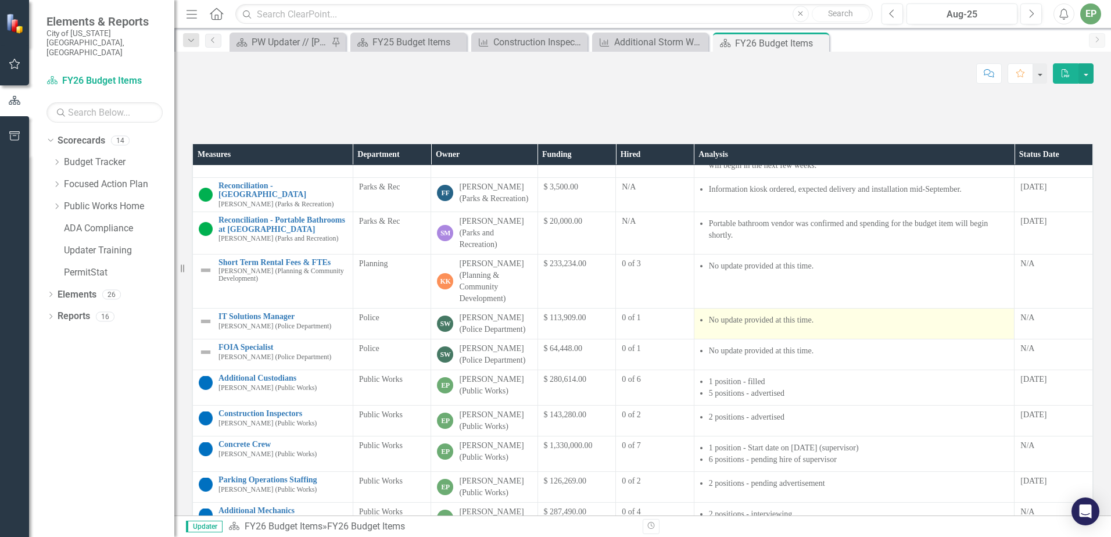
scroll to position [921, 0]
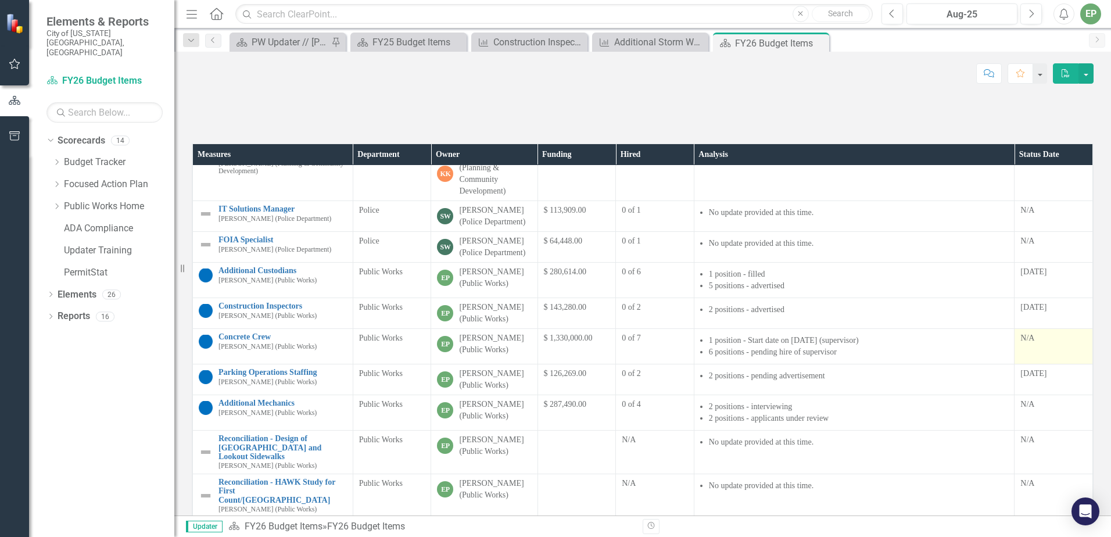
click at [1030, 344] on div "N/A" at bounding box center [1053, 338] width 66 height 12
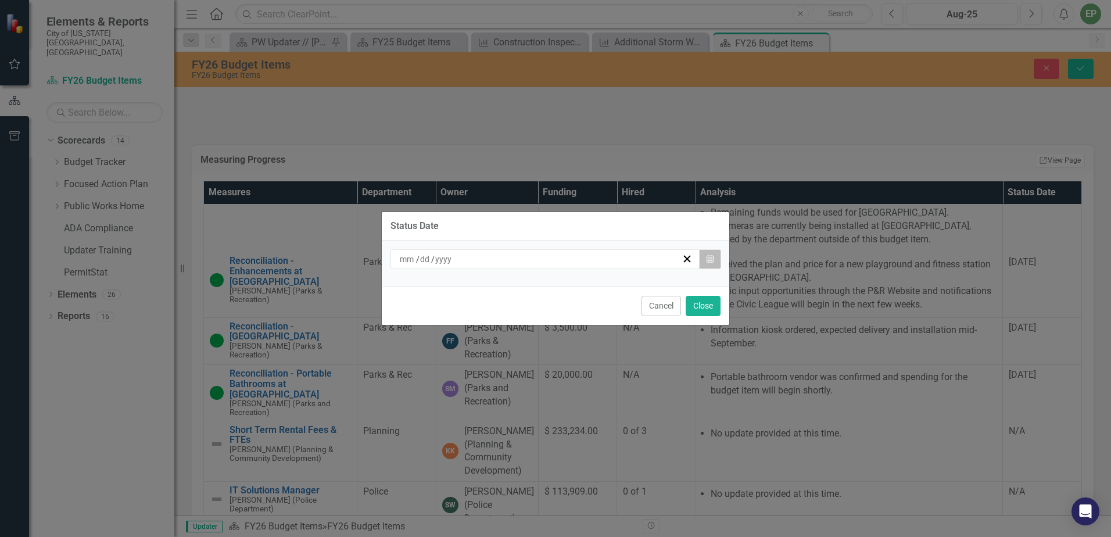
click at [703, 257] on button "Calendar" at bounding box center [710, 259] width 22 height 20
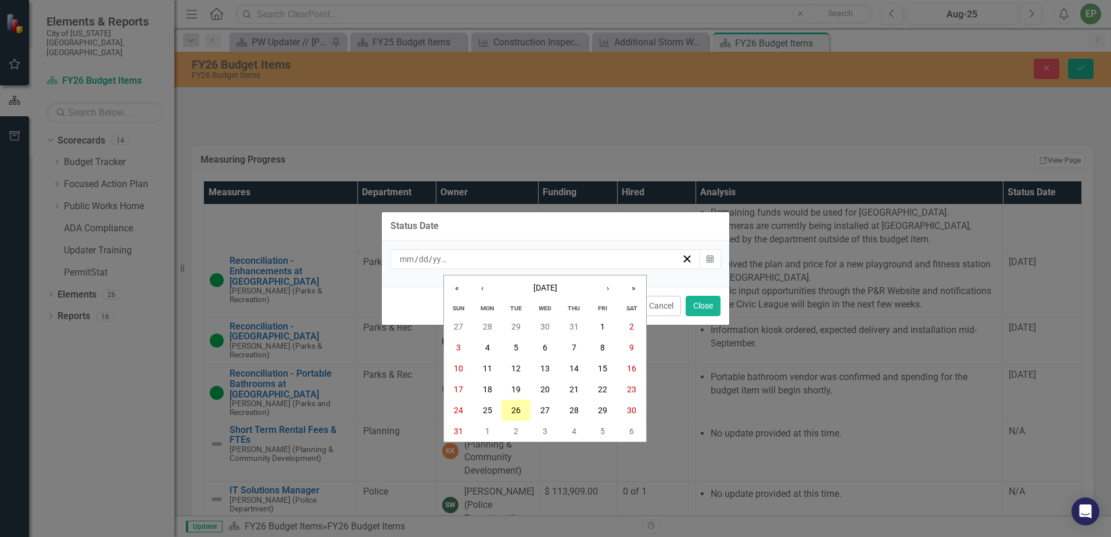
click at [523, 409] on button "26" at bounding box center [515, 410] width 29 height 21
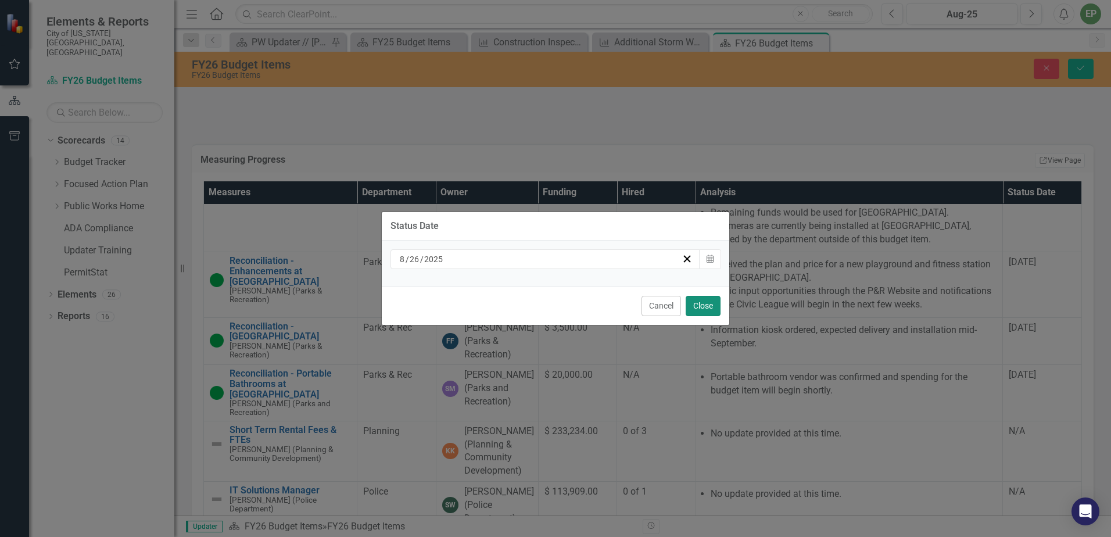
click at [714, 303] on button "Close" at bounding box center [702, 306] width 35 height 20
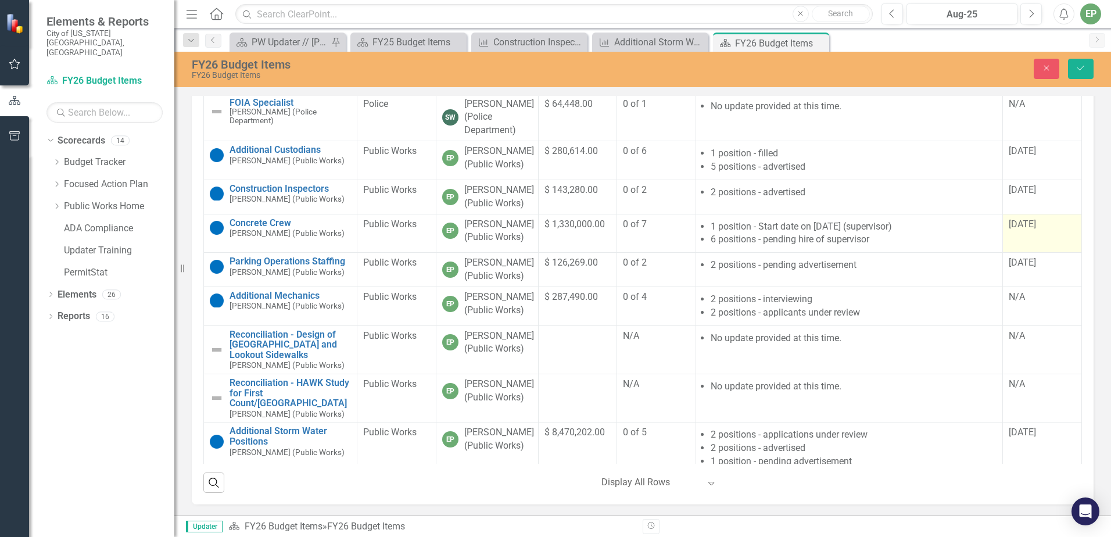
scroll to position [1293, 0]
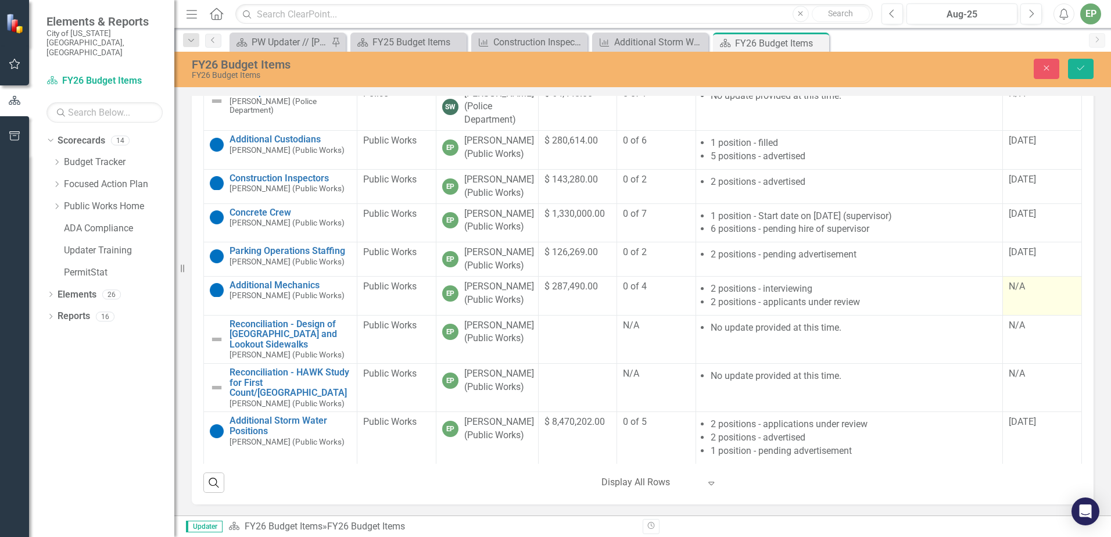
click at [1027, 293] on div "N/A" at bounding box center [1041, 286] width 67 height 13
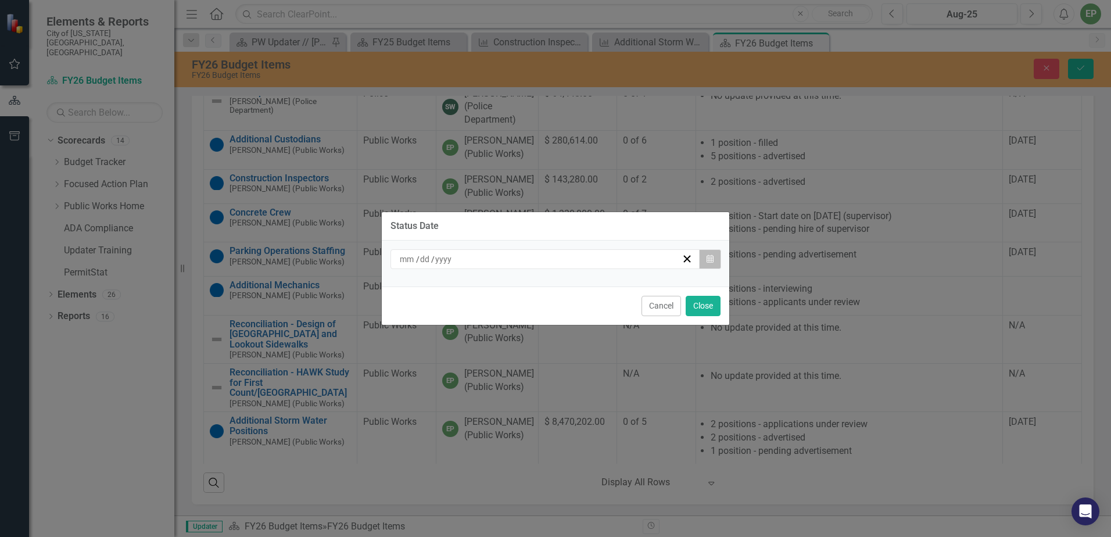
click at [716, 257] on button "Calendar" at bounding box center [710, 259] width 22 height 20
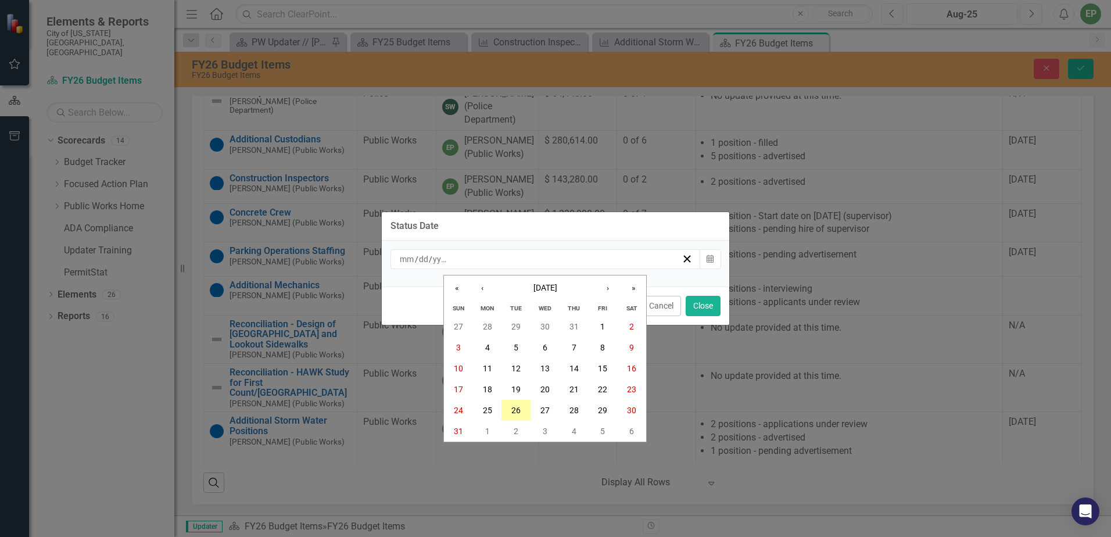
click at [509, 413] on button "26" at bounding box center [515, 410] width 29 height 21
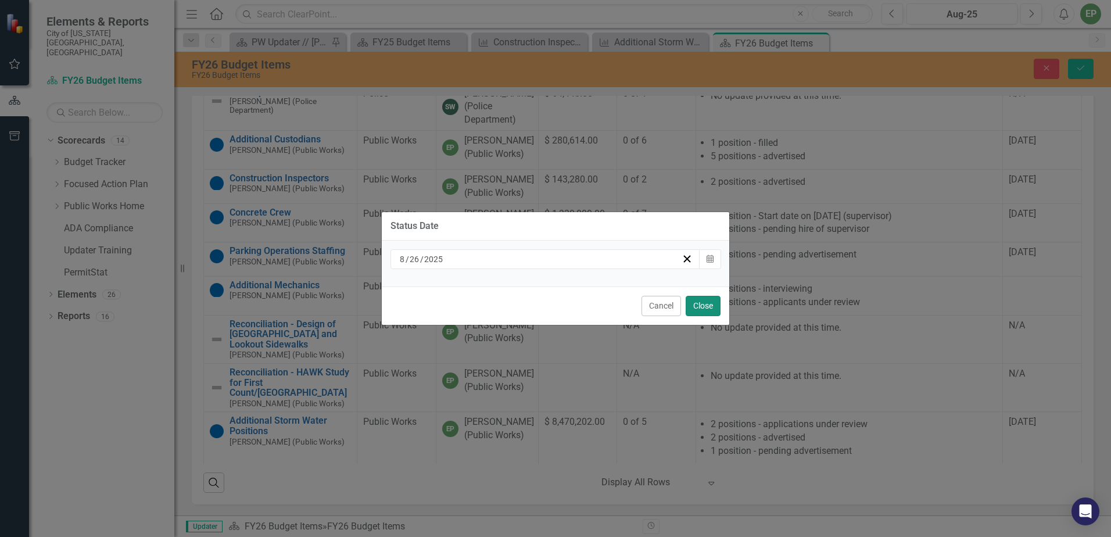
click at [713, 310] on button "Close" at bounding box center [702, 306] width 35 height 20
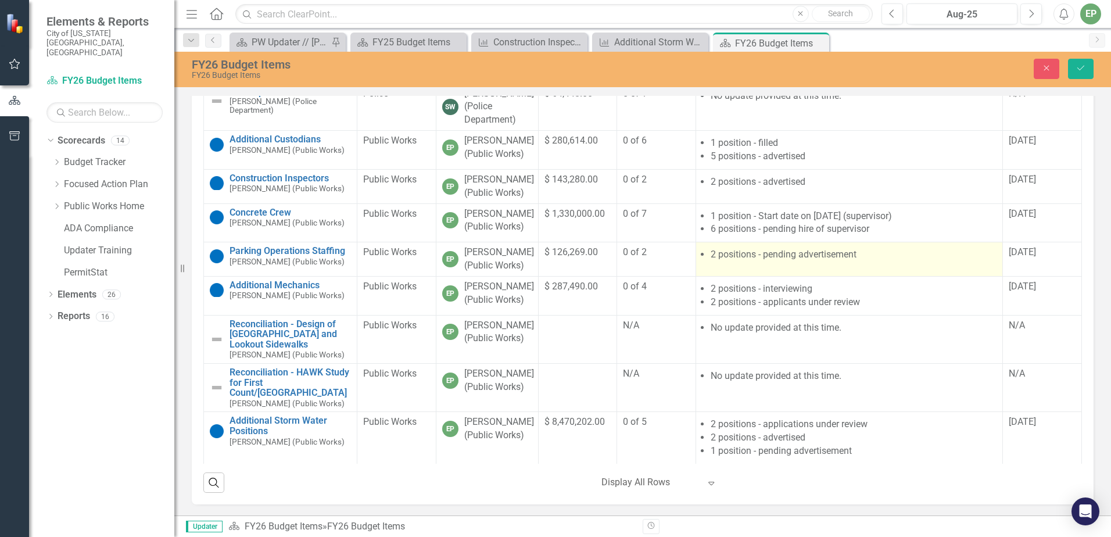
scroll to position [1352, 0]
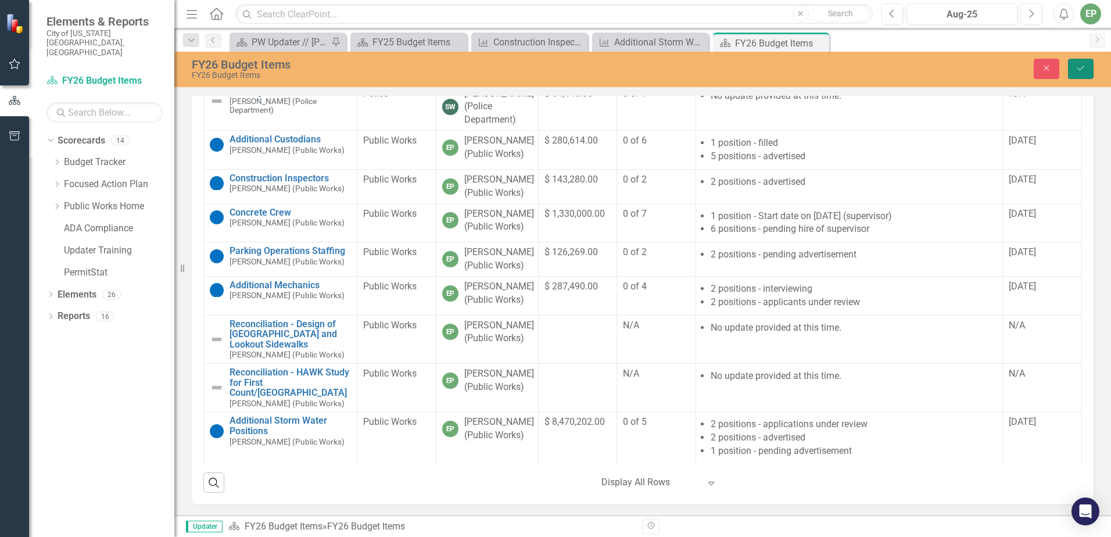
click at [1083, 71] on icon "Save" at bounding box center [1080, 68] width 10 height 8
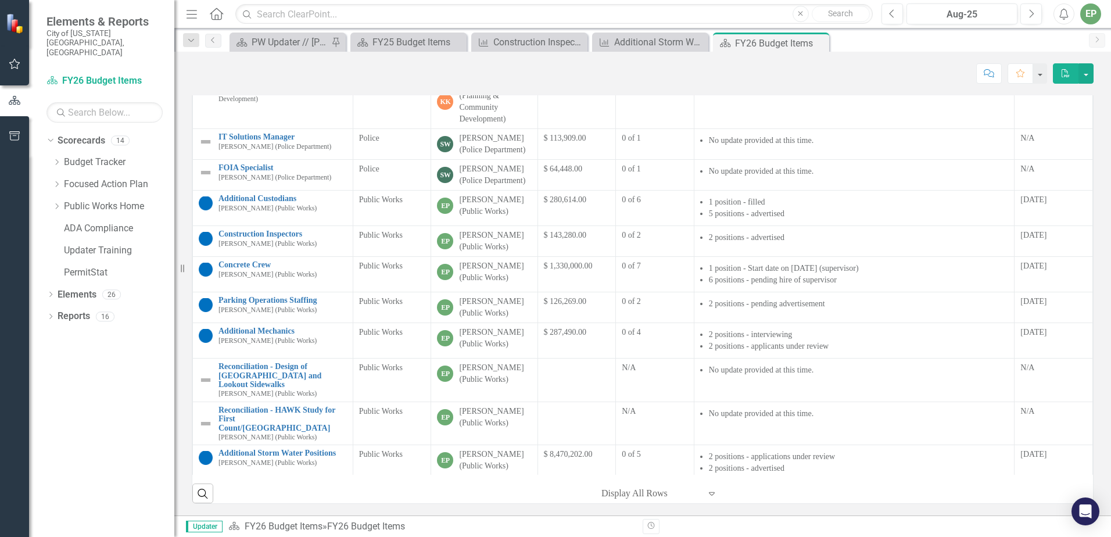
scroll to position [191, 0]
